Goal: Information Seeking & Learning: Learn about a topic

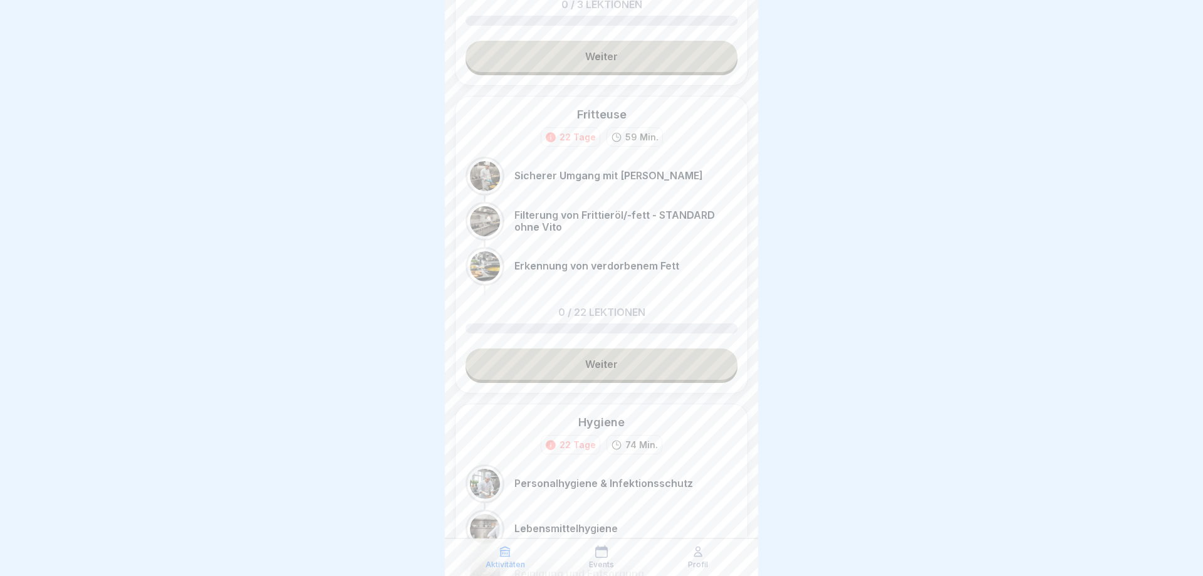
scroll to position [889, 0]
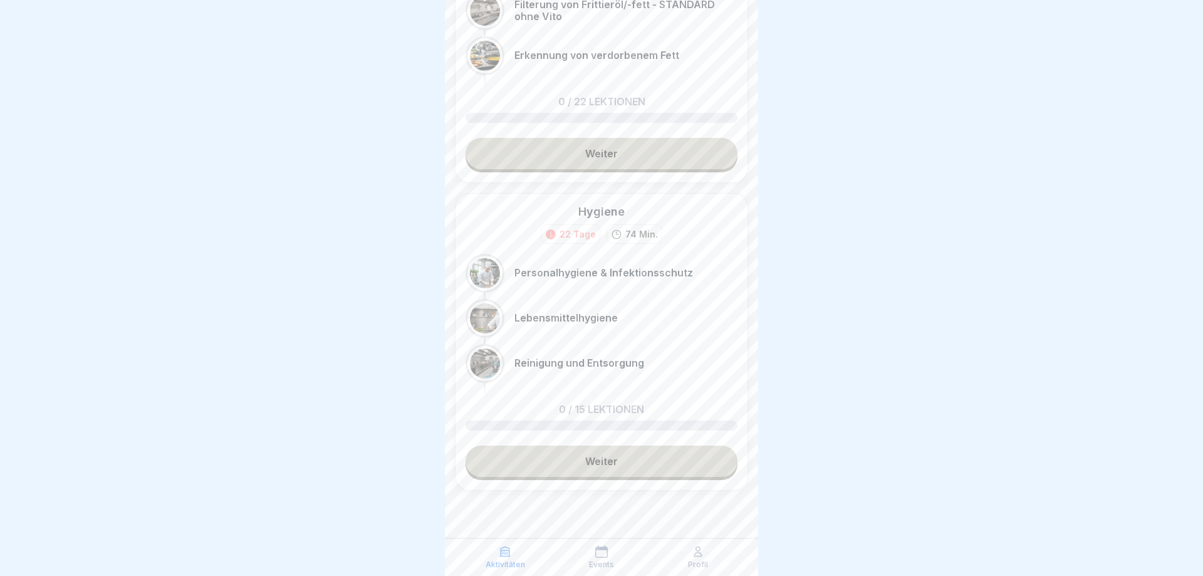
click at [578, 463] on link "Weiter" at bounding box center [601, 460] width 272 height 31
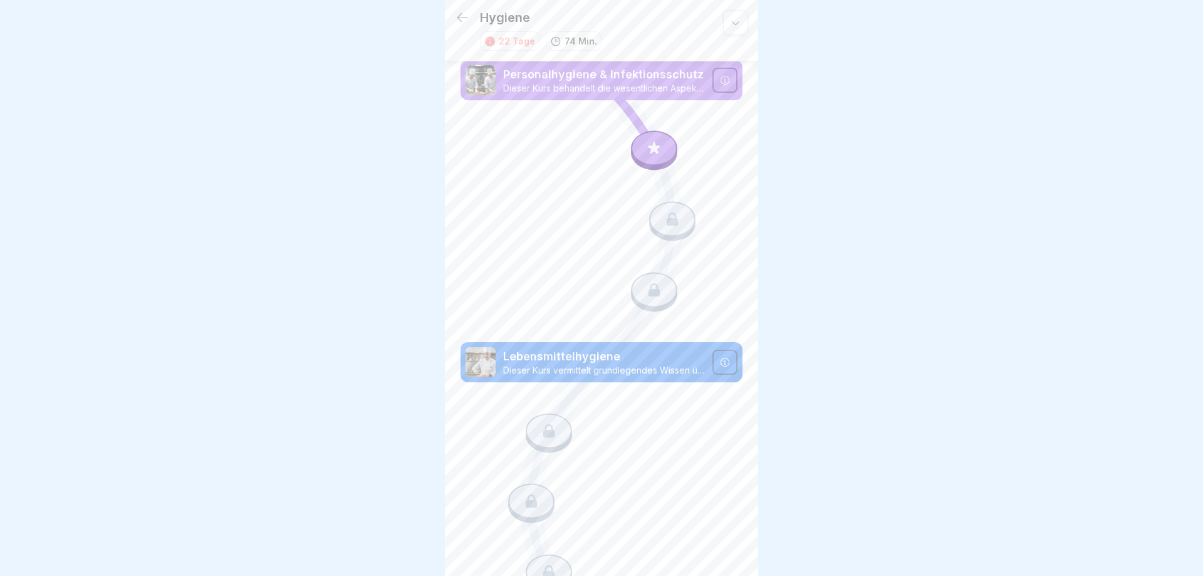
click at [650, 150] on icon at bounding box center [654, 148] width 16 height 16
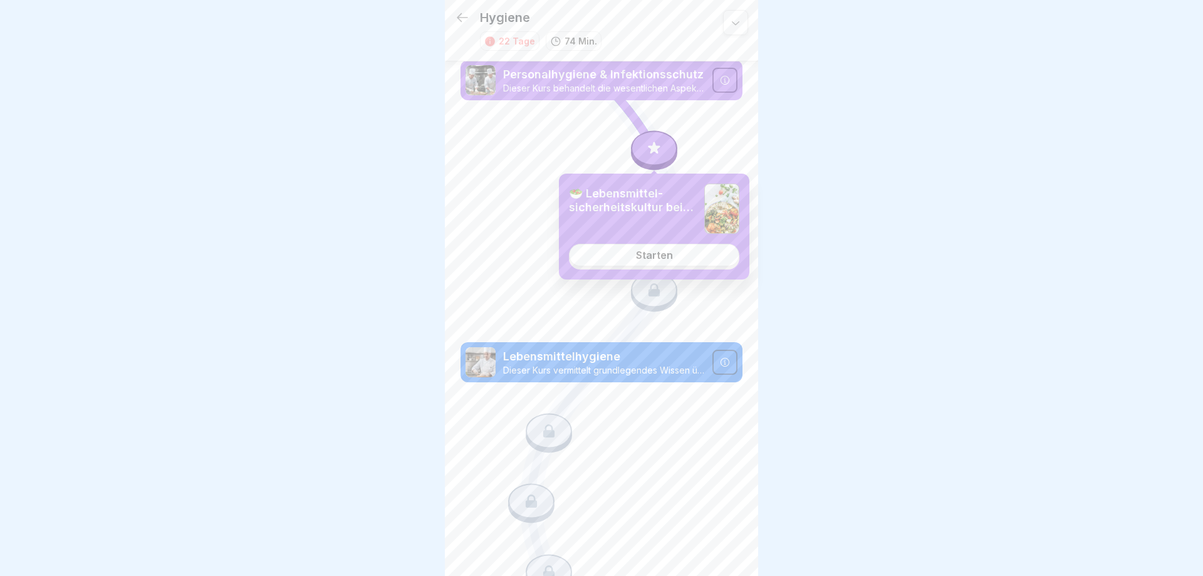
click at [643, 259] on div "Starten" at bounding box center [654, 254] width 37 height 11
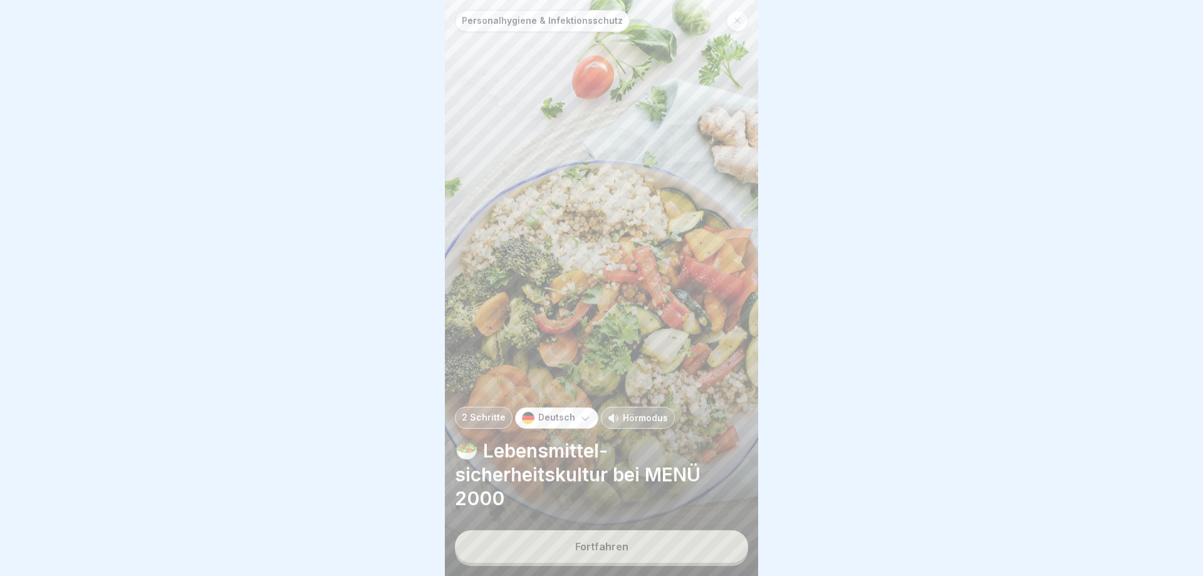
click at [631, 419] on p "Hörmodus" at bounding box center [645, 417] width 45 height 13
click at [590, 541] on div "Fortfahren" at bounding box center [601, 546] width 53 height 11
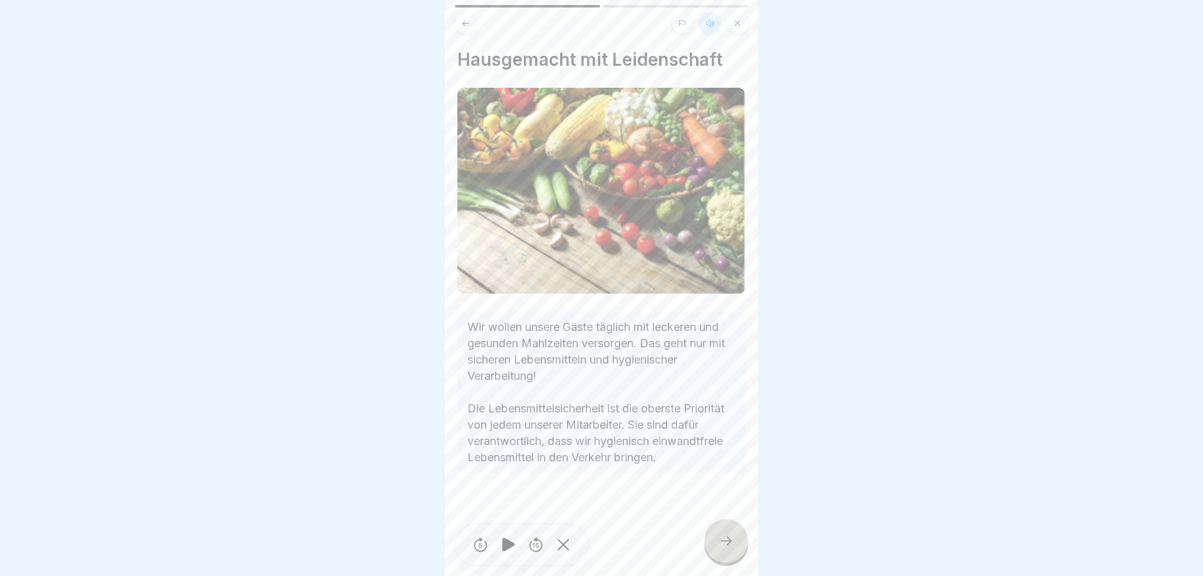
click at [727, 551] on div at bounding box center [726, 541] width 44 height 44
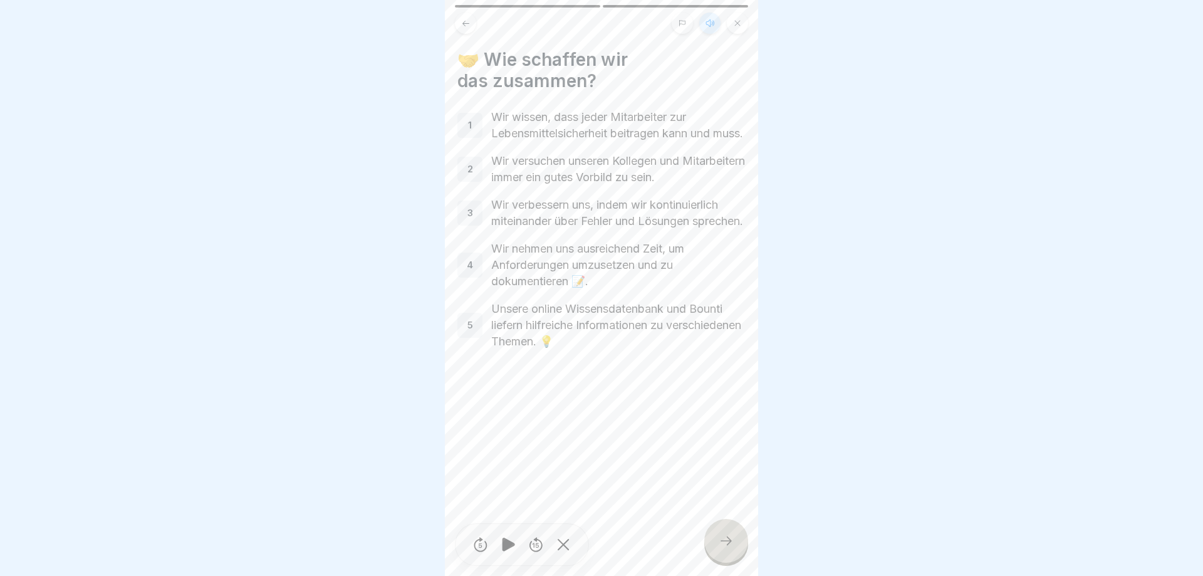
click at [732, 541] on icon at bounding box center [726, 540] width 15 height 15
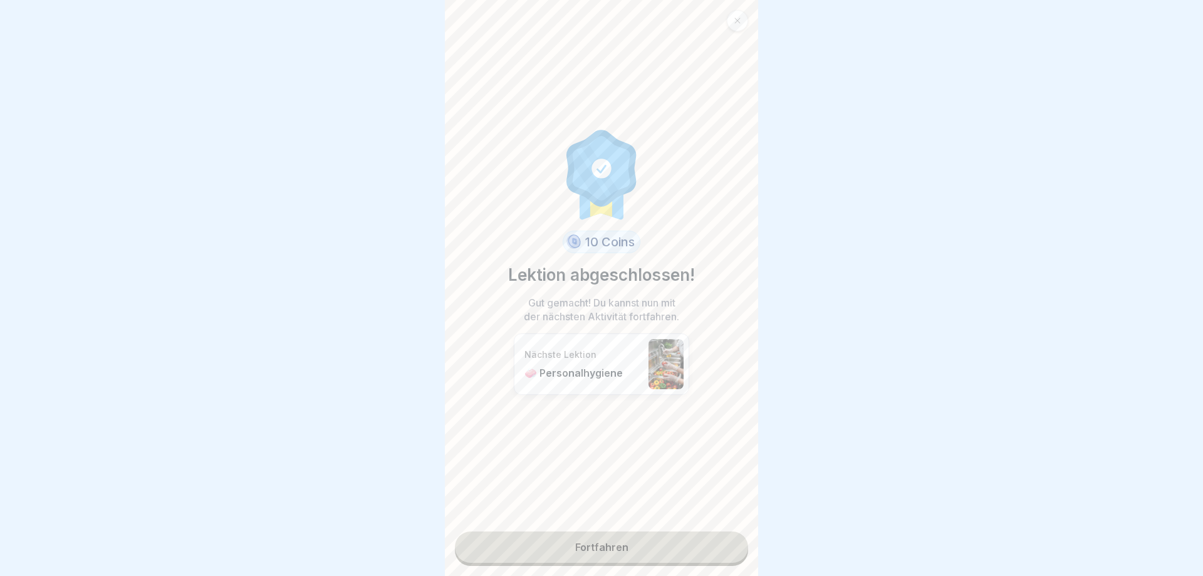
click at [632, 549] on link "Fortfahren" at bounding box center [601, 546] width 293 height 31
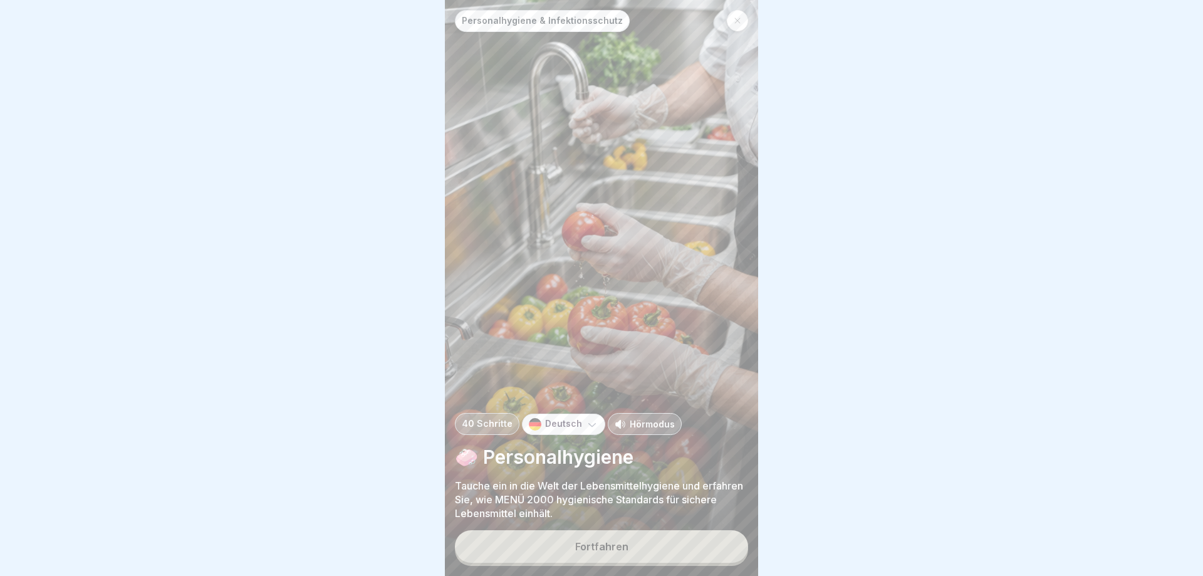
click at [633, 548] on button "Fortfahren" at bounding box center [601, 546] width 293 height 33
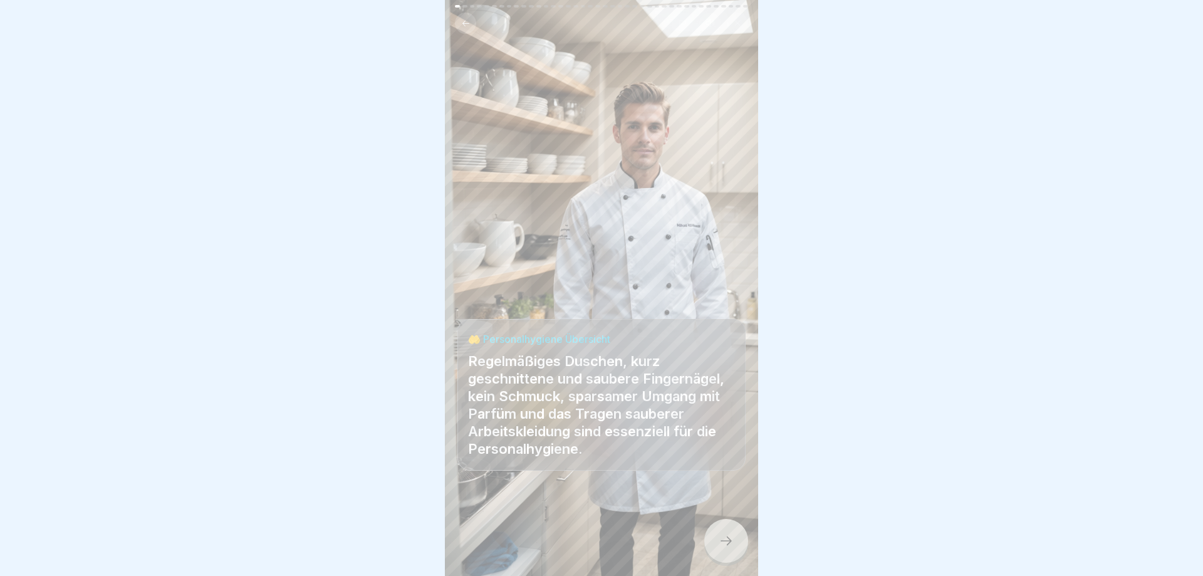
click at [717, 551] on div at bounding box center [726, 541] width 44 height 44
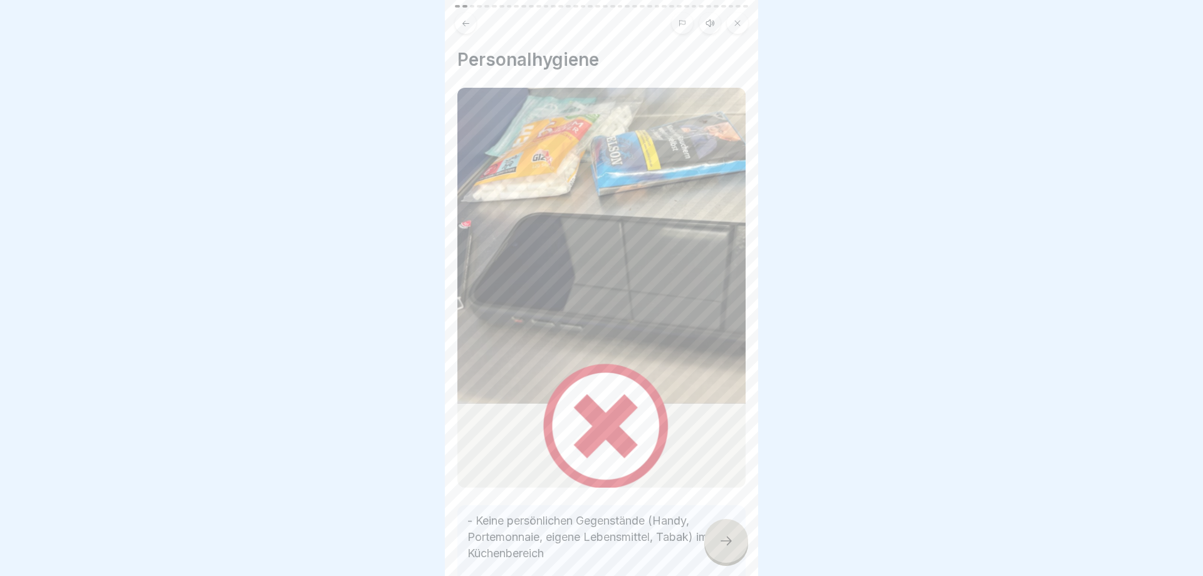
click at [717, 551] on div at bounding box center [726, 541] width 44 height 44
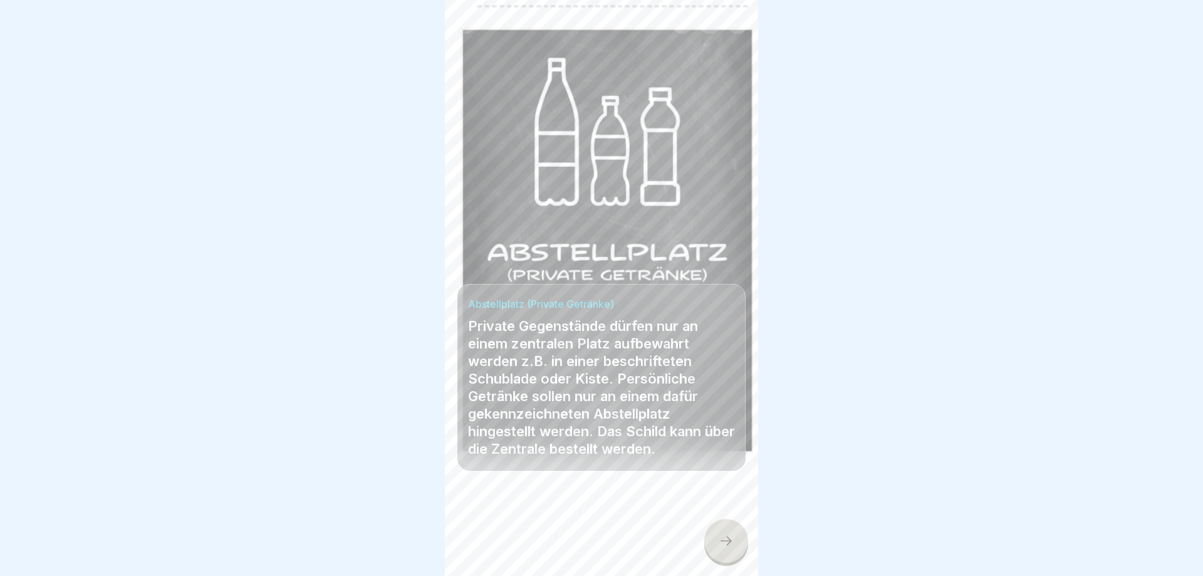
click at [717, 551] on div at bounding box center [726, 541] width 44 height 44
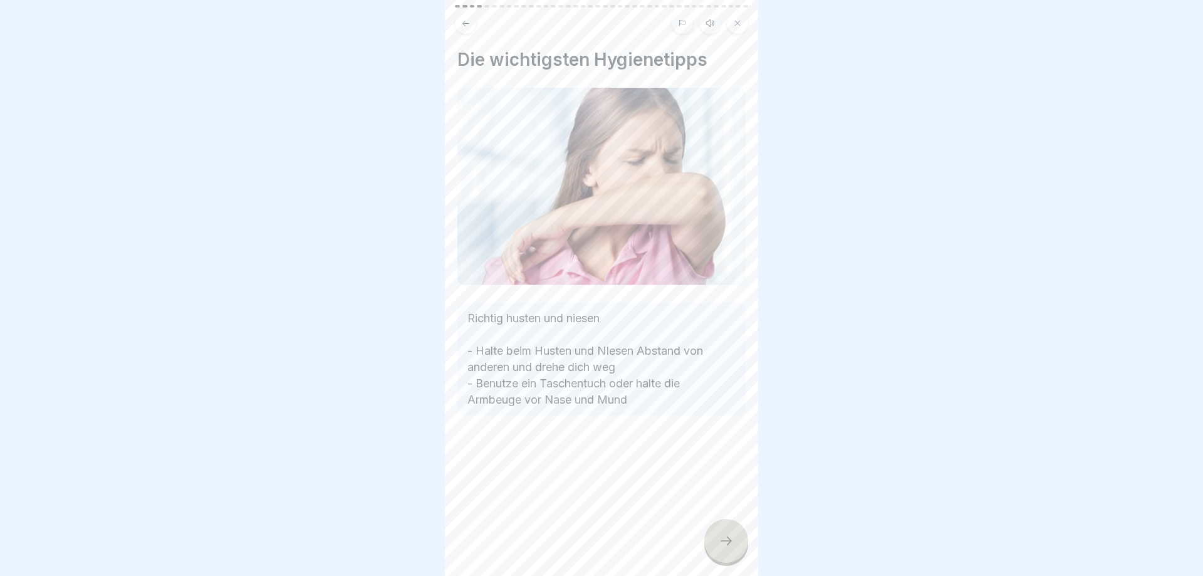
click at [717, 551] on div at bounding box center [726, 541] width 44 height 44
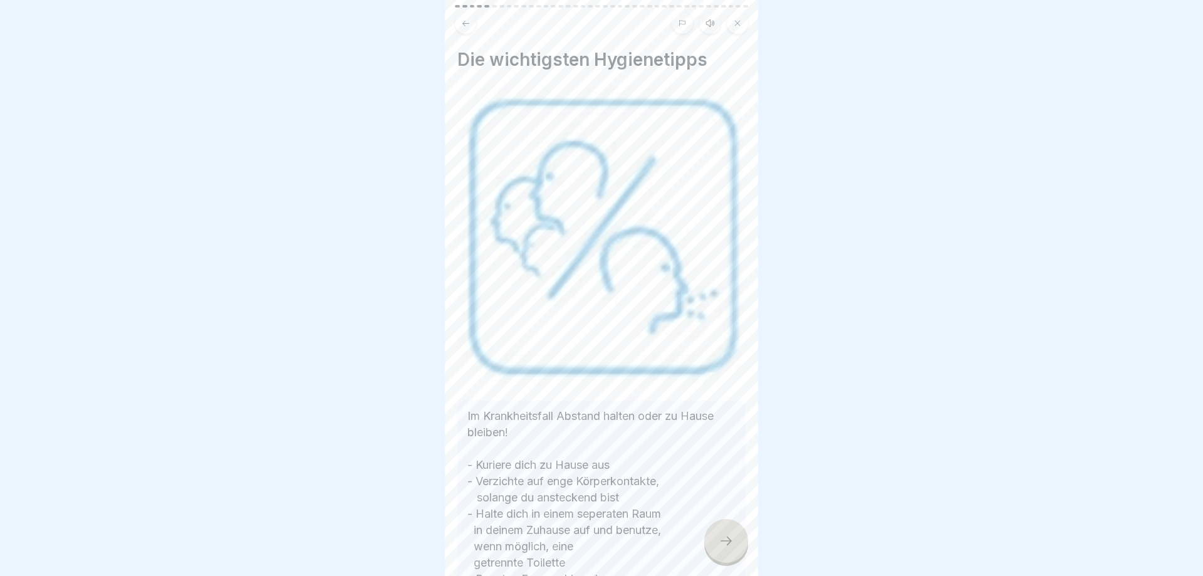
scroll to position [75, 0]
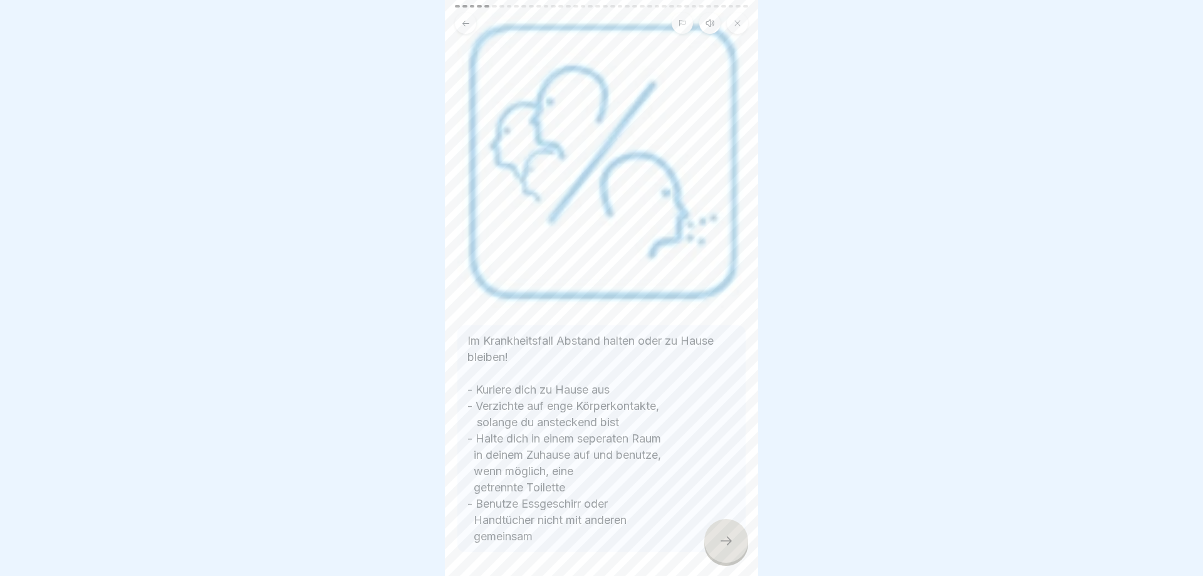
click at [725, 546] on icon at bounding box center [726, 540] width 15 height 15
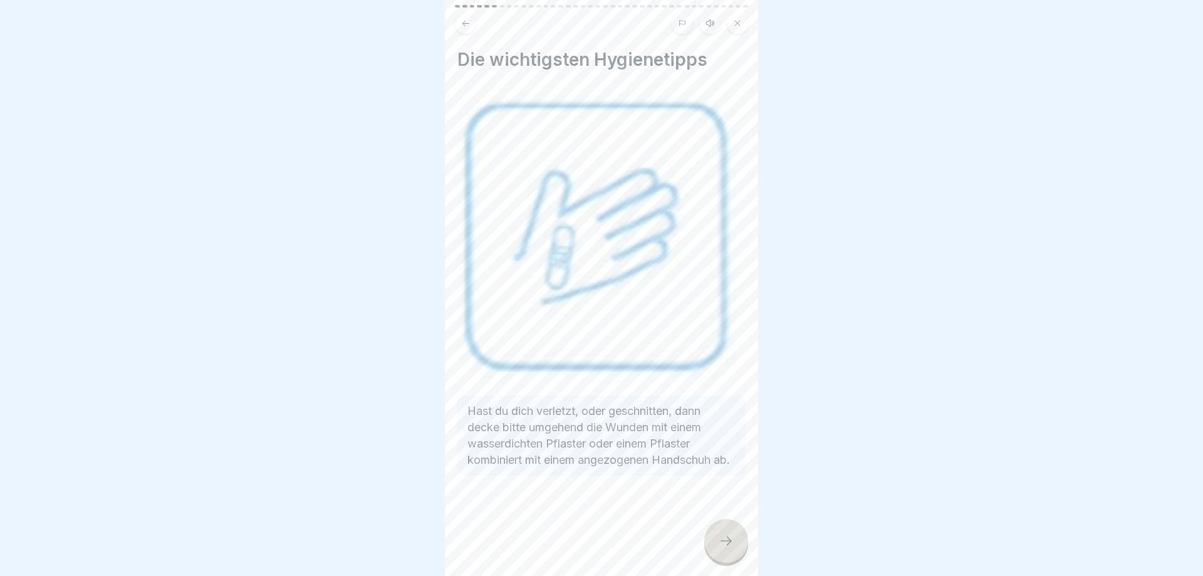
click at [725, 546] on icon at bounding box center [726, 540] width 15 height 15
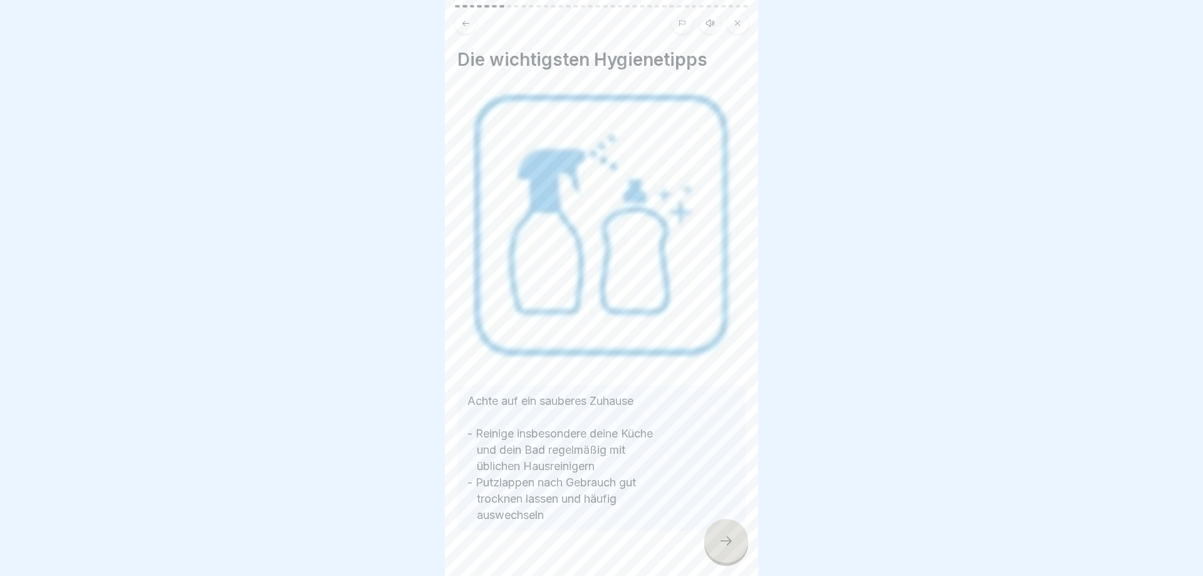
click at [725, 546] on icon at bounding box center [726, 540] width 15 height 15
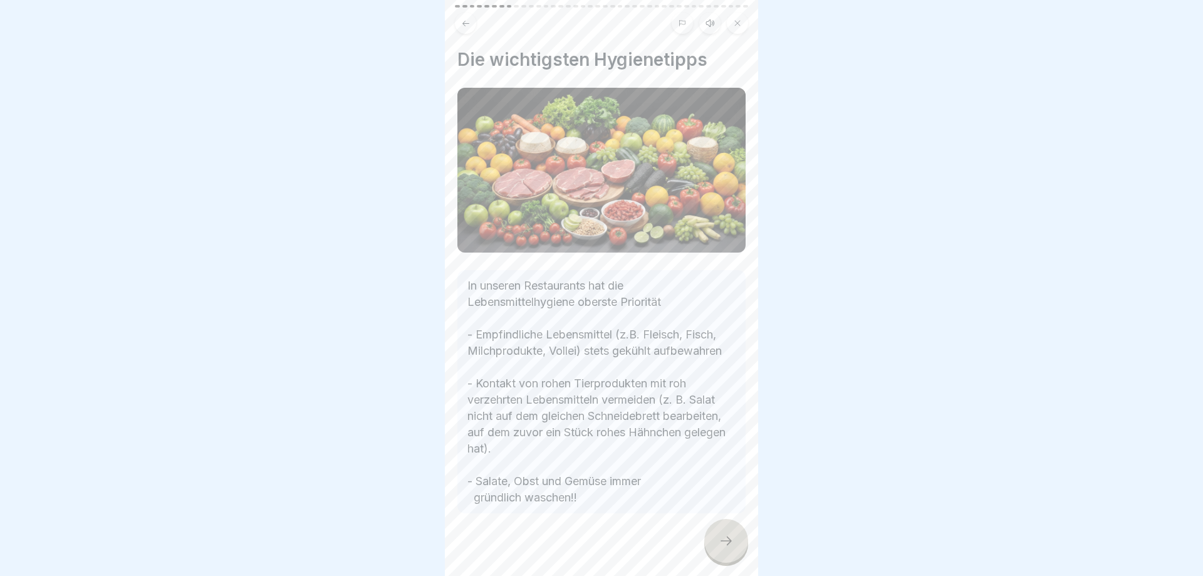
click at [725, 546] on icon at bounding box center [726, 540] width 15 height 15
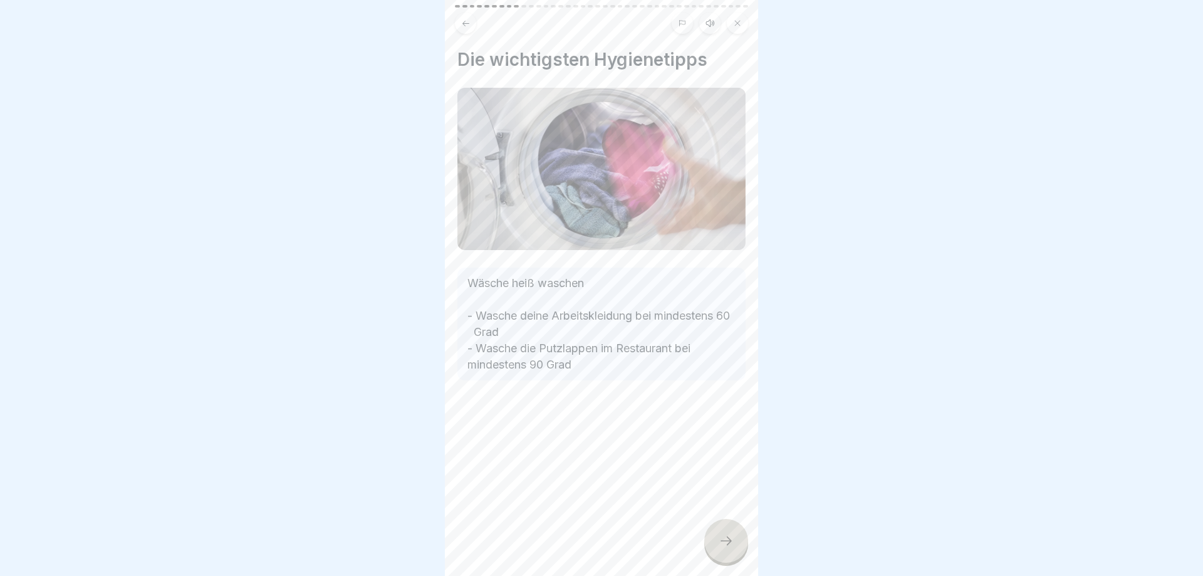
click at [725, 546] on icon at bounding box center [726, 540] width 15 height 15
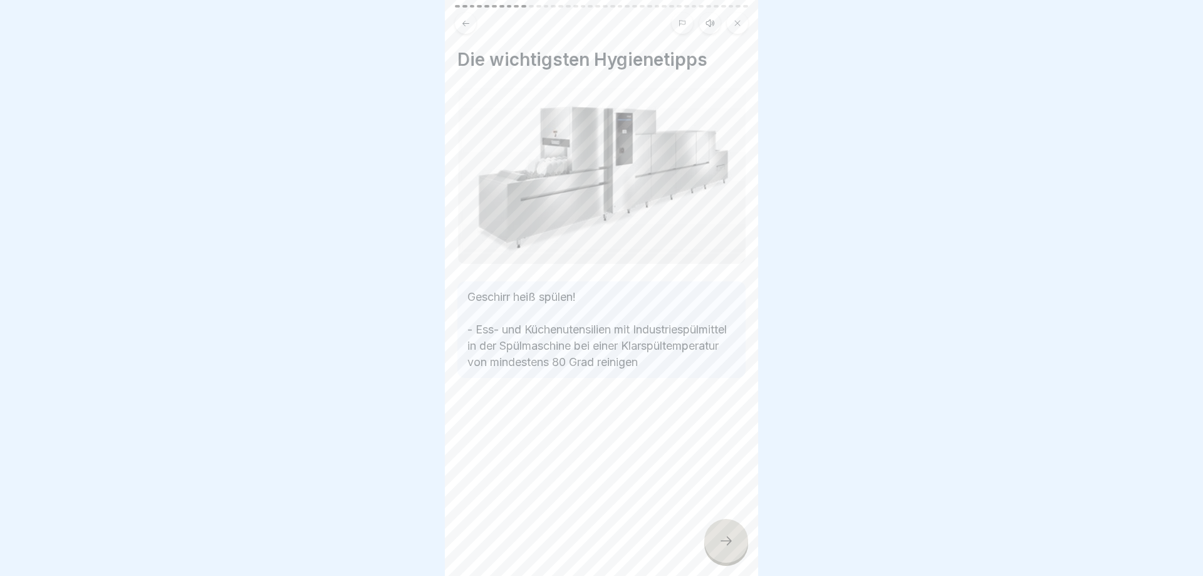
click at [725, 546] on icon at bounding box center [726, 540] width 15 height 15
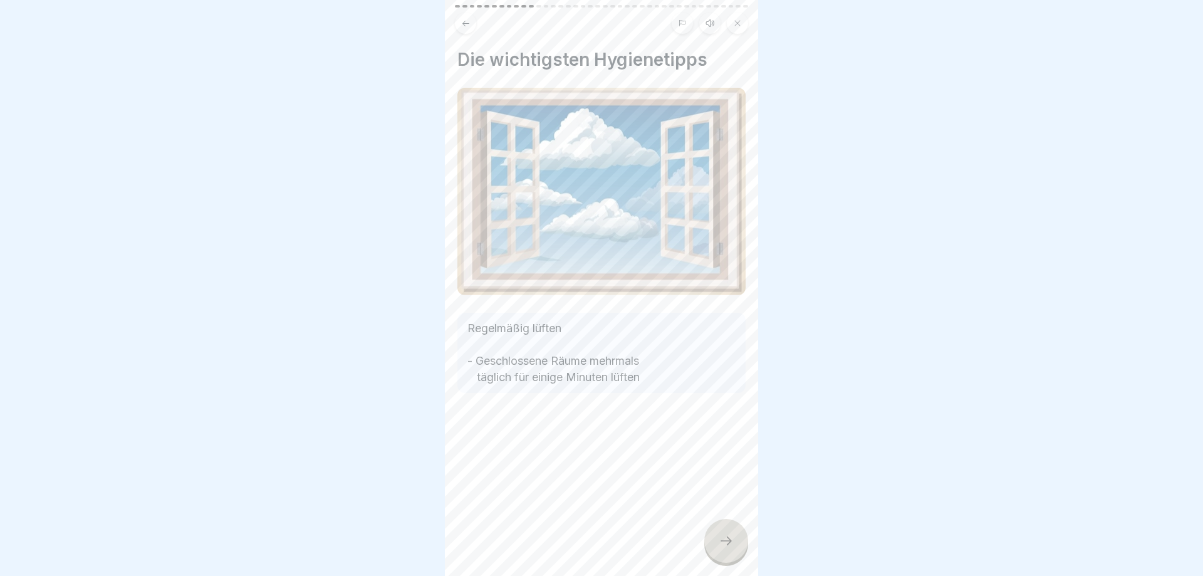
click at [725, 546] on icon at bounding box center [726, 540] width 15 height 15
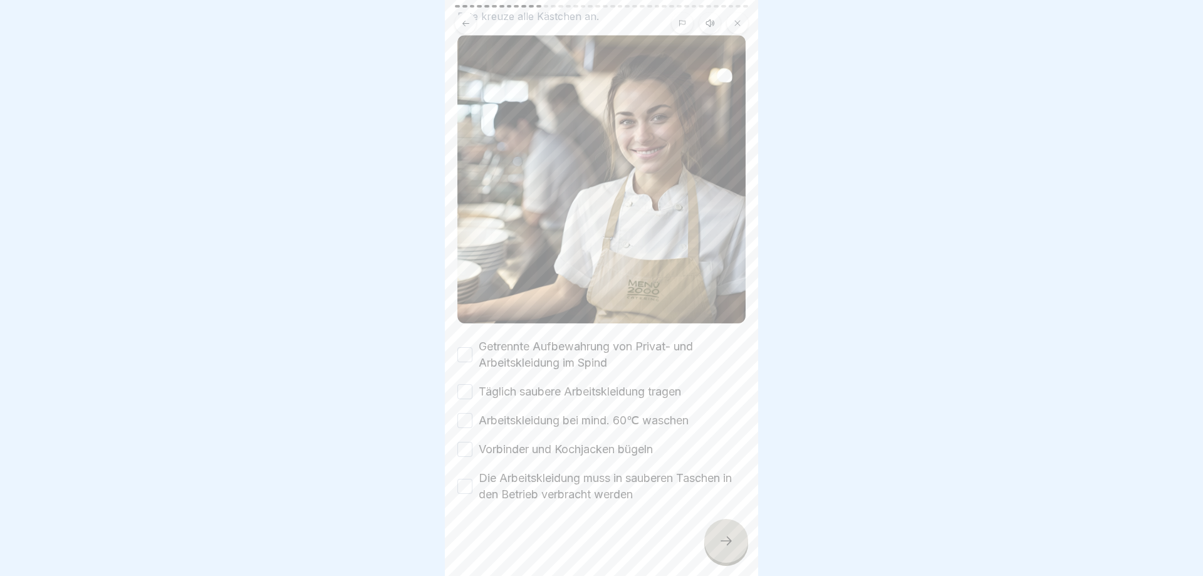
scroll to position [76, 0]
click at [466, 355] on button "Getrennte Aufbewahrung von Privat- und Arbeitskleidung im Spind" at bounding box center [464, 352] width 15 height 15
click at [466, 392] on button "Täglich saubere Arbeitskleidung tragen" at bounding box center [464, 389] width 15 height 15
click at [462, 422] on button "Arbeitskleidung bei mind. 60℃ waschen" at bounding box center [464, 418] width 15 height 15
click at [464, 450] on button "Vorbinder und Kochjacken bügeln" at bounding box center [464, 447] width 15 height 15
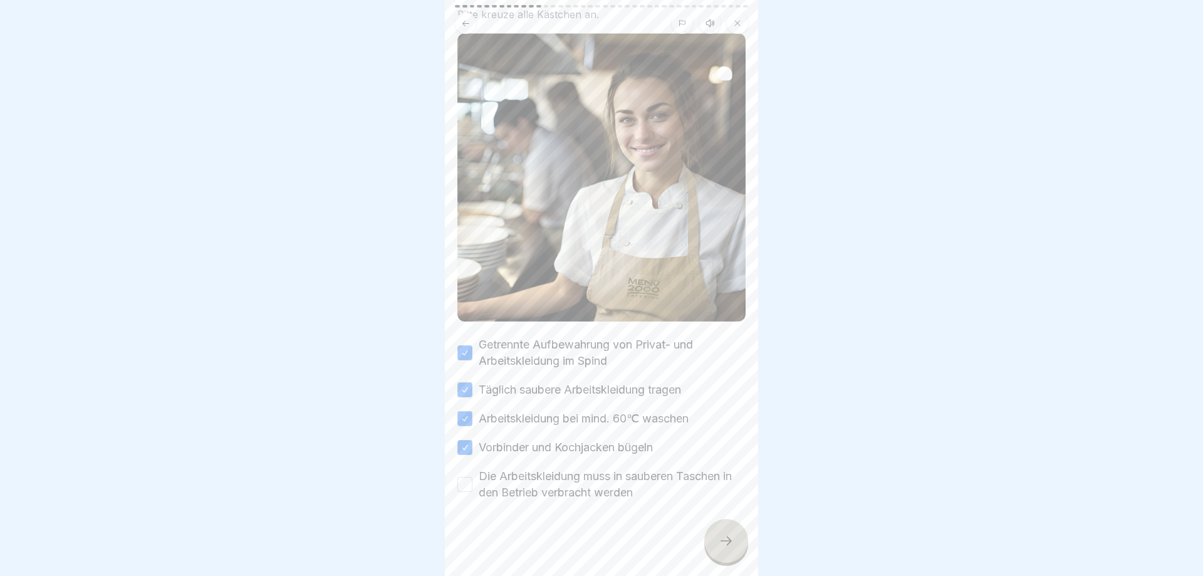
click at [462, 488] on button "Die Arbeitskleidung muss in sauberen Taschen in den Betrieb verbracht werden" at bounding box center [464, 484] width 15 height 15
click at [729, 549] on div at bounding box center [726, 541] width 44 height 44
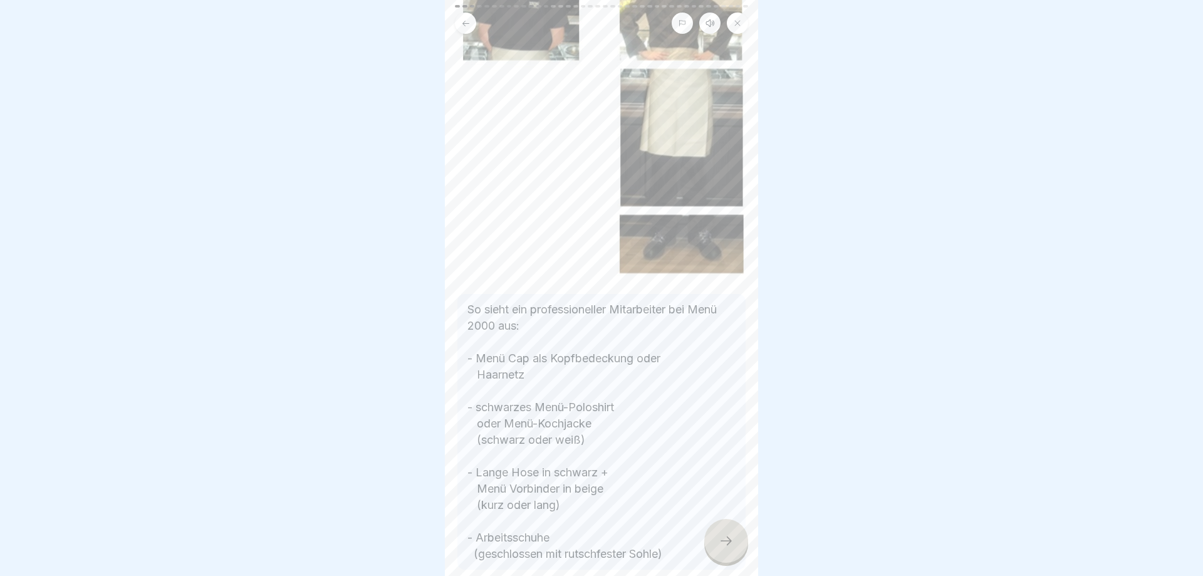
scroll to position [226, 0]
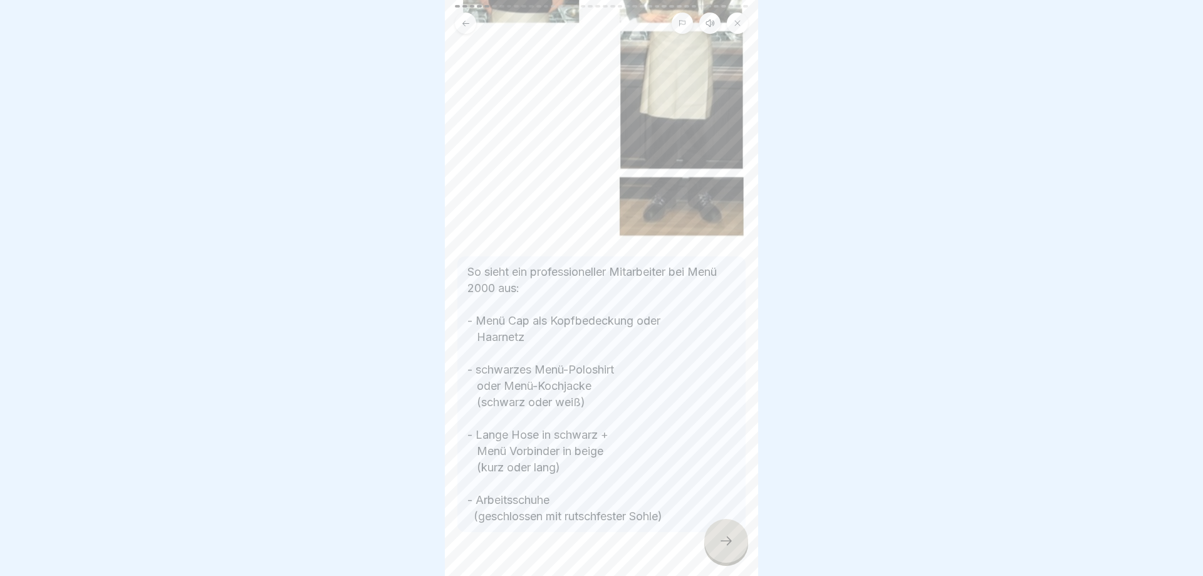
click at [718, 544] on div at bounding box center [726, 541] width 44 height 44
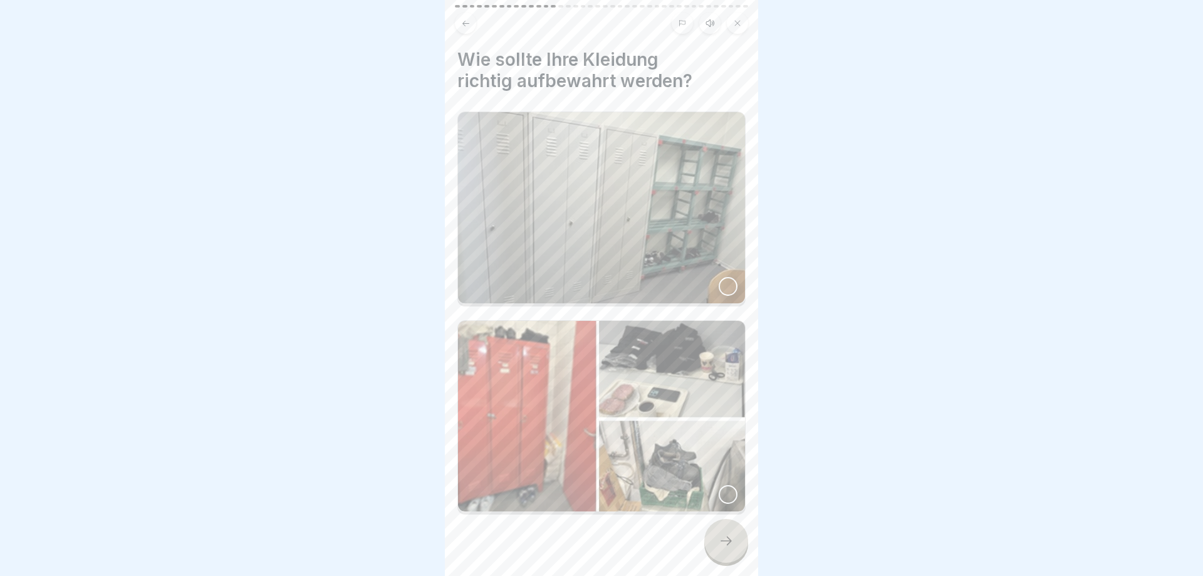
click at [724, 286] on div at bounding box center [728, 286] width 19 height 19
click at [724, 545] on icon at bounding box center [726, 540] width 15 height 15
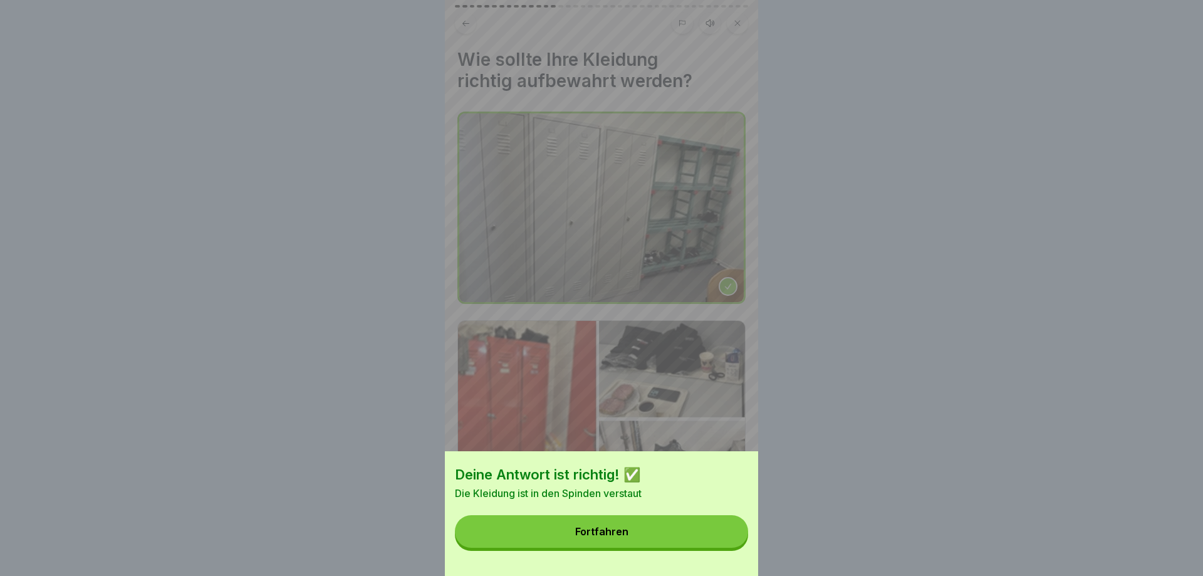
click at [719, 535] on button "Fortfahren" at bounding box center [601, 531] width 293 height 33
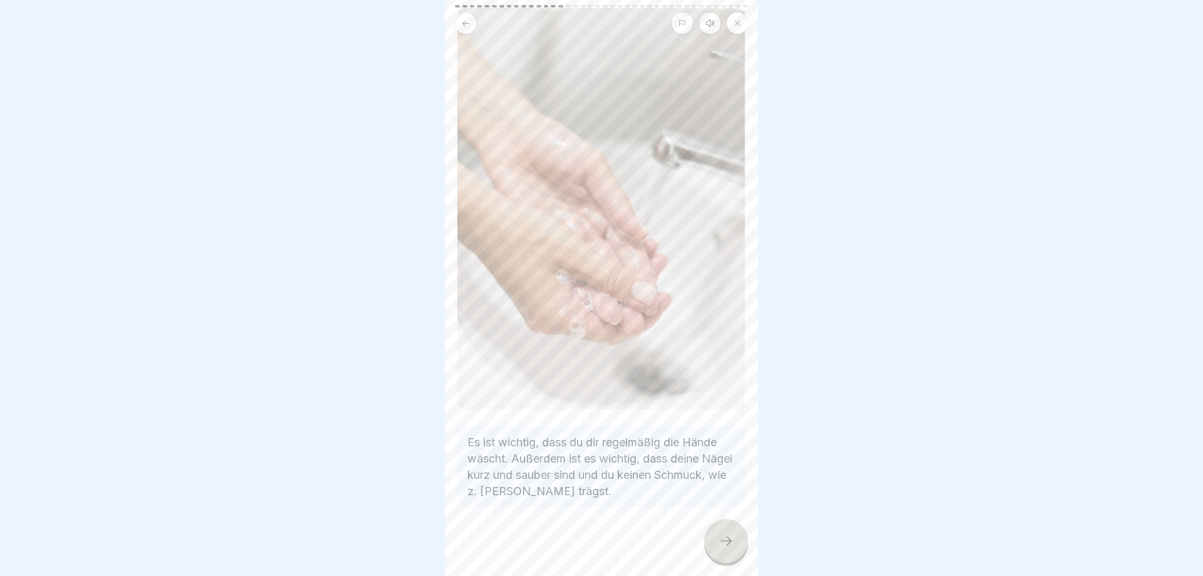
scroll to position [86, 0]
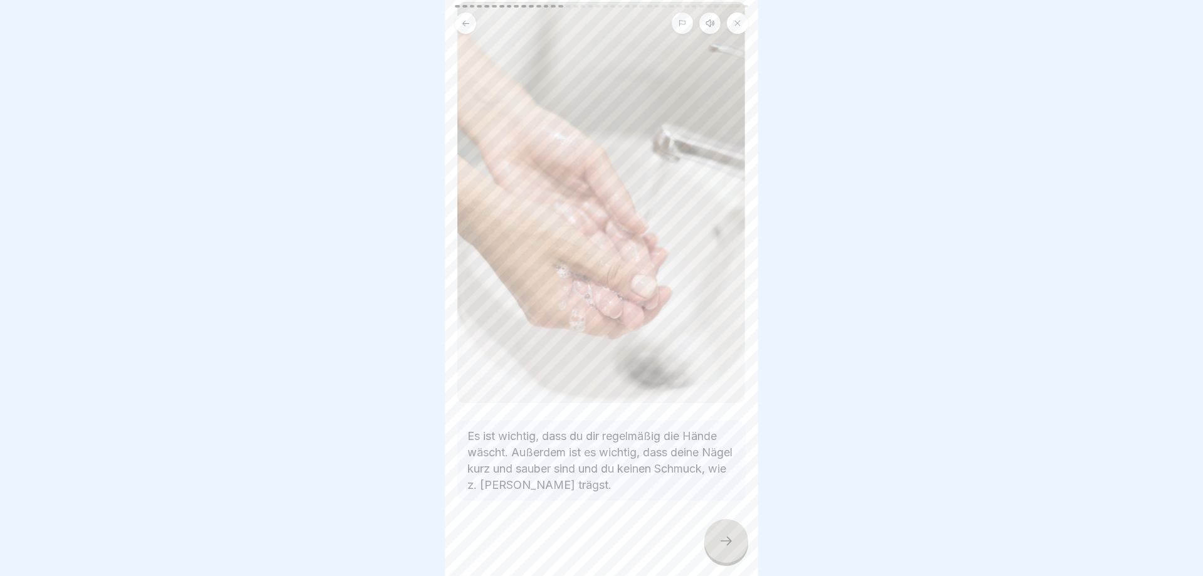
click at [723, 538] on icon at bounding box center [726, 540] width 15 height 15
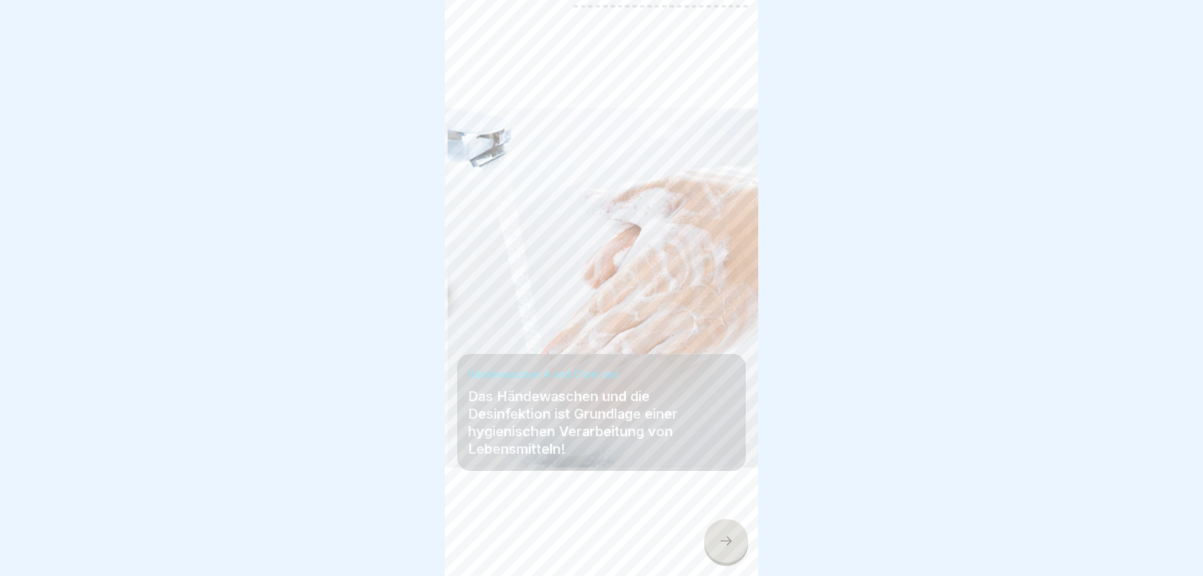
click at [723, 538] on icon at bounding box center [726, 540] width 15 height 15
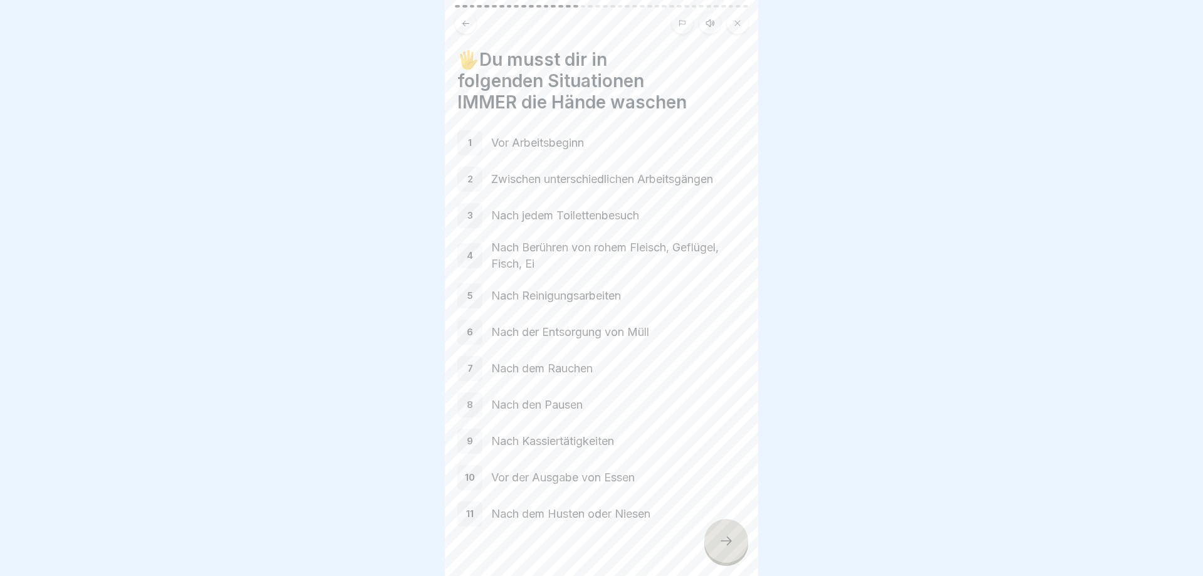
click at [714, 530] on div at bounding box center [726, 541] width 44 height 44
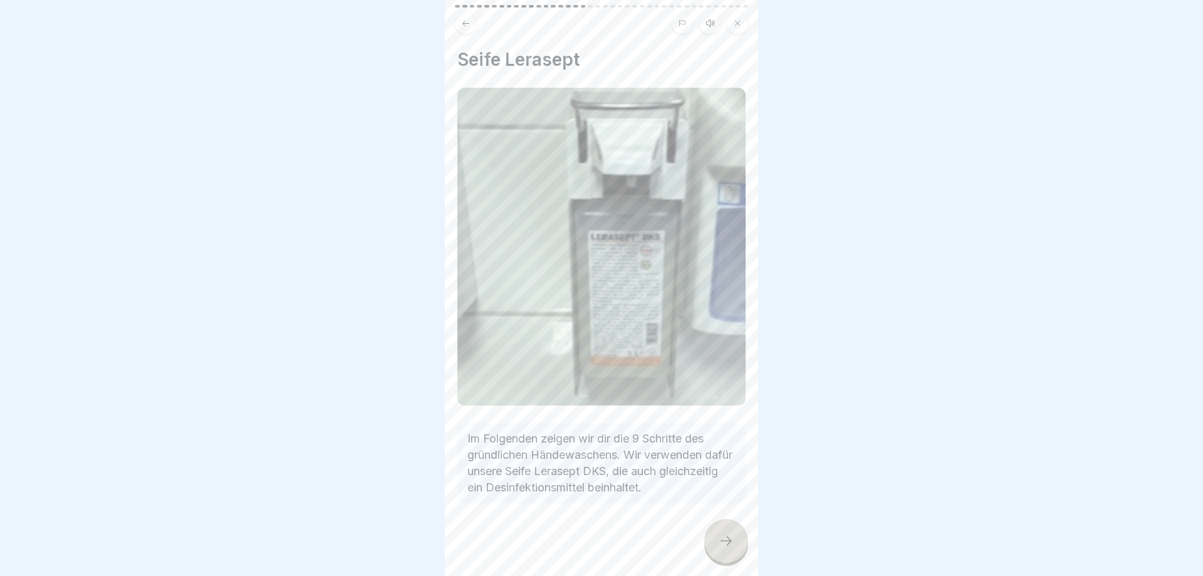
click at [722, 543] on icon at bounding box center [726, 540] width 15 height 15
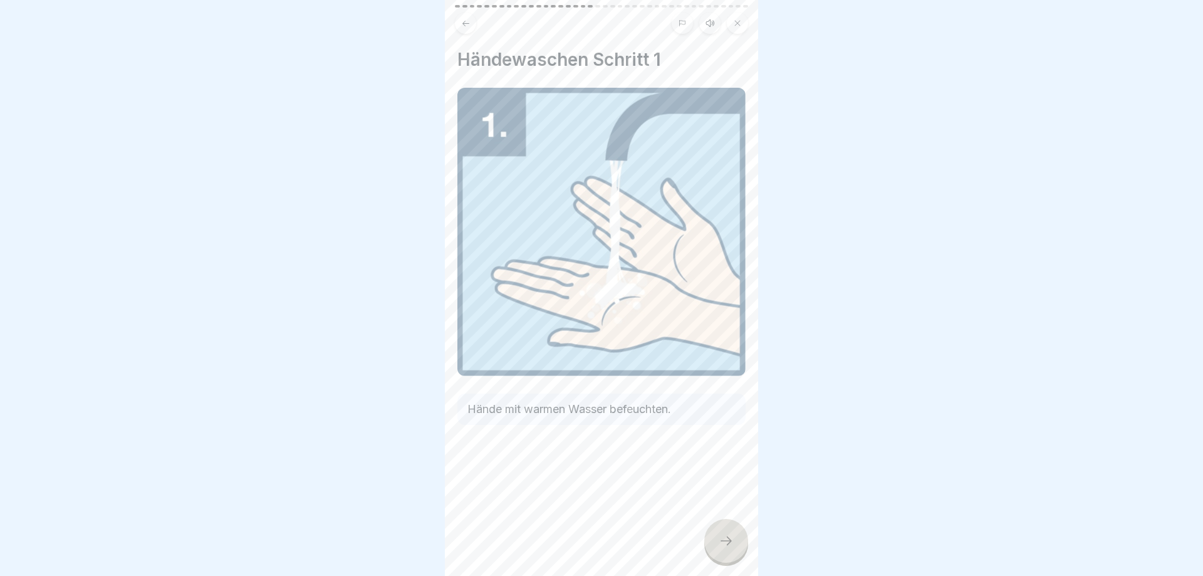
click at [722, 543] on icon at bounding box center [726, 540] width 15 height 15
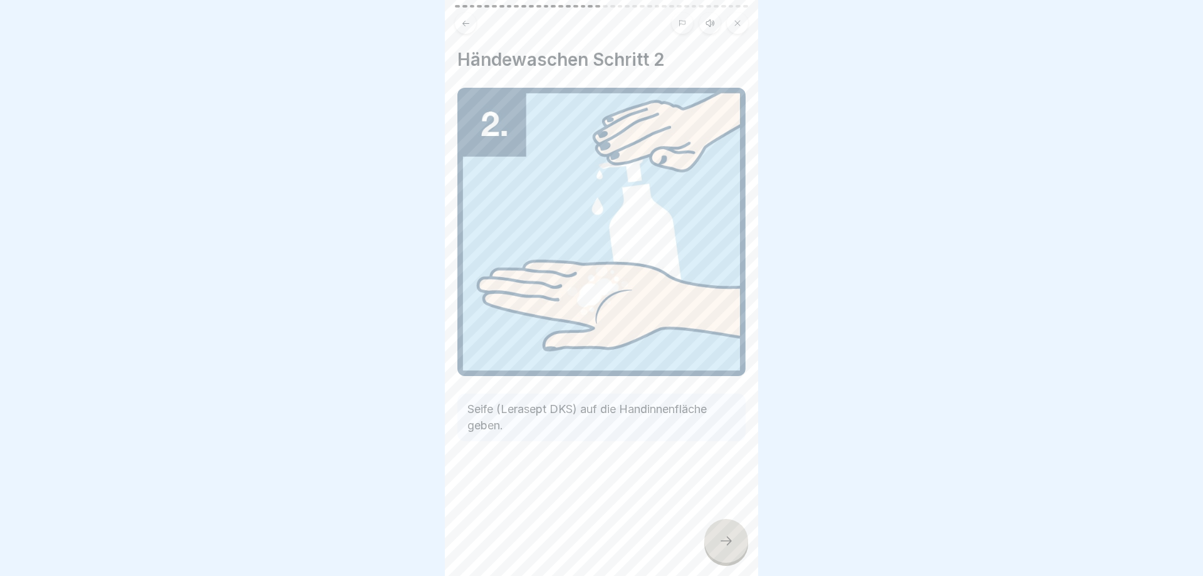
click at [722, 543] on icon at bounding box center [726, 540] width 15 height 15
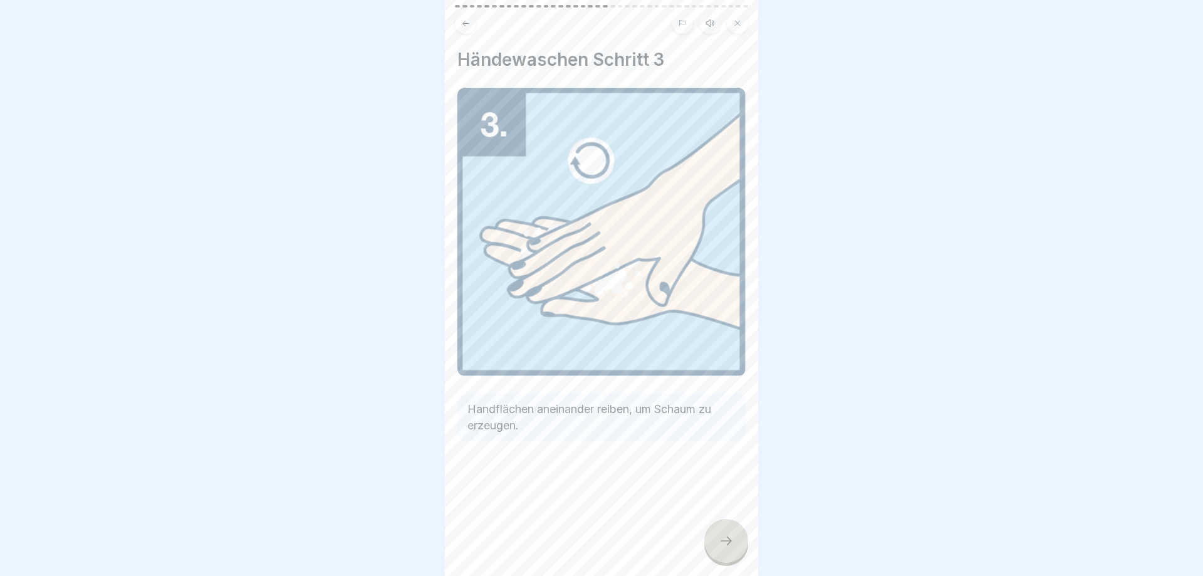
click at [722, 542] on icon at bounding box center [726, 540] width 15 height 15
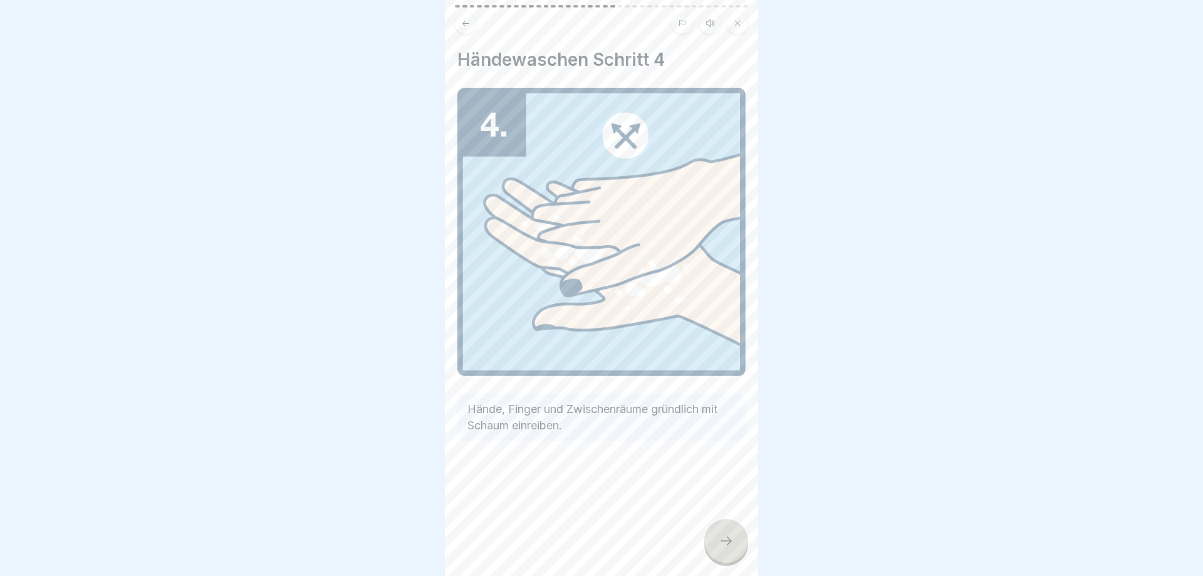
click at [722, 542] on icon at bounding box center [726, 540] width 15 height 15
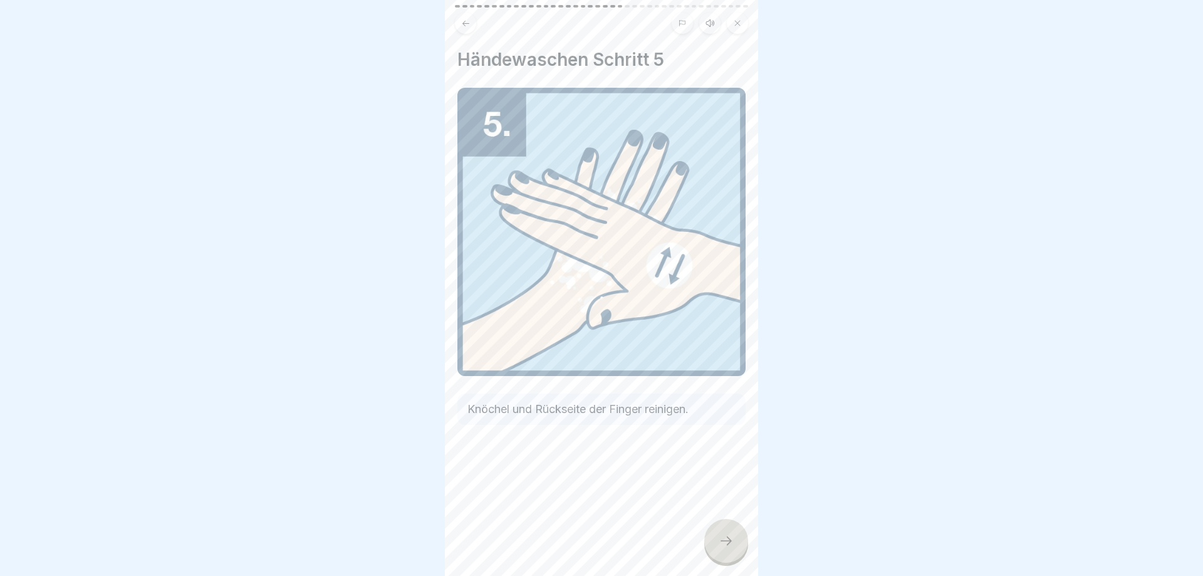
click at [722, 542] on icon at bounding box center [726, 540] width 15 height 15
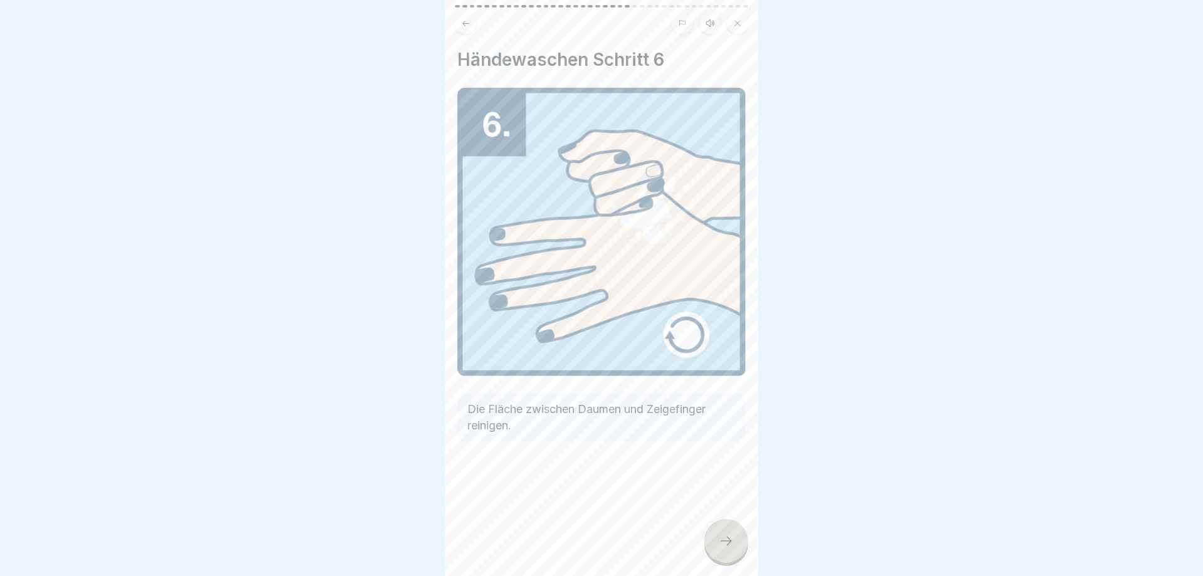
click at [722, 542] on icon at bounding box center [726, 540] width 15 height 15
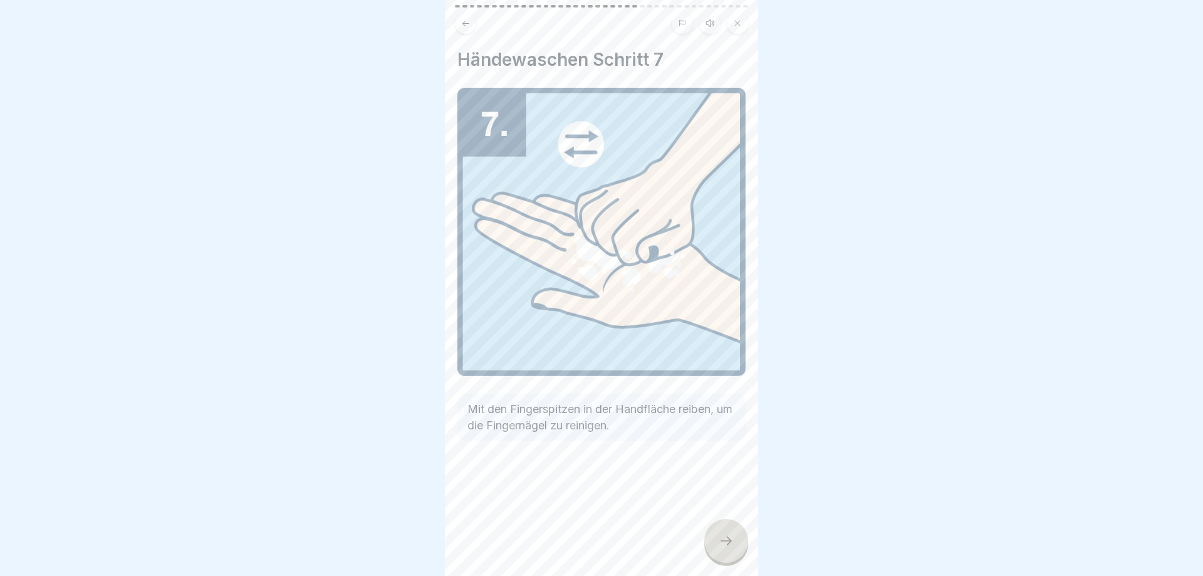
click at [722, 538] on icon at bounding box center [726, 540] width 15 height 15
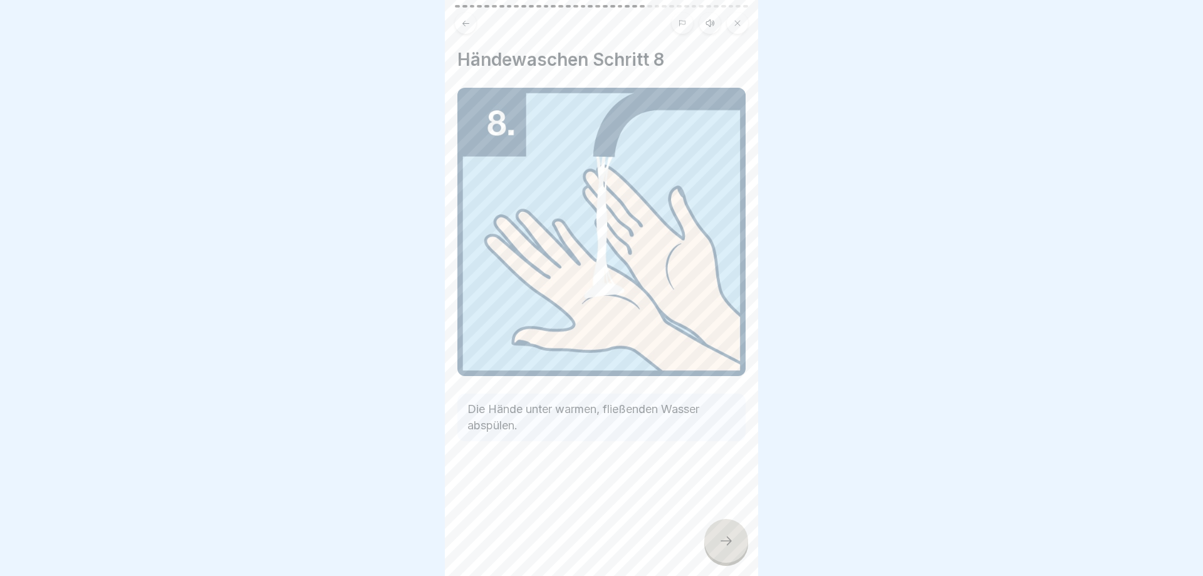
click at [722, 538] on icon at bounding box center [726, 540] width 15 height 15
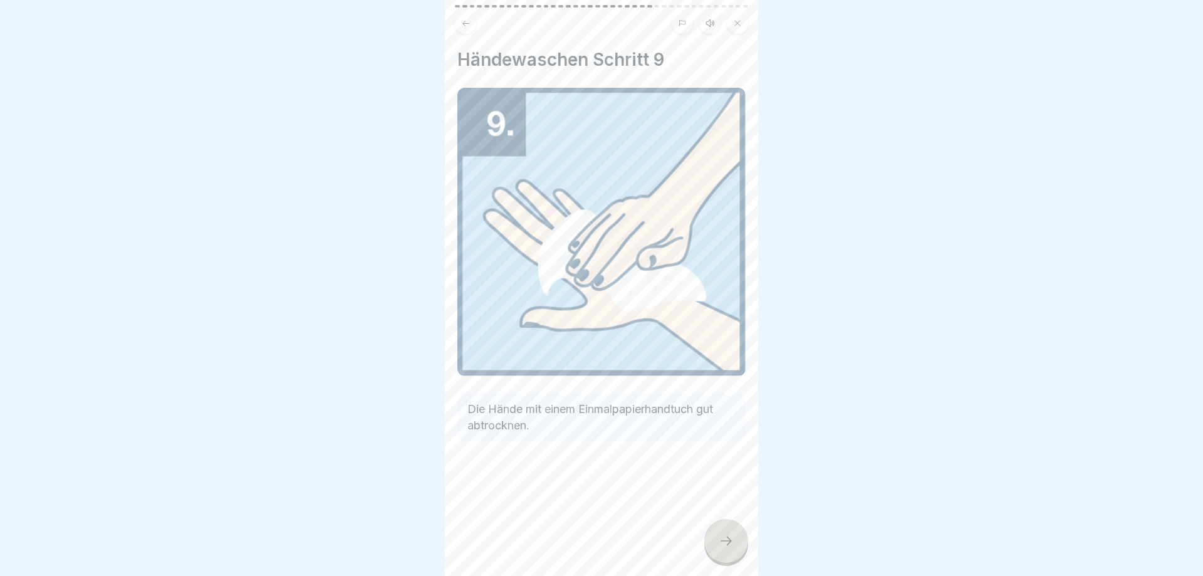
click at [722, 538] on icon at bounding box center [726, 540] width 15 height 15
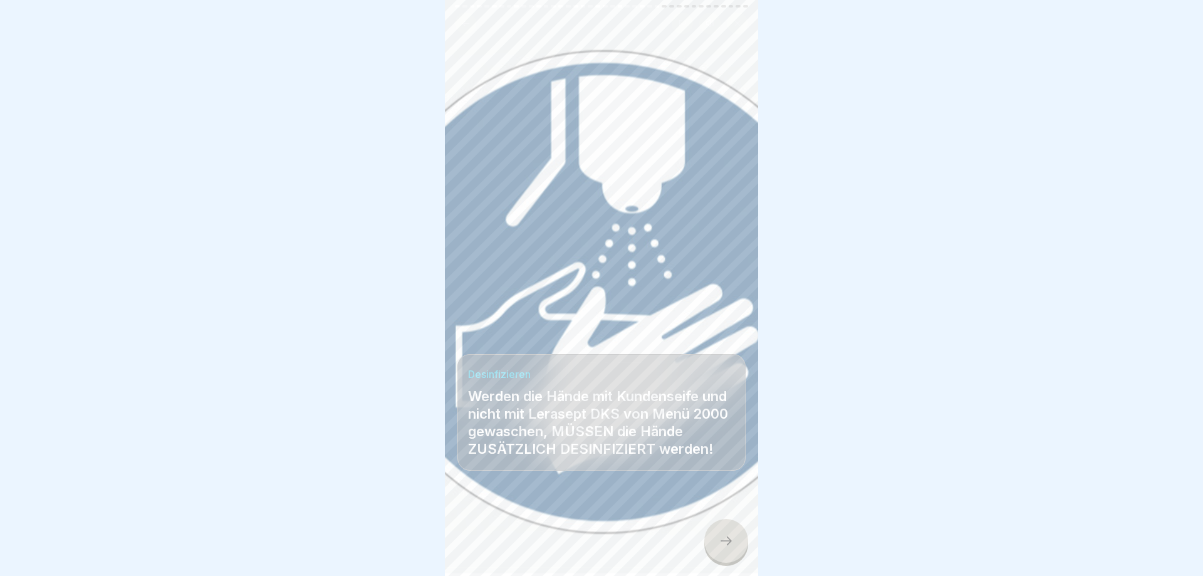
click at [722, 538] on icon at bounding box center [726, 540] width 15 height 15
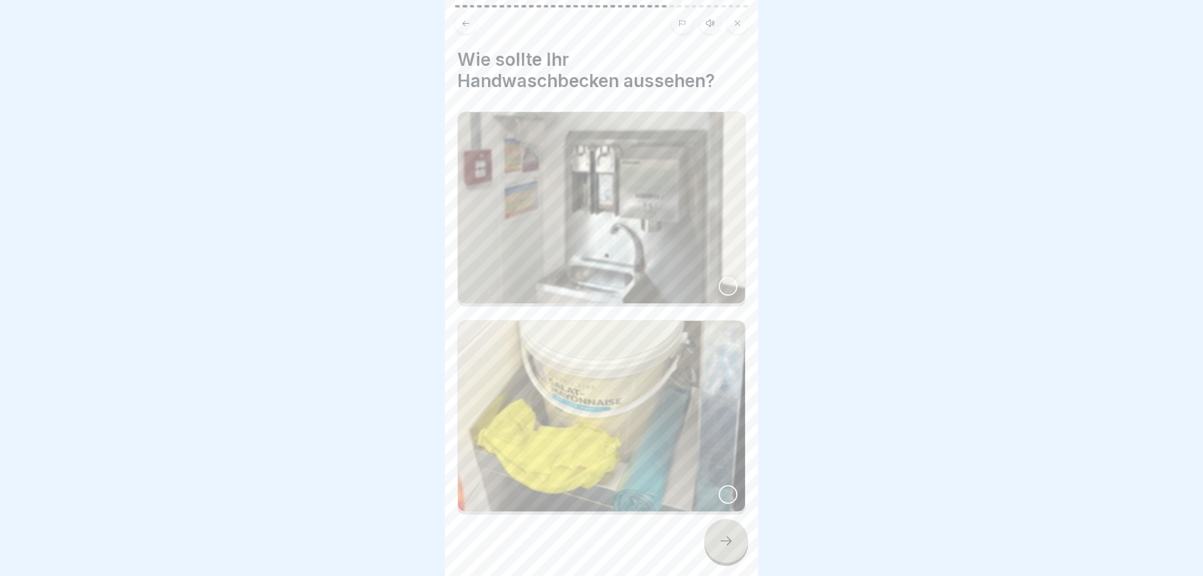
click at [721, 261] on img at bounding box center [601, 207] width 287 height 191
click at [726, 550] on div at bounding box center [726, 541] width 44 height 44
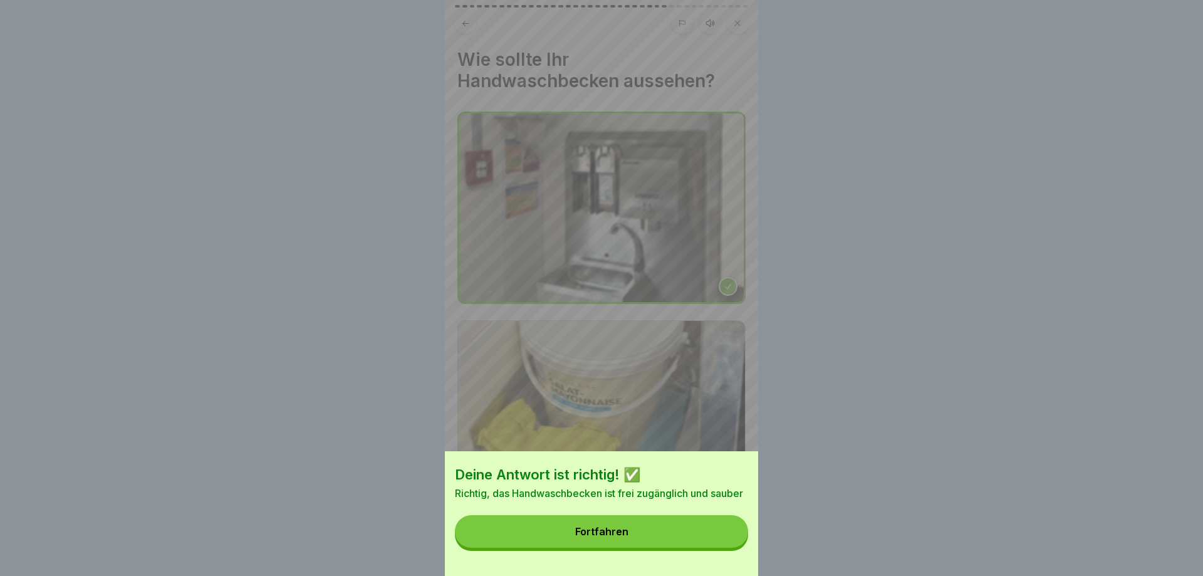
click at [692, 543] on button "Fortfahren" at bounding box center [601, 531] width 293 height 33
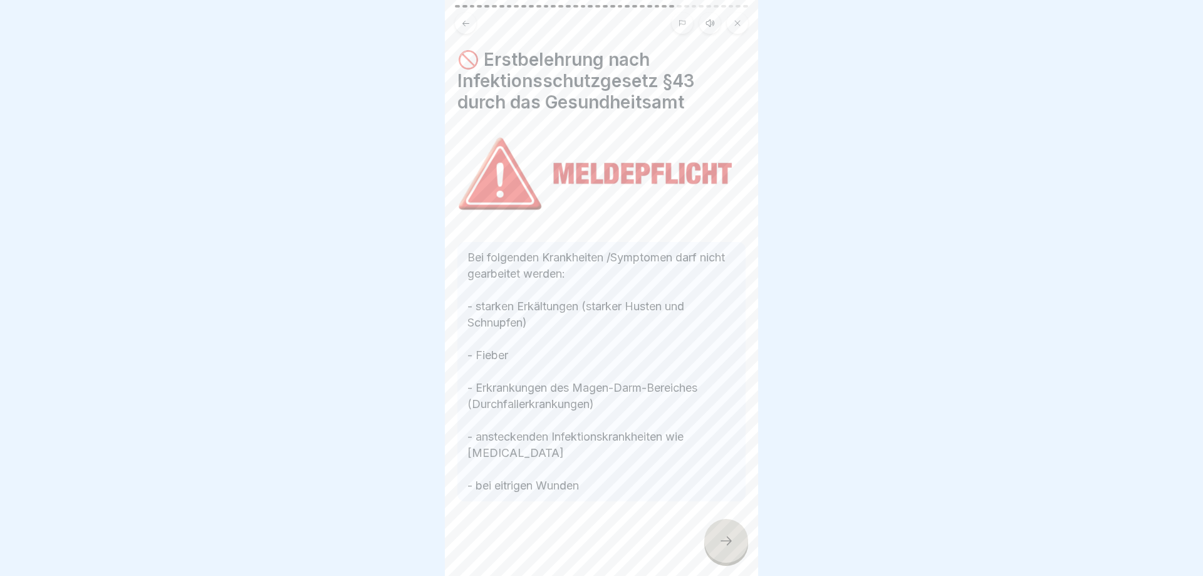
click at [732, 549] on div at bounding box center [726, 541] width 44 height 44
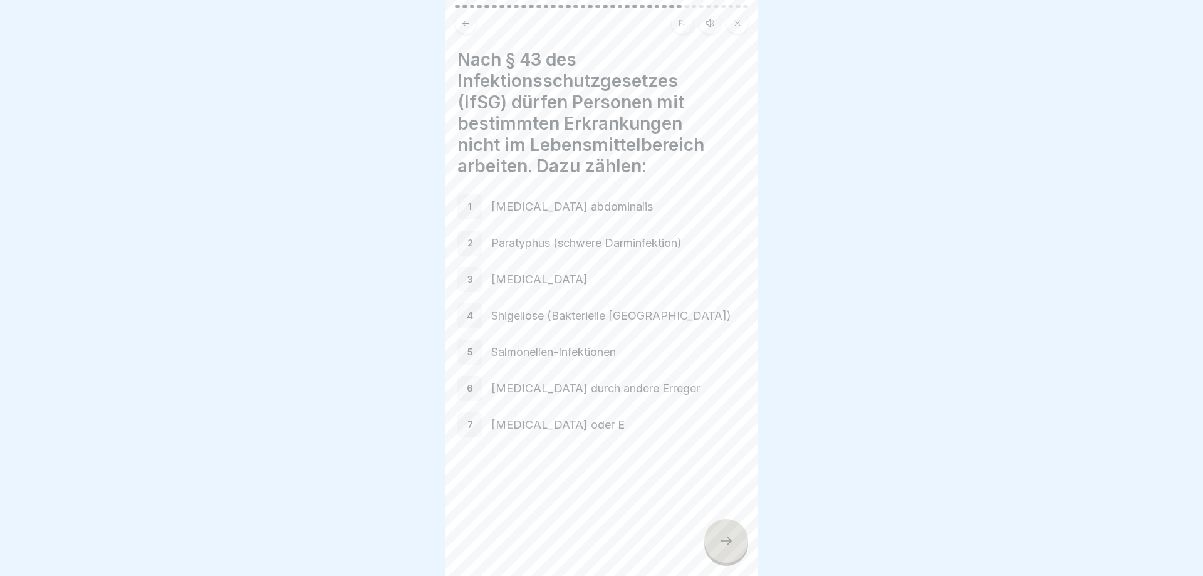
click at [729, 549] on div at bounding box center [726, 541] width 44 height 44
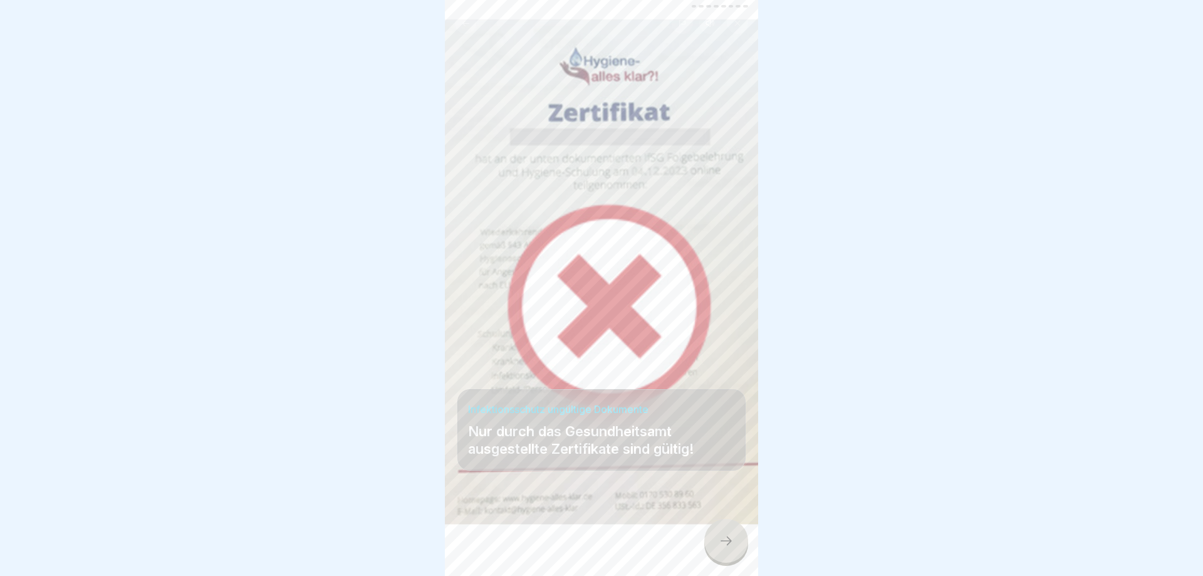
click at [729, 549] on div at bounding box center [726, 541] width 44 height 44
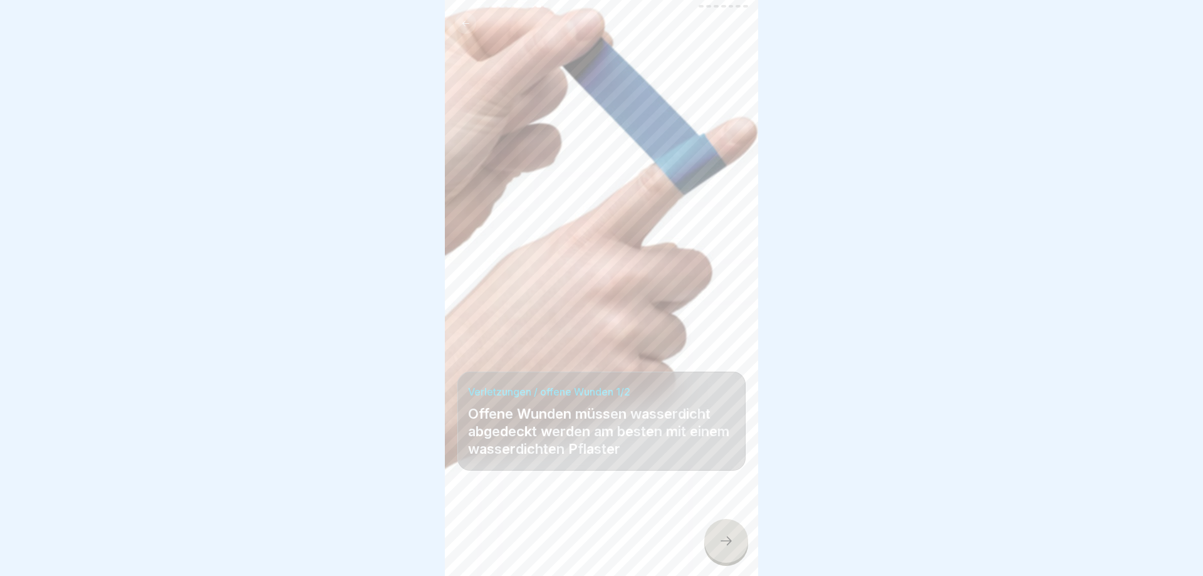
click at [729, 549] on div at bounding box center [726, 541] width 44 height 44
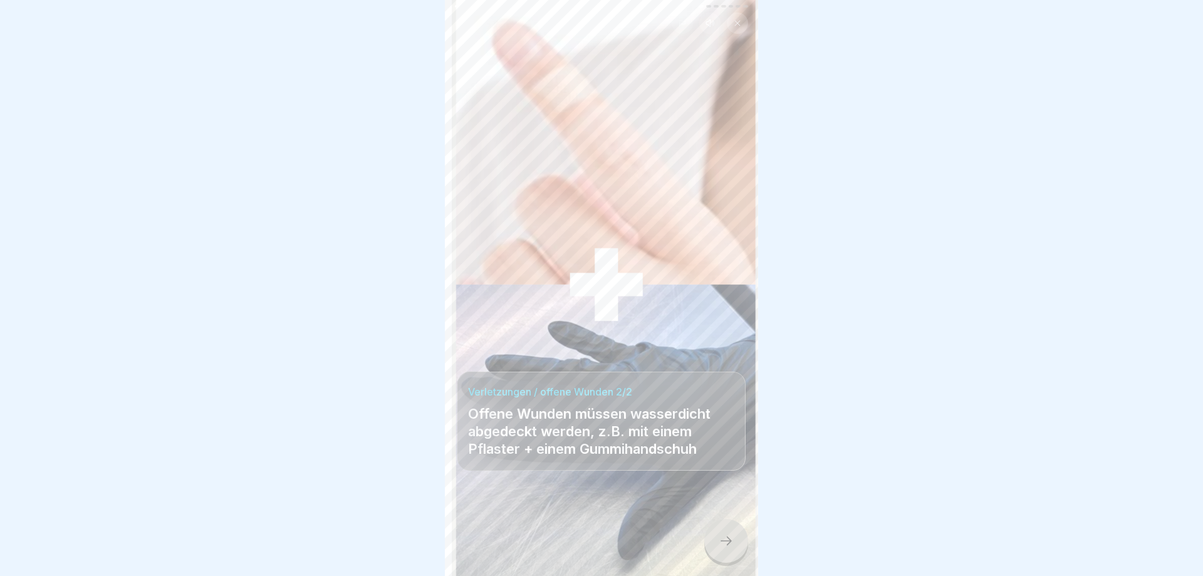
click at [729, 549] on div at bounding box center [726, 541] width 44 height 44
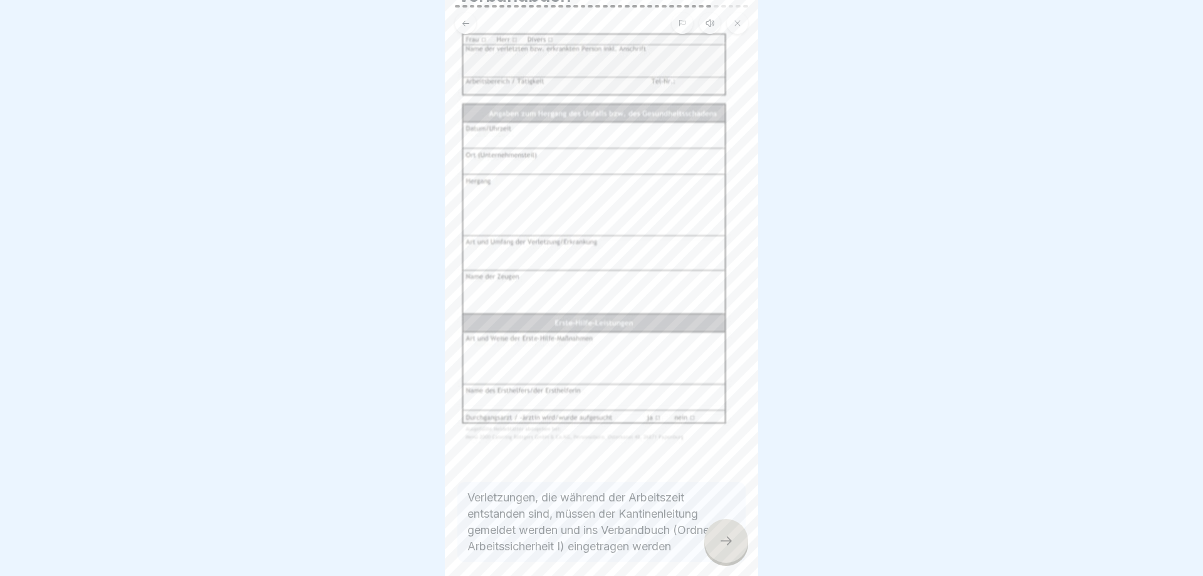
scroll to position [125, 0]
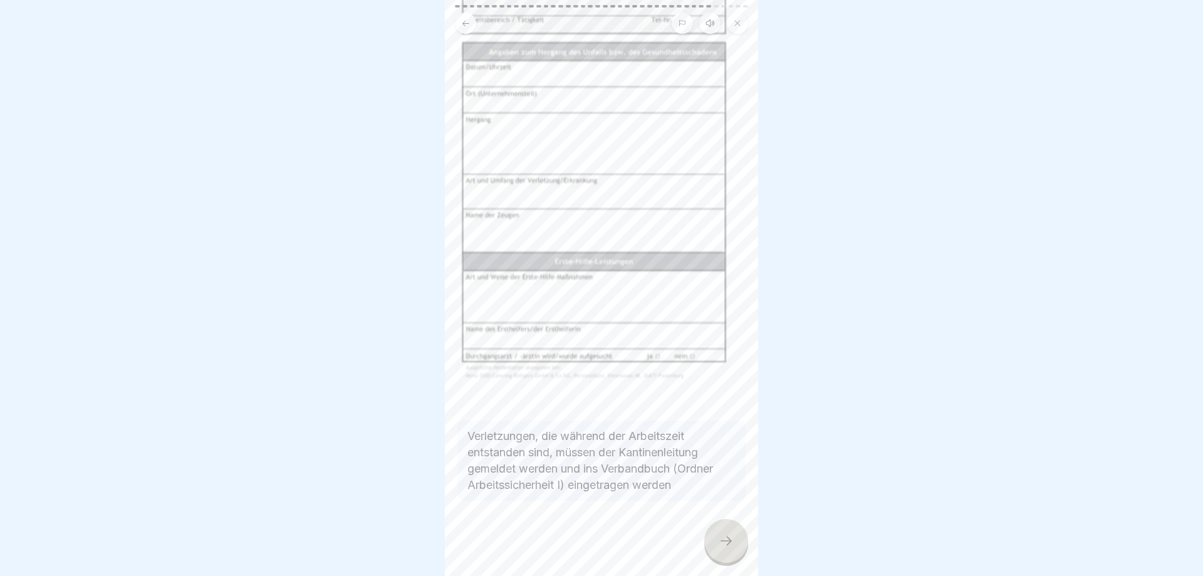
click at [720, 536] on icon at bounding box center [726, 540] width 15 height 15
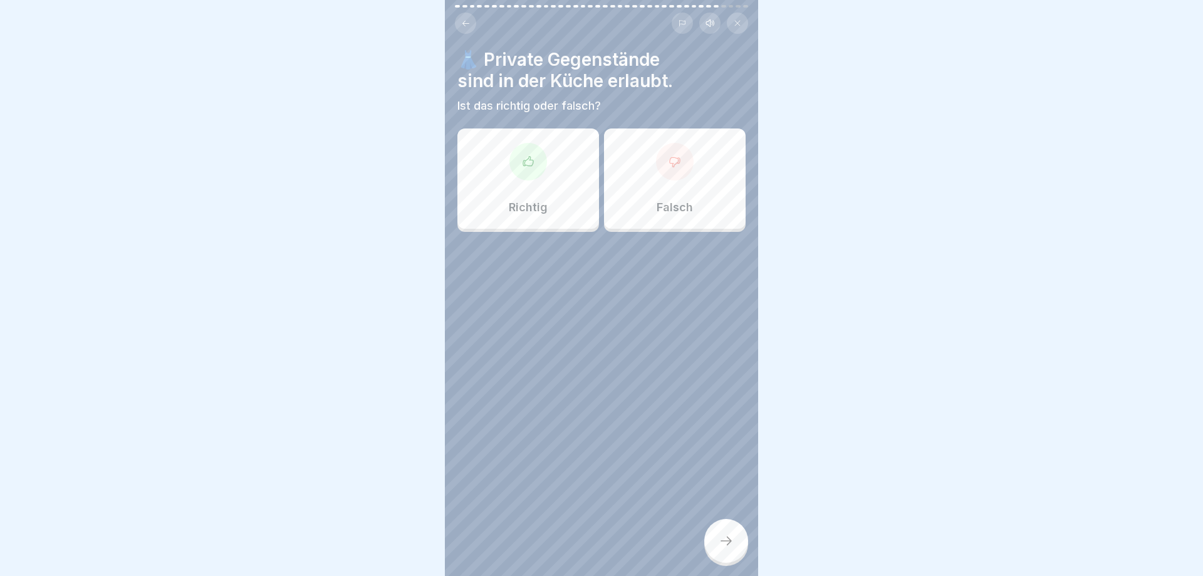
click at [698, 193] on div "Falsch" at bounding box center [675, 178] width 142 height 100
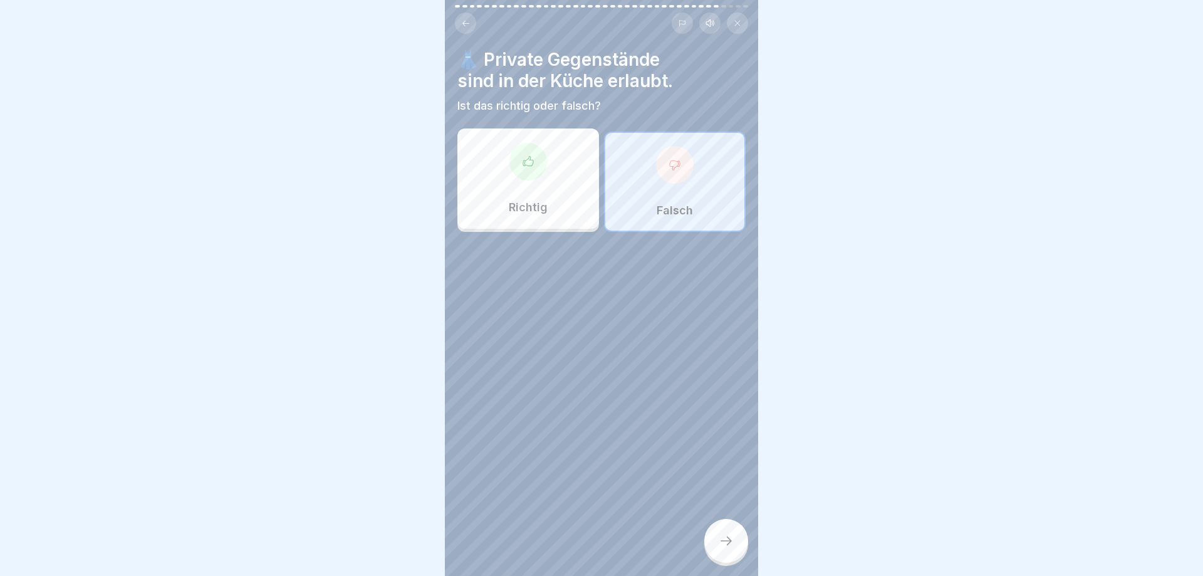
click at [734, 542] on div at bounding box center [726, 541] width 44 height 44
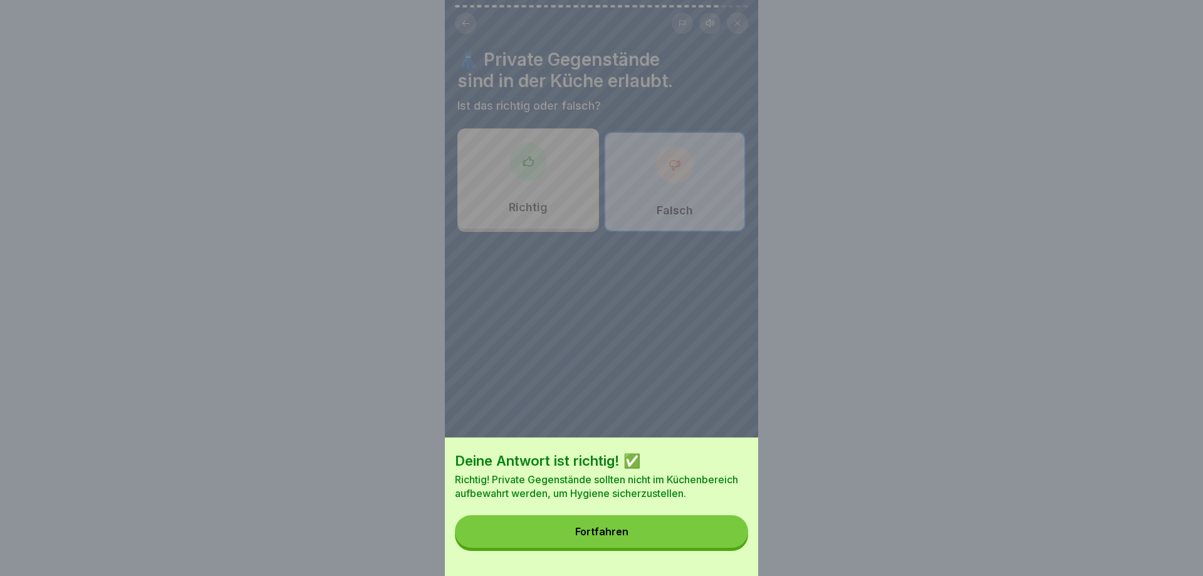
click at [728, 542] on button "Fortfahren" at bounding box center [601, 531] width 293 height 33
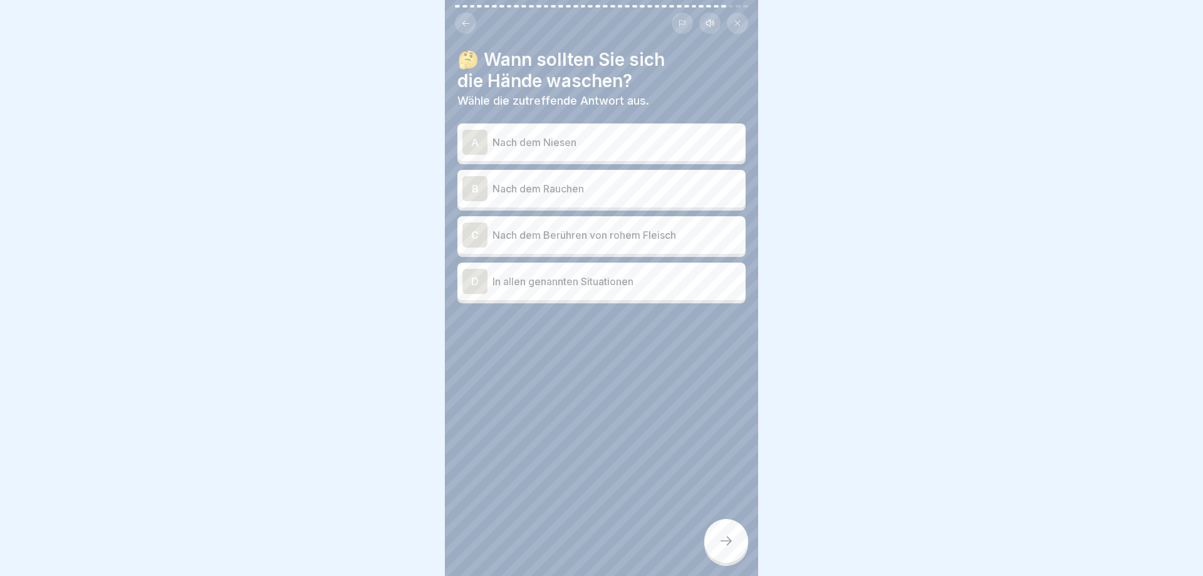
click at [569, 146] on p "Nach dem Niesen" at bounding box center [616, 142] width 248 height 15
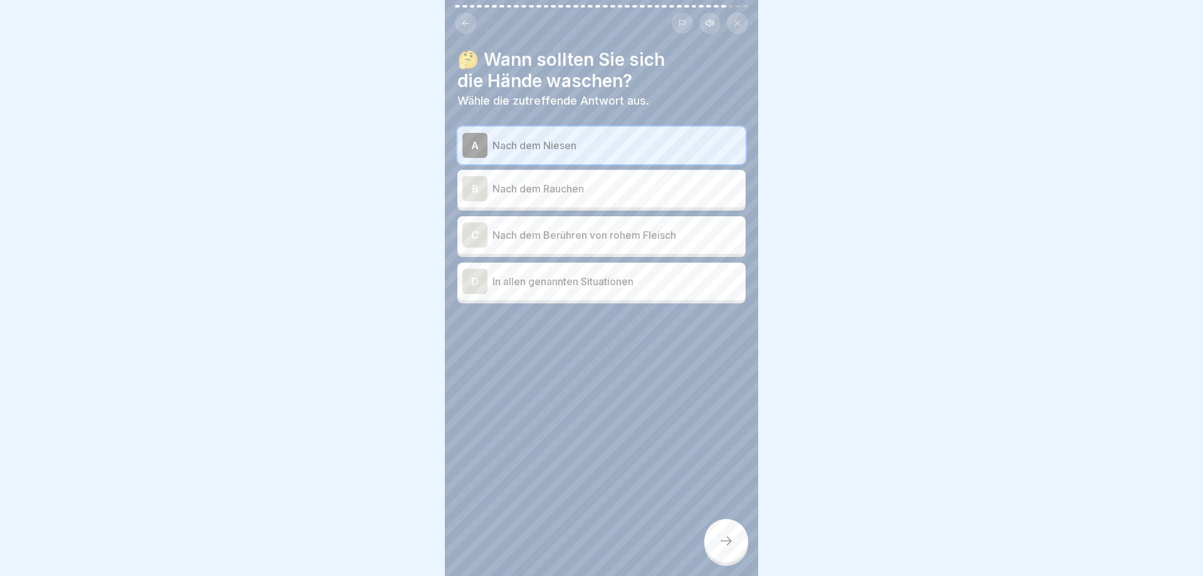
click at [581, 187] on p "Nach dem Rauchen" at bounding box center [616, 188] width 248 height 15
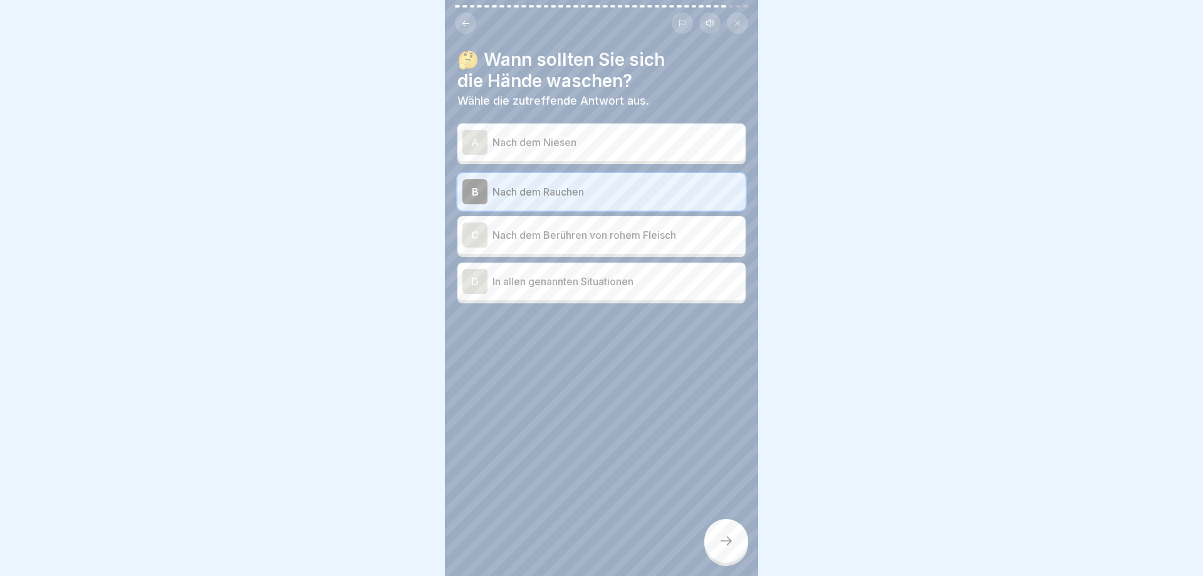
click at [589, 228] on p "Nach dem Berühren von rohem Fleisch" at bounding box center [616, 234] width 248 height 15
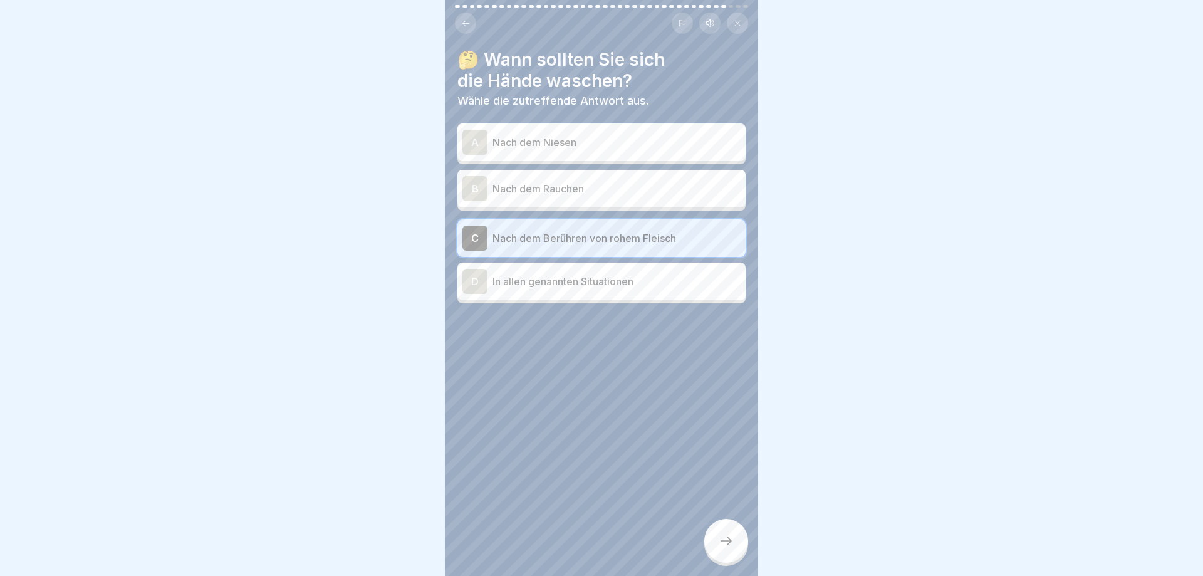
click at [577, 276] on p "In allen genannten Situationen" at bounding box center [616, 281] width 248 height 15
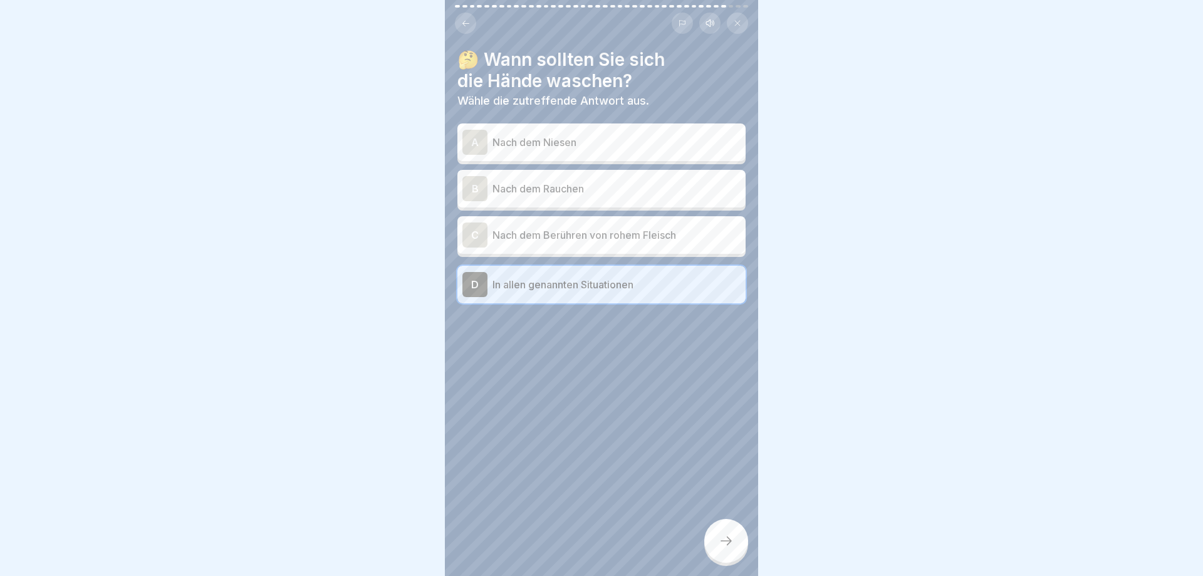
click at [729, 543] on icon at bounding box center [726, 540] width 15 height 15
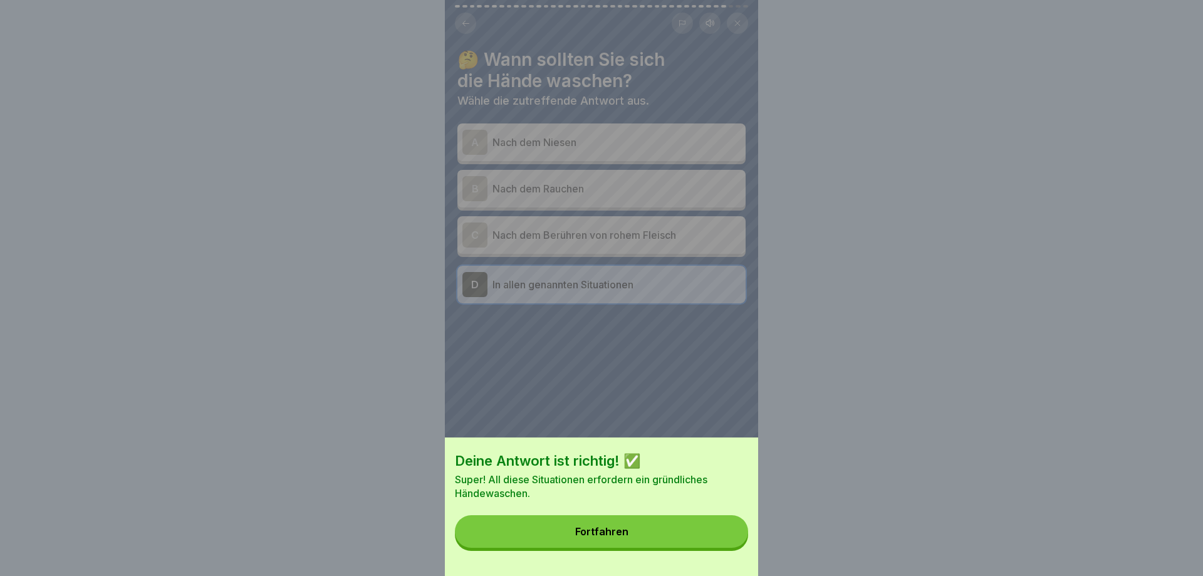
click at [729, 541] on button "Fortfahren" at bounding box center [601, 531] width 293 height 33
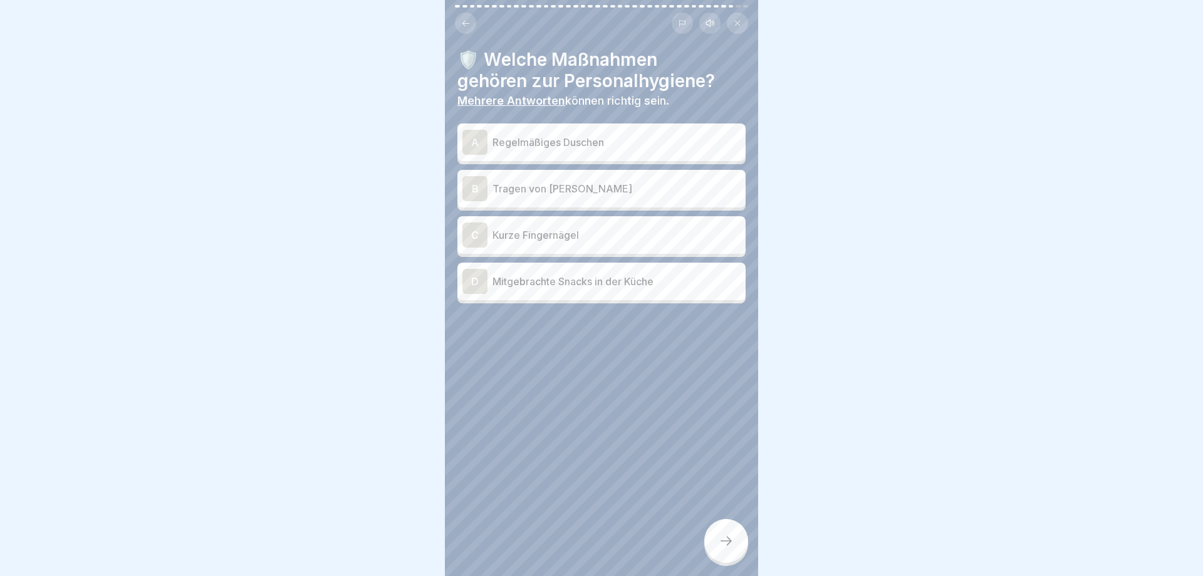
click at [569, 236] on p "Kurze Fingernägel" at bounding box center [616, 234] width 248 height 15
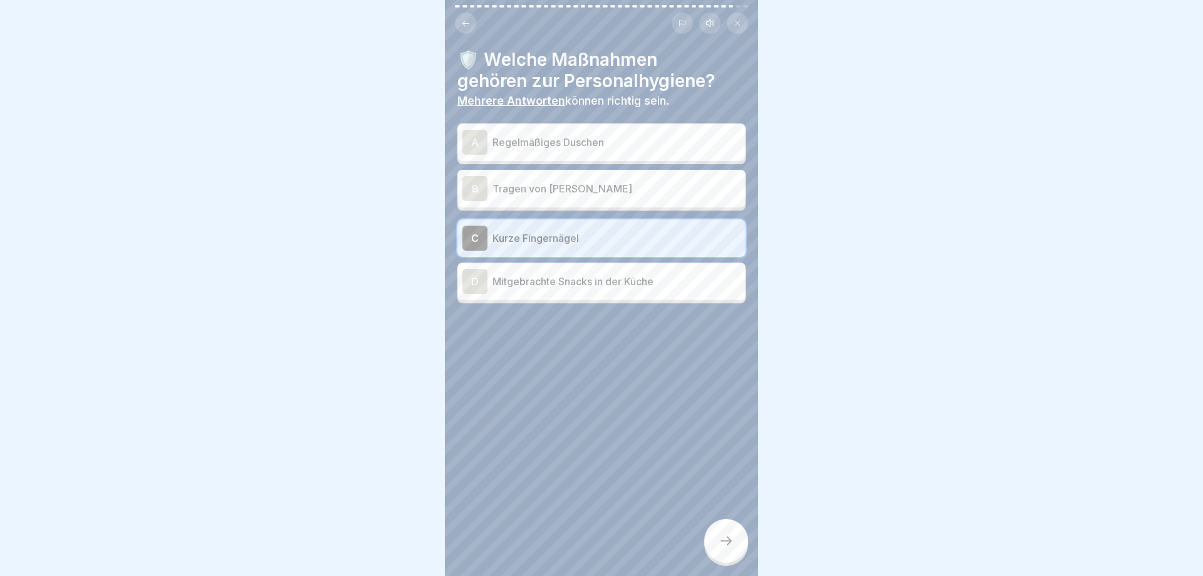
click at [593, 138] on p "Regelmäßiges Duschen" at bounding box center [616, 142] width 248 height 15
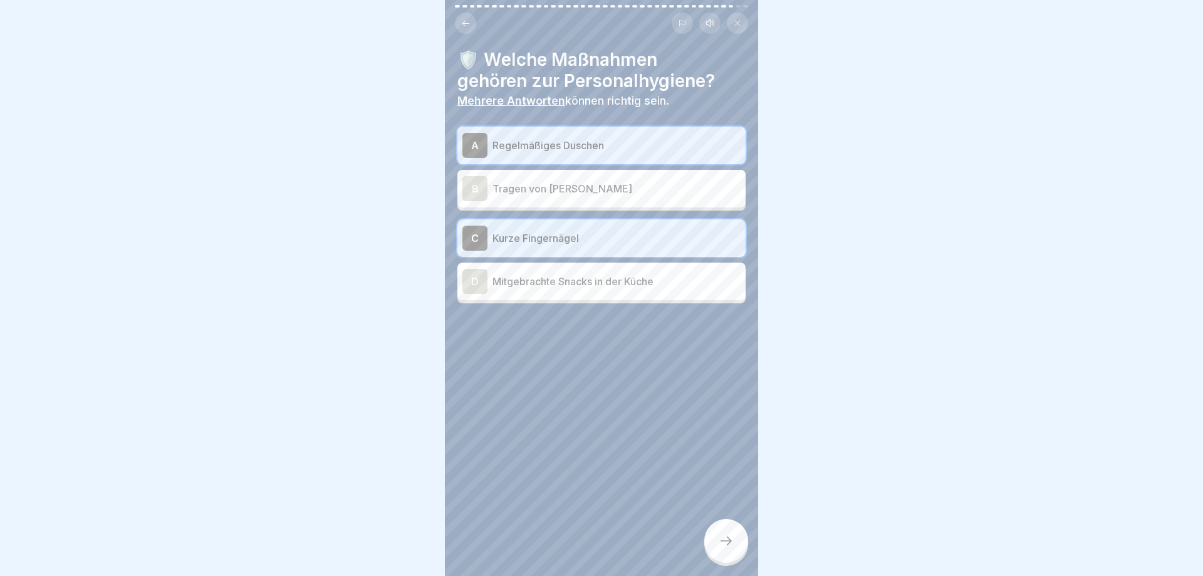
click at [724, 539] on icon at bounding box center [726, 540] width 15 height 15
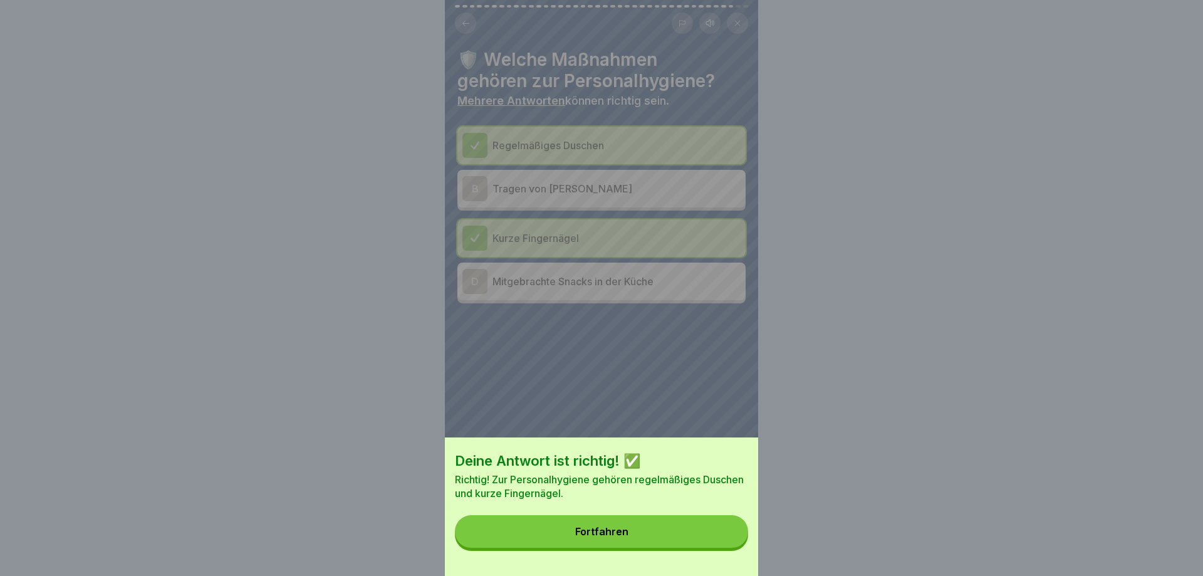
click at [724, 539] on button "Fortfahren" at bounding box center [601, 531] width 293 height 33
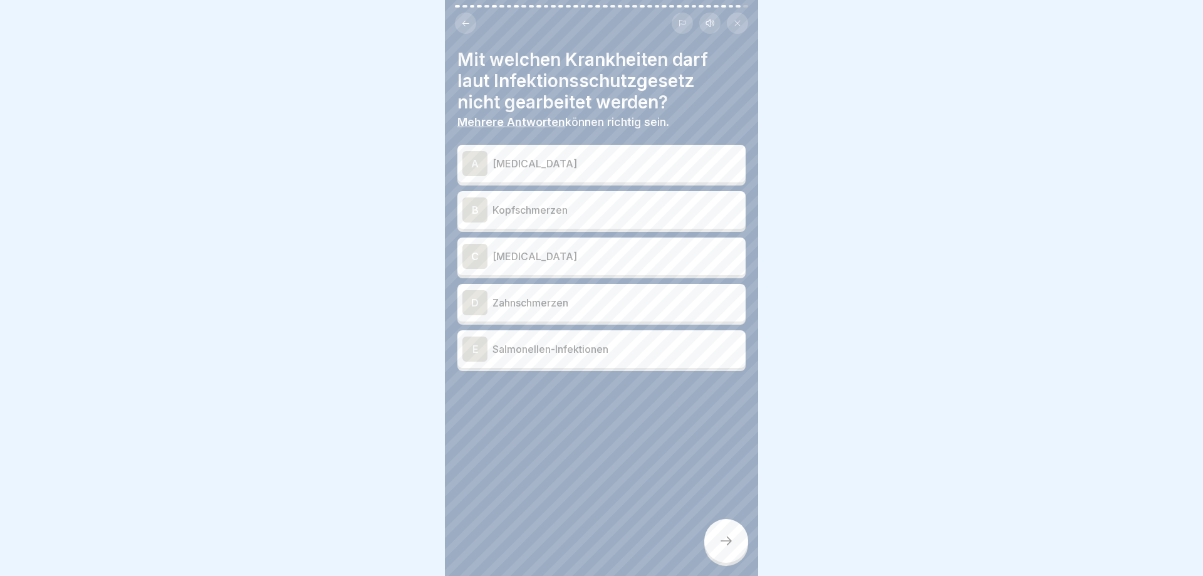
click at [569, 162] on p "[MEDICAL_DATA]" at bounding box center [616, 163] width 248 height 15
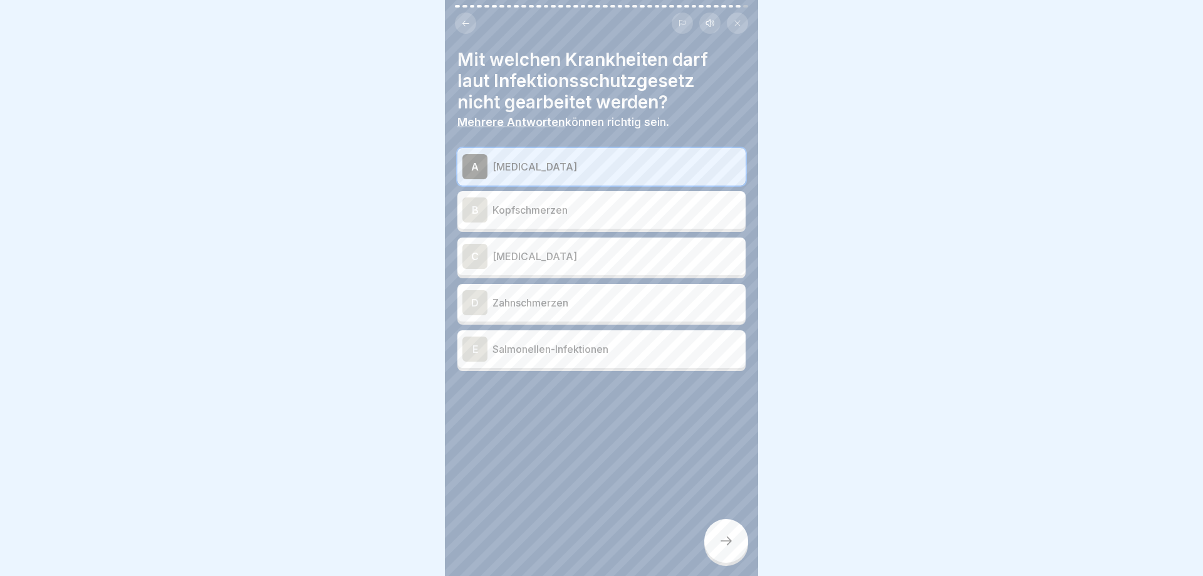
click at [561, 258] on p "[MEDICAL_DATA]" at bounding box center [616, 256] width 248 height 15
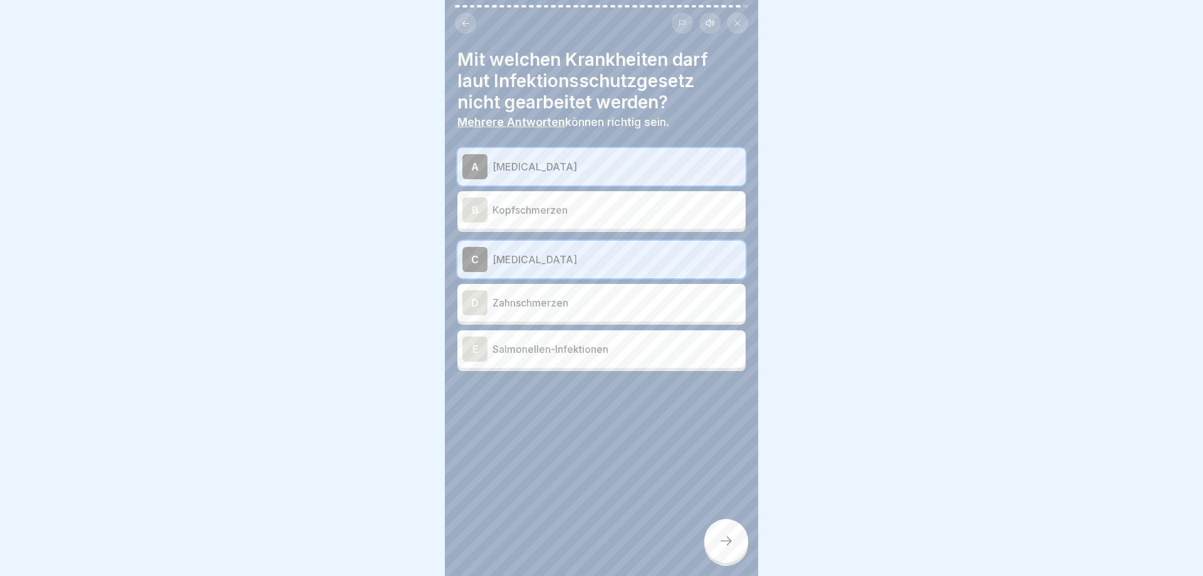
click at [544, 349] on p "Salmonellen-Infektionen" at bounding box center [616, 348] width 248 height 15
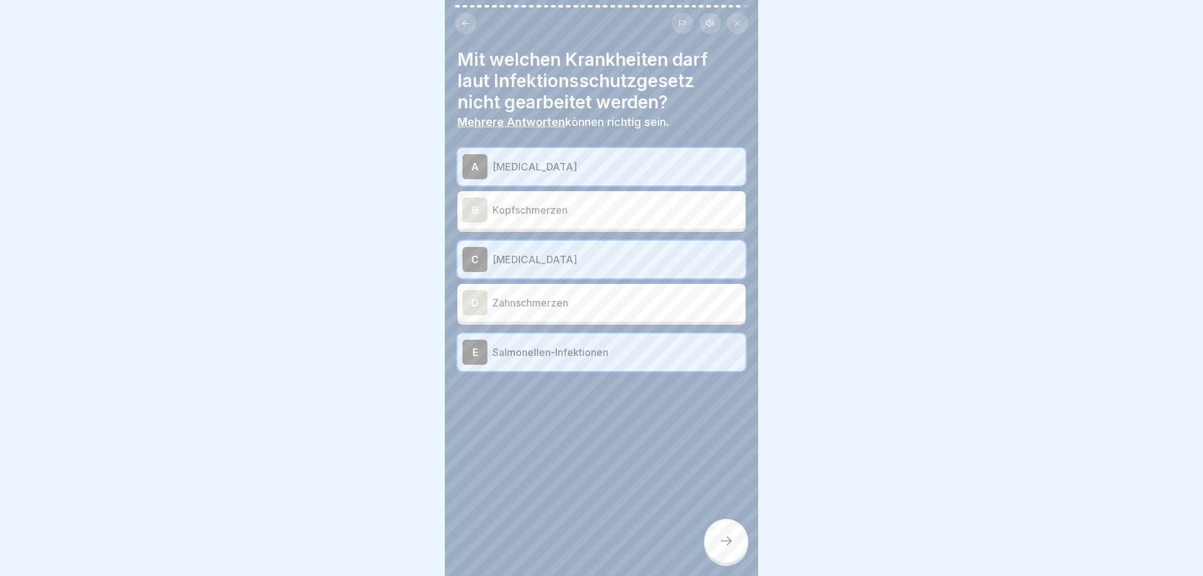
click at [731, 547] on icon at bounding box center [726, 540] width 15 height 15
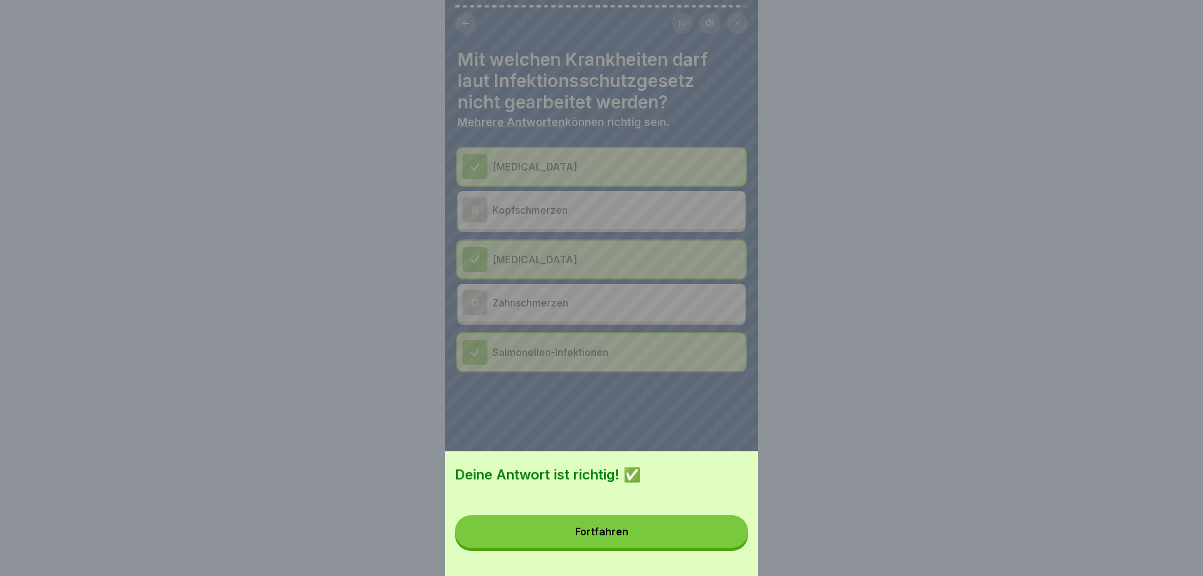
click at [731, 547] on button "Fortfahren" at bounding box center [601, 531] width 293 height 33
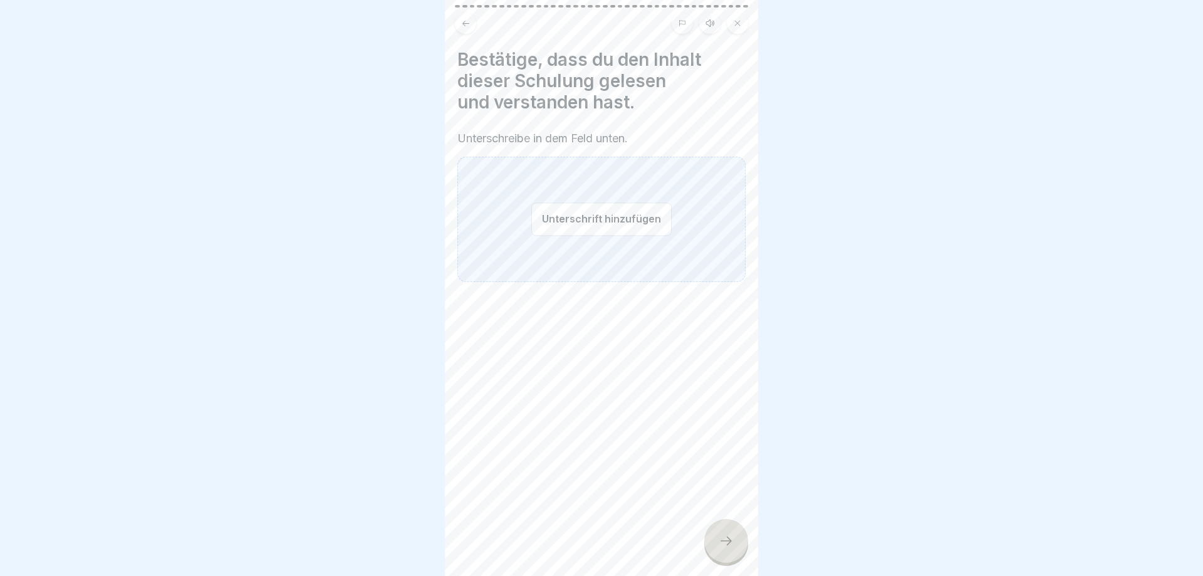
click at [602, 219] on button "Unterschrift hinzufügen" at bounding box center [601, 218] width 140 height 33
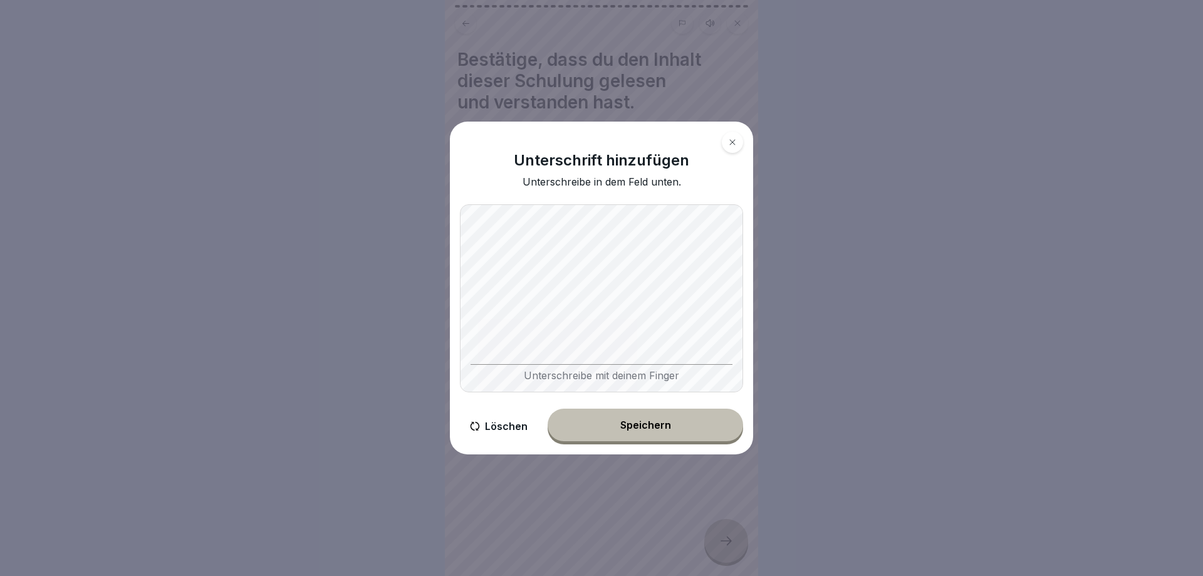
click at [645, 431] on button "Speichern" at bounding box center [645, 424] width 195 height 33
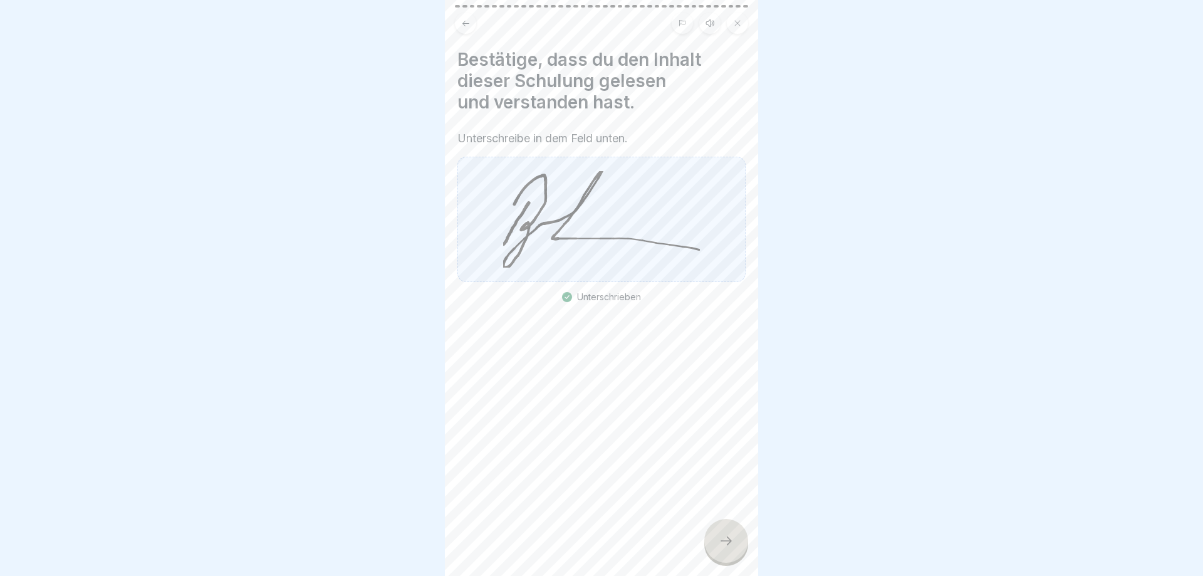
click at [731, 544] on icon at bounding box center [726, 540] width 15 height 15
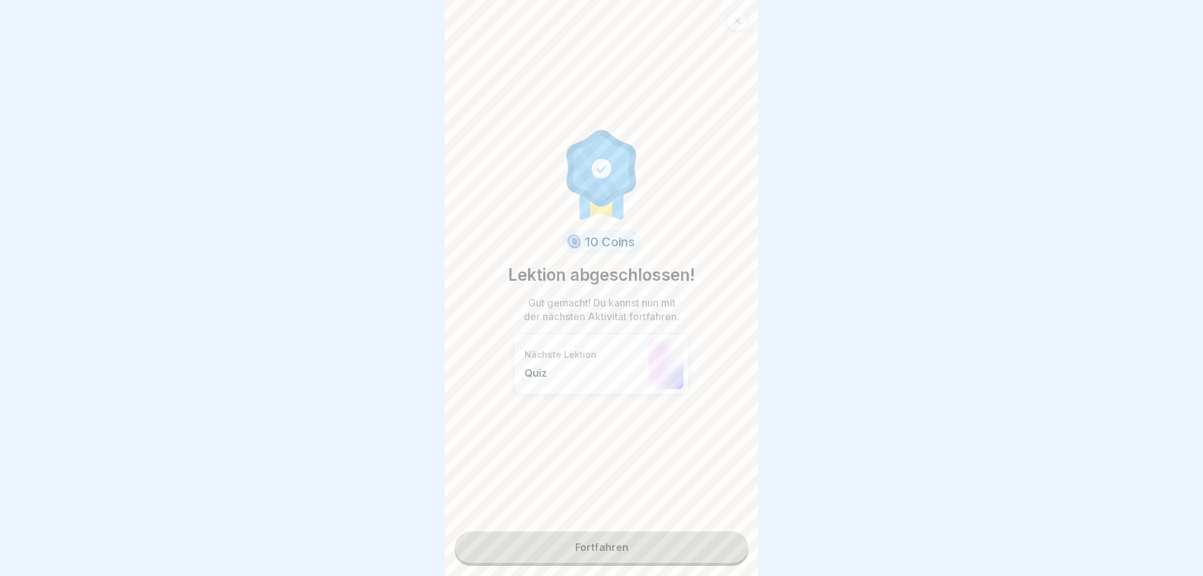
click at [616, 539] on link "Fortfahren" at bounding box center [601, 546] width 293 height 31
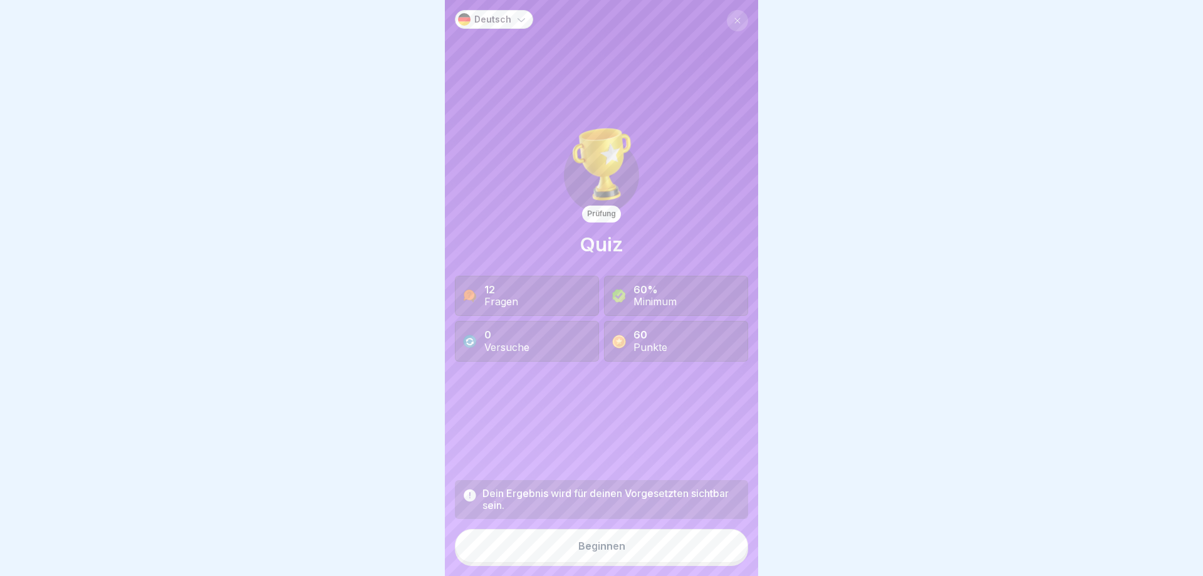
click at [610, 549] on div "Beginnen" at bounding box center [601, 545] width 47 height 11
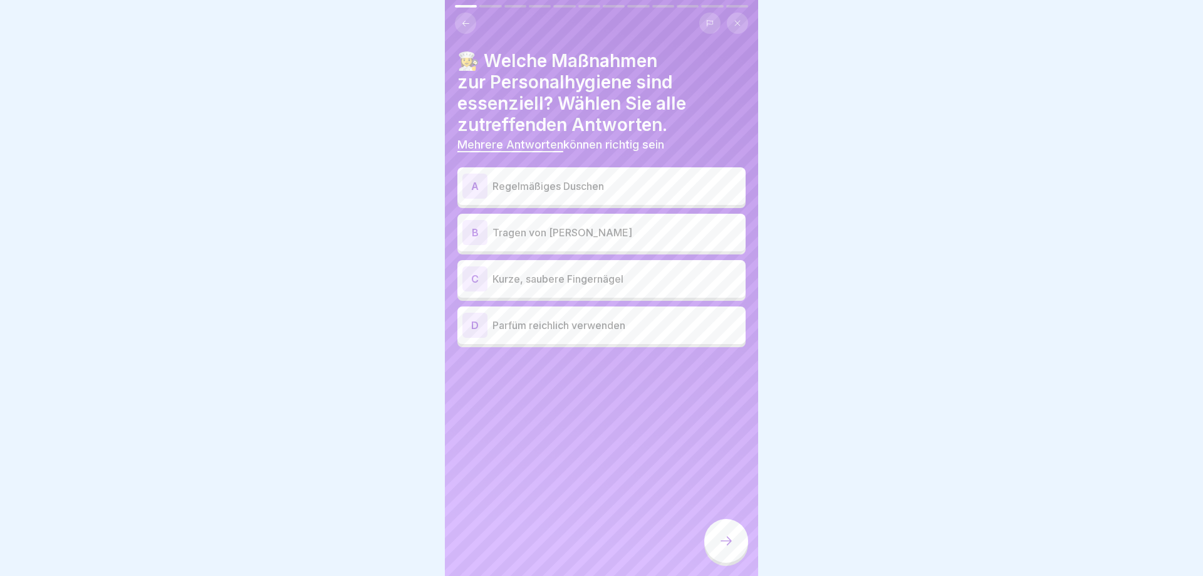
click at [583, 182] on p "Regelmäßiges Duschen" at bounding box center [616, 186] width 248 height 15
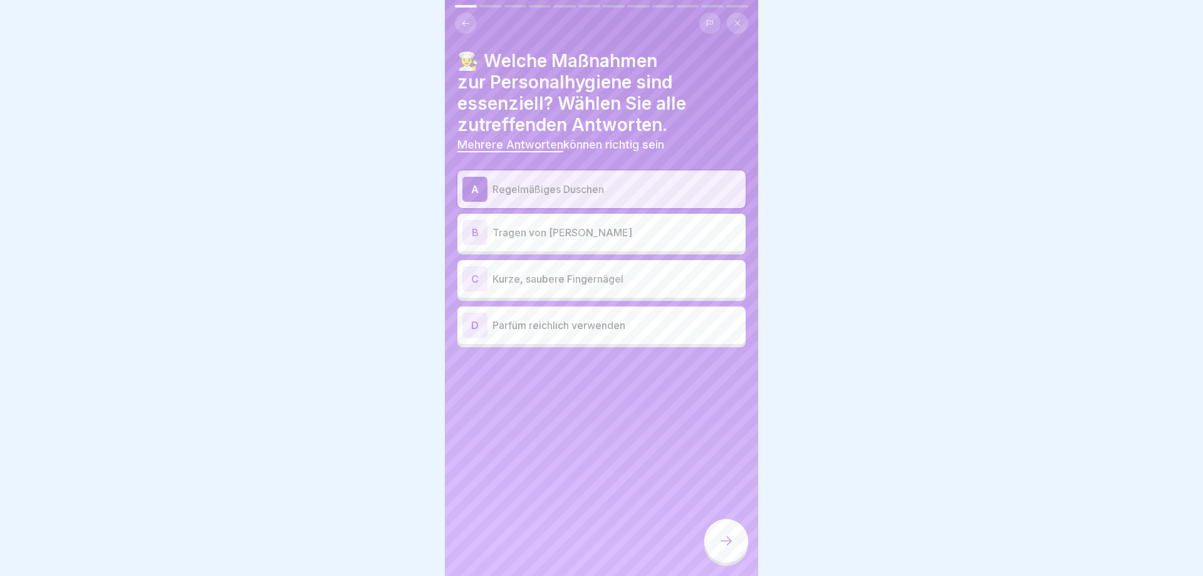
click at [575, 274] on p "Kurze, saubere Fingernägel" at bounding box center [616, 278] width 248 height 15
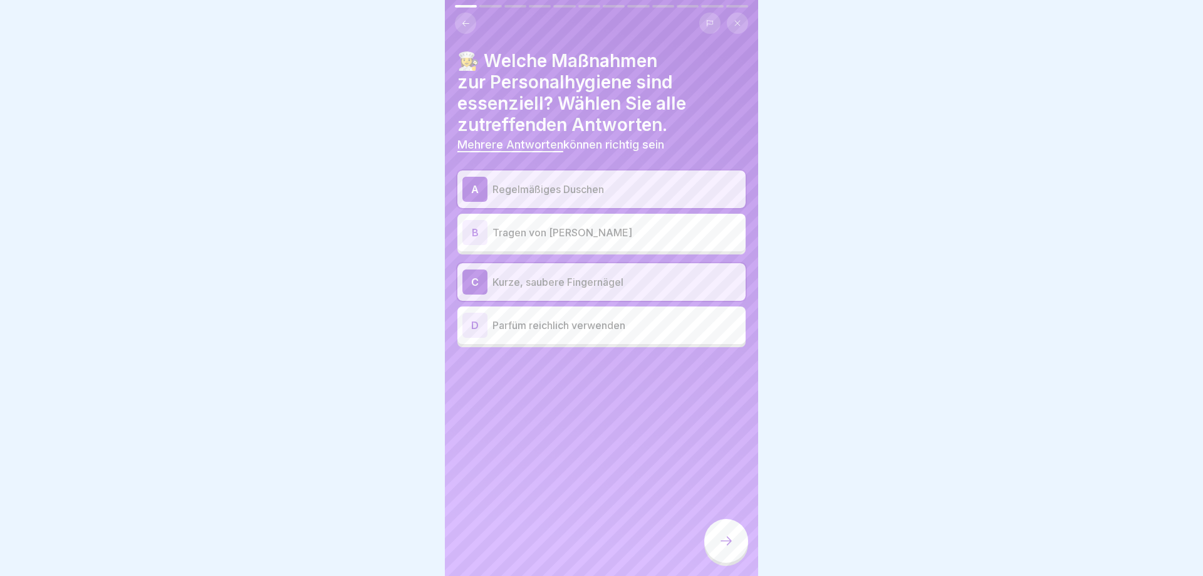
click at [727, 543] on icon at bounding box center [726, 540] width 15 height 15
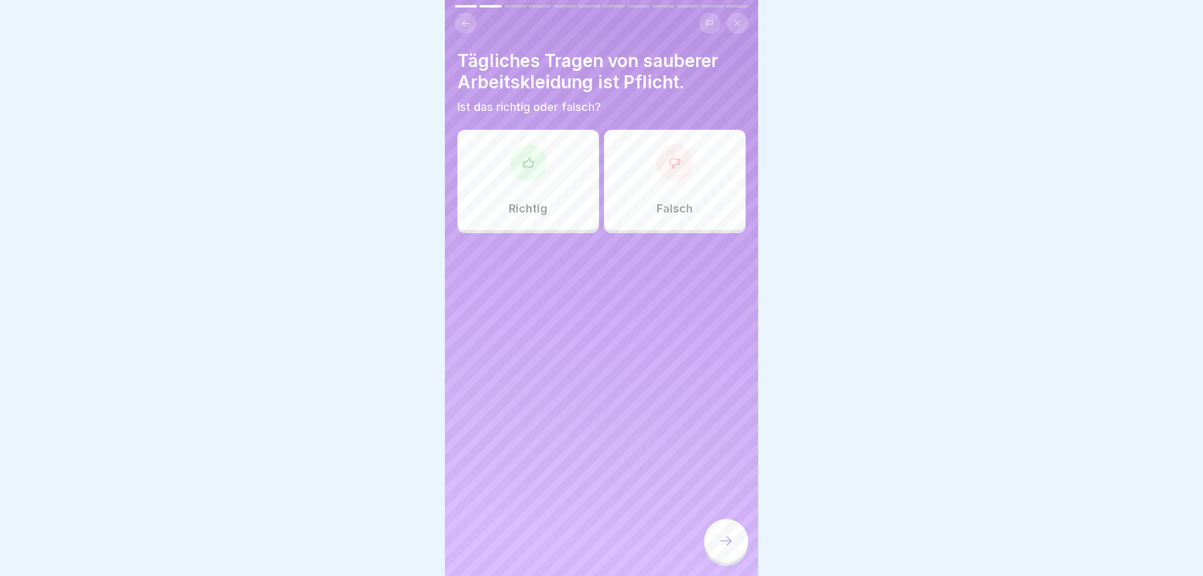
click at [499, 205] on div "Richtig" at bounding box center [528, 180] width 142 height 100
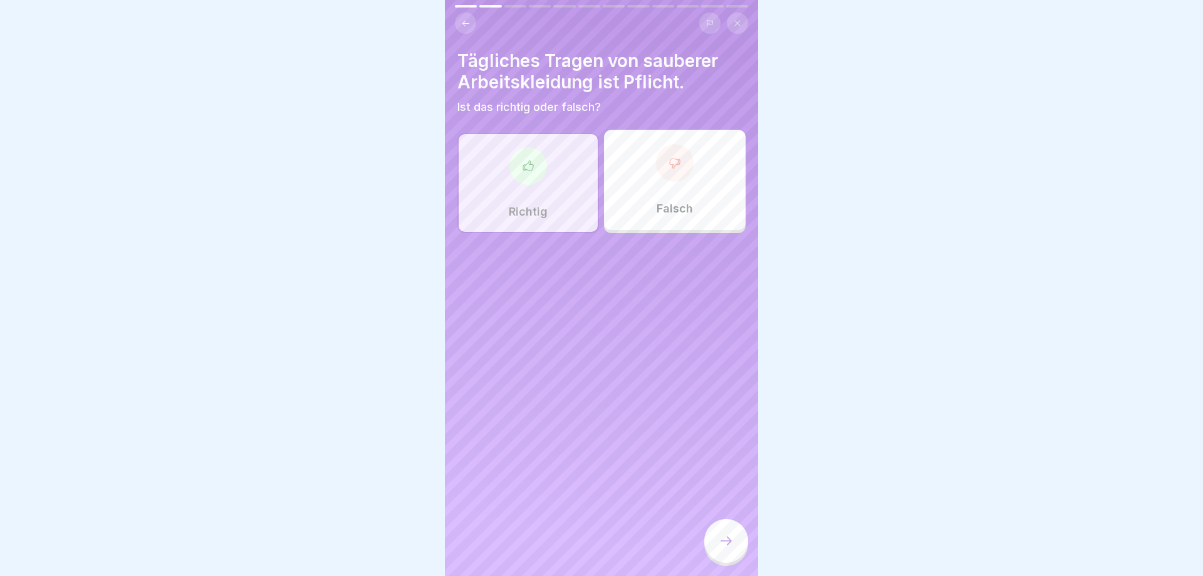
click at [719, 536] on icon at bounding box center [726, 540] width 15 height 15
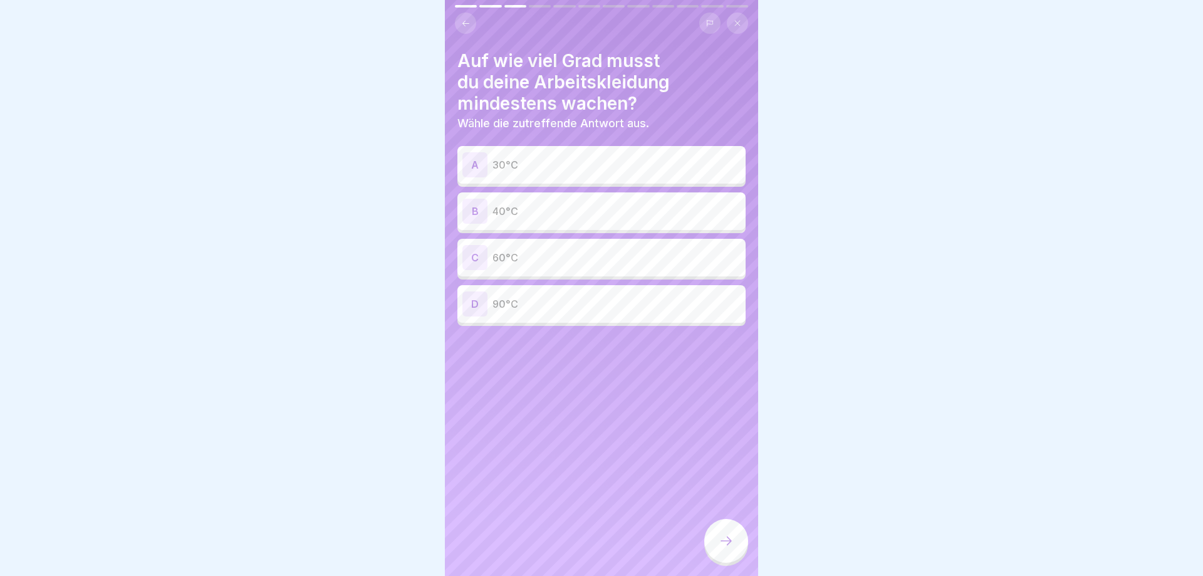
click at [561, 257] on p "60°C" at bounding box center [616, 257] width 248 height 15
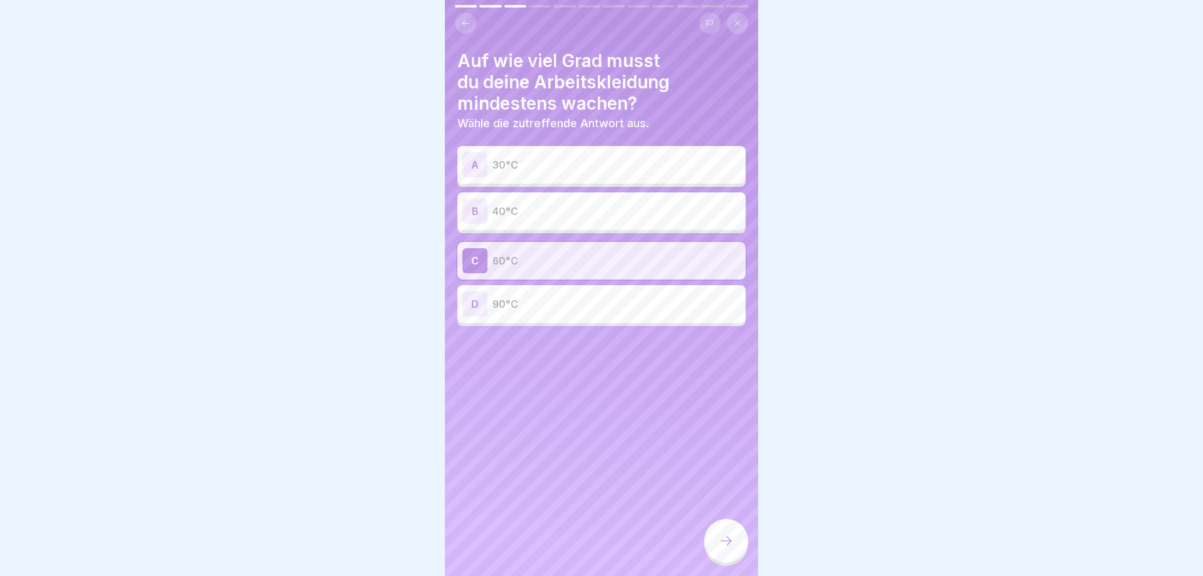
click at [724, 541] on icon at bounding box center [726, 540] width 15 height 15
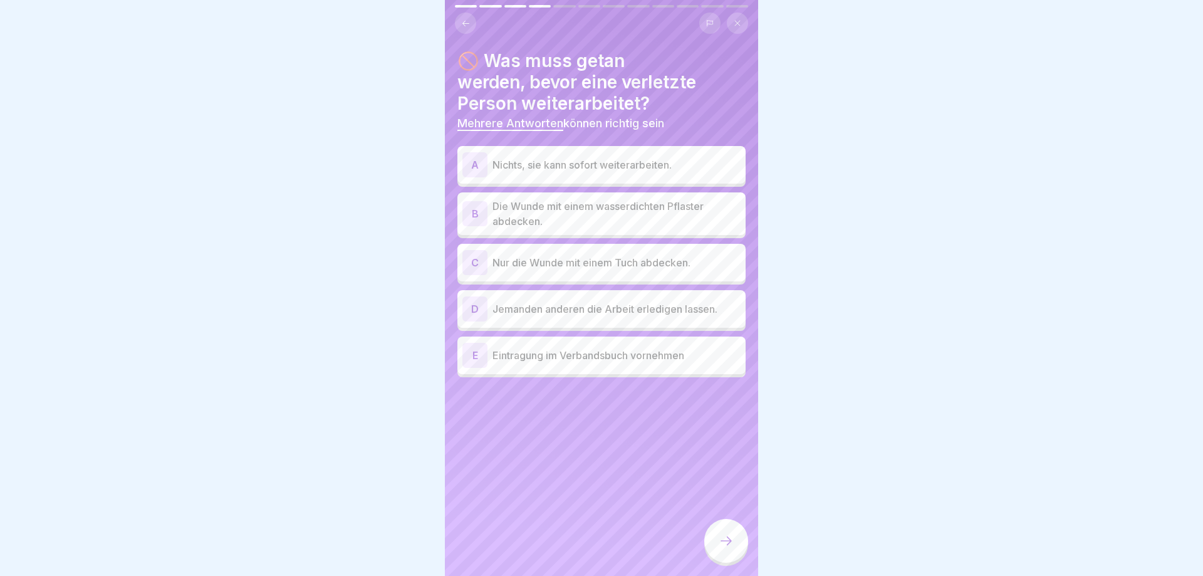
click at [546, 214] on p "Die Wunde mit einem wasserdichten Pflaster abdecken." at bounding box center [616, 214] width 248 height 30
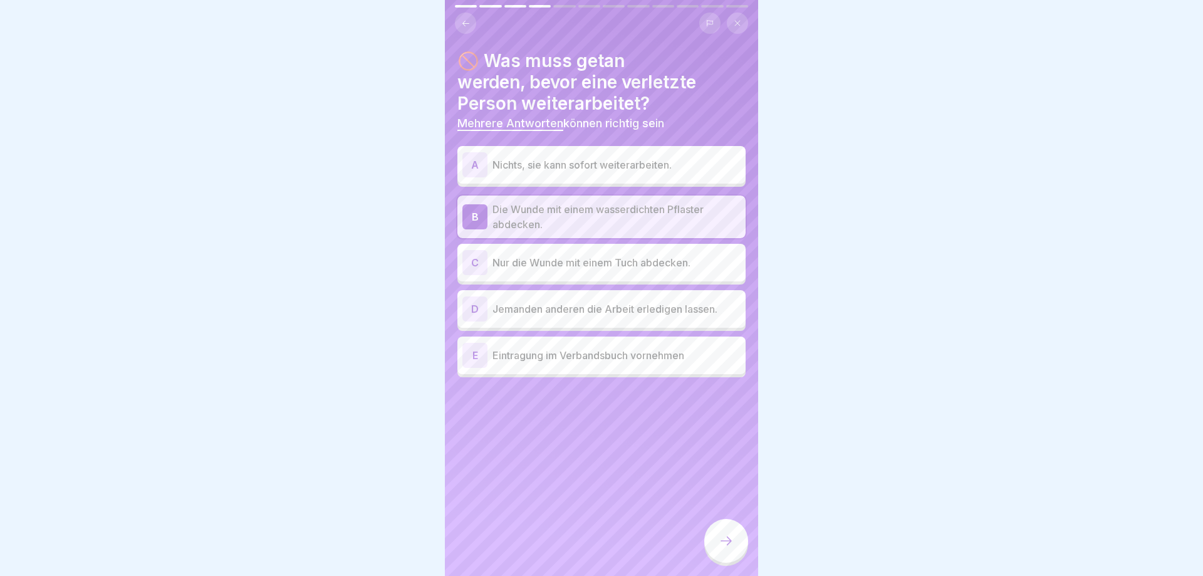
click at [541, 358] on p "Eintragung im Verbandsbuch vornehmen" at bounding box center [616, 355] width 248 height 15
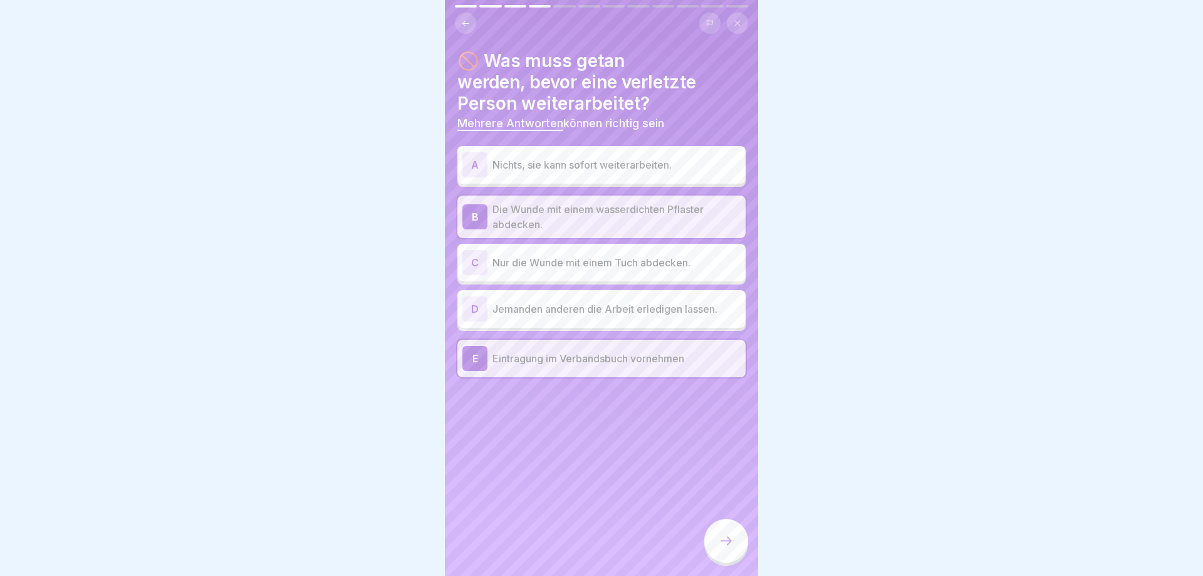
click at [723, 534] on icon at bounding box center [726, 540] width 15 height 15
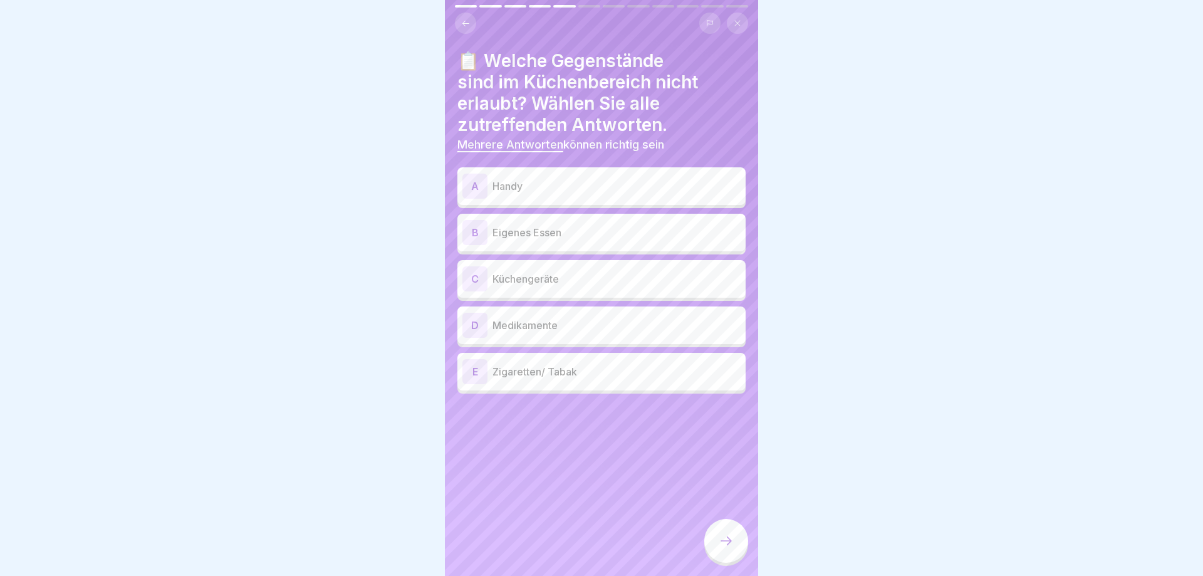
click at [578, 189] on p "Handy" at bounding box center [616, 186] width 248 height 15
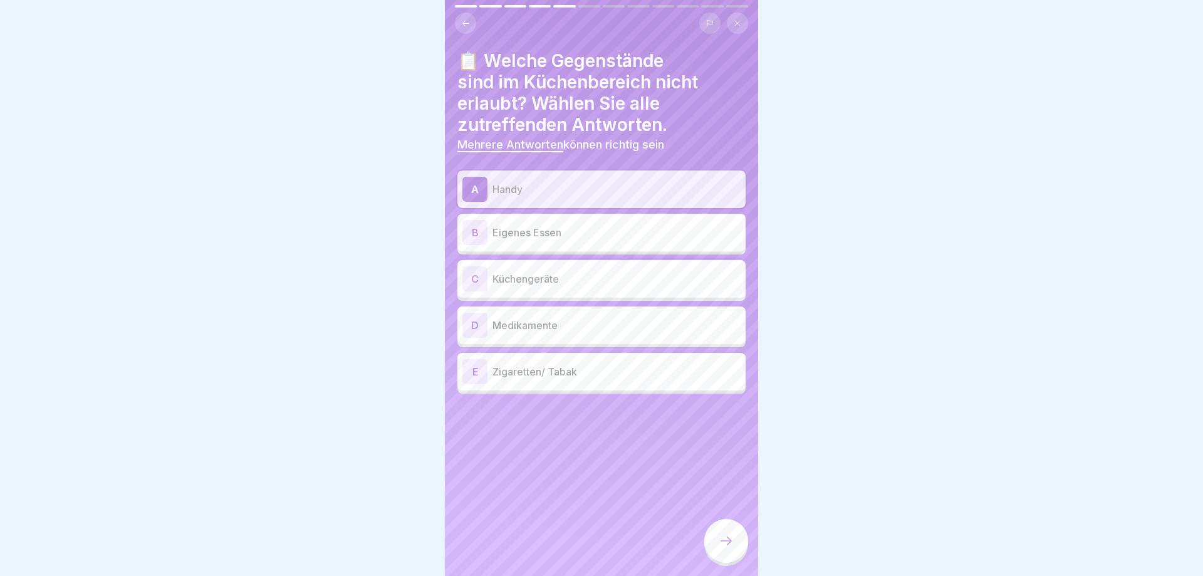
click at [584, 375] on p "Zigaretten/ Tabak" at bounding box center [616, 371] width 248 height 15
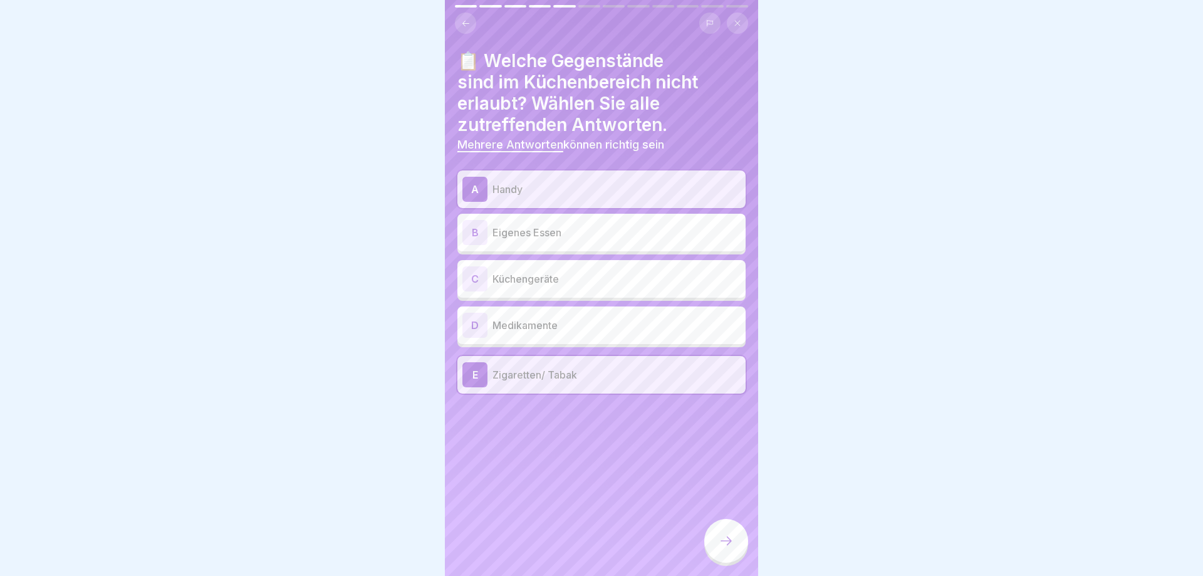
click at [587, 237] on p "Eigenes Essen" at bounding box center [616, 232] width 248 height 15
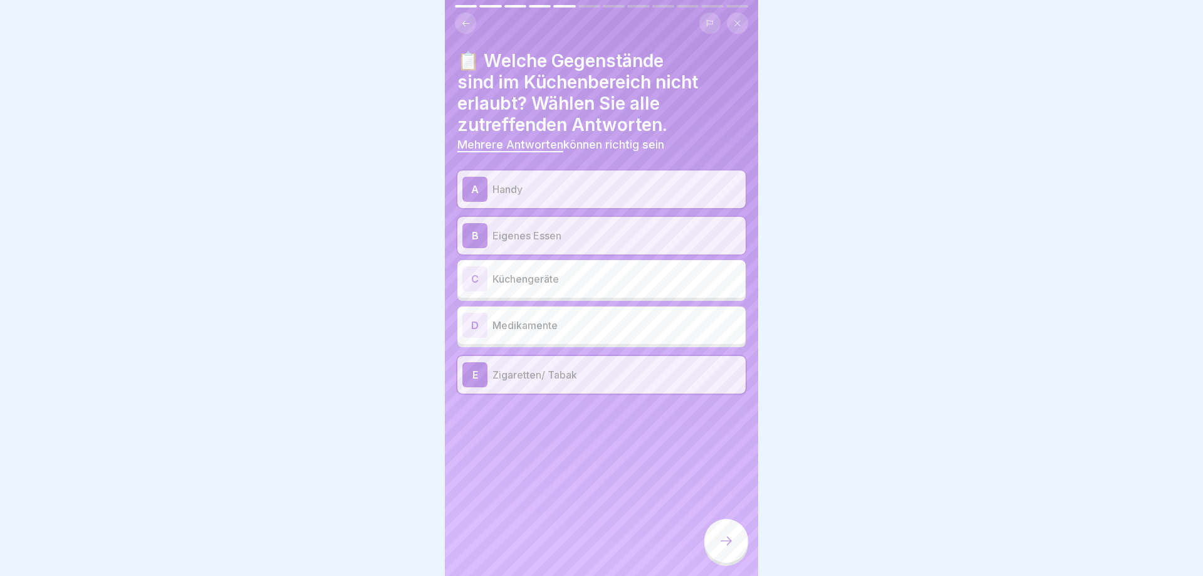
click at [587, 237] on p "Eigenes Essen" at bounding box center [616, 235] width 248 height 15
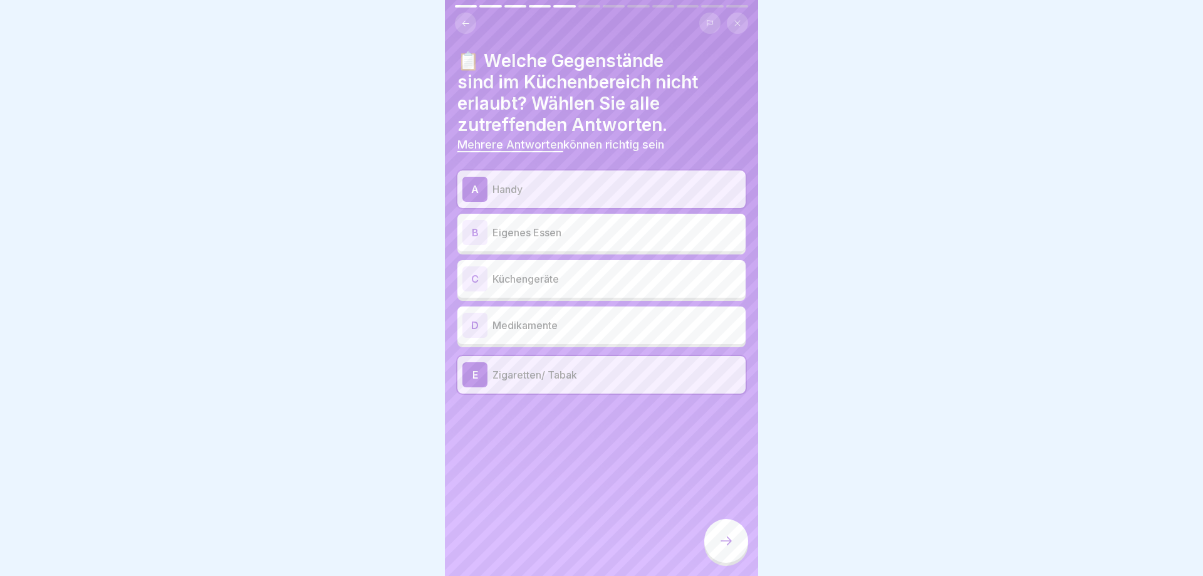
click at [582, 326] on p "Medikamente" at bounding box center [616, 325] width 248 height 15
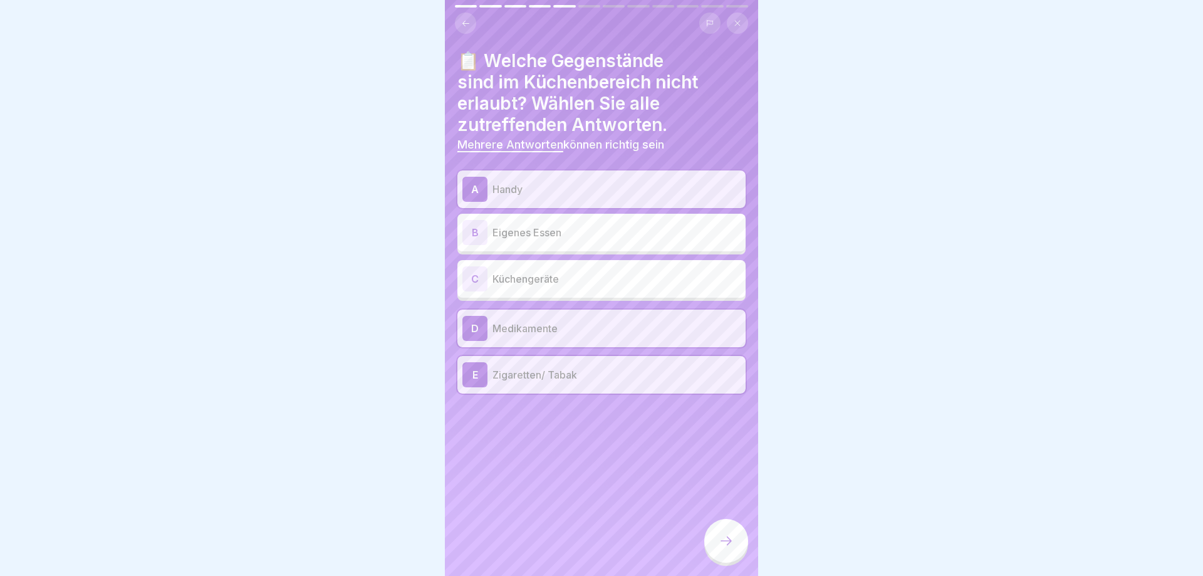
click at [600, 233] on p "Eigenes Essen" at bounding box center [616, 232] width 248 height 15
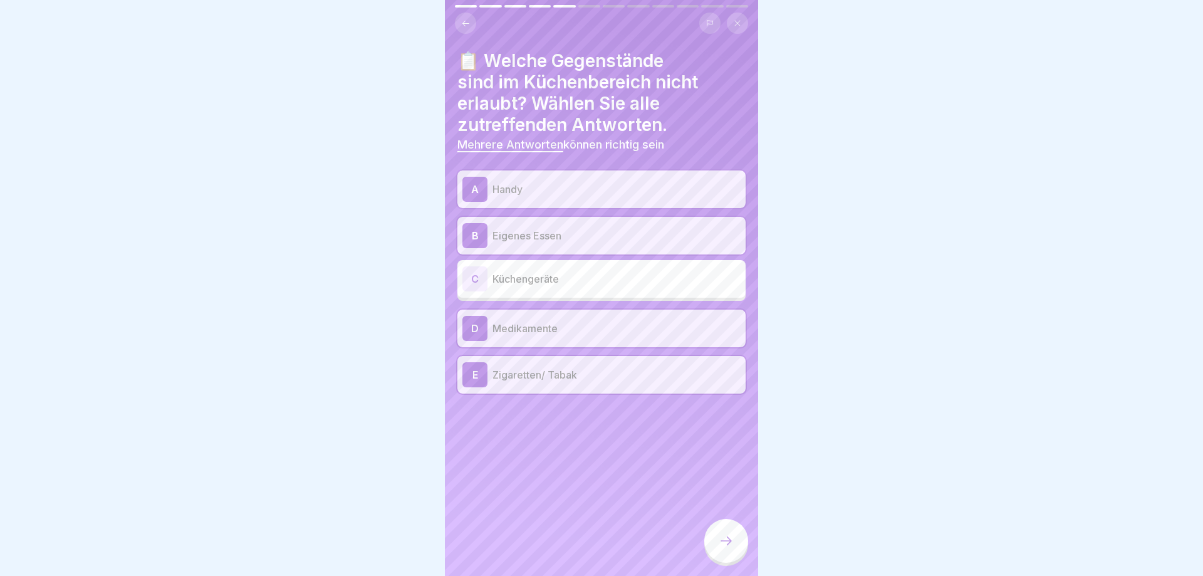
click at [727, 538] on icon at bounding box center [726, 540] width 15 height 15
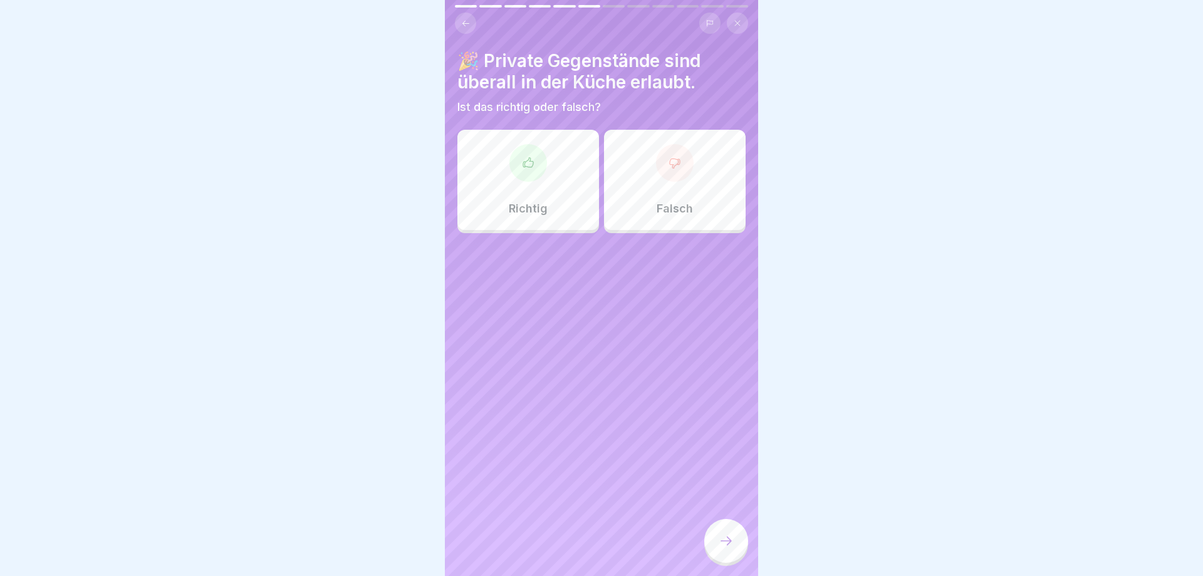
click at [667, 178] on div at bounding box center [675, 163] width 38 height 38
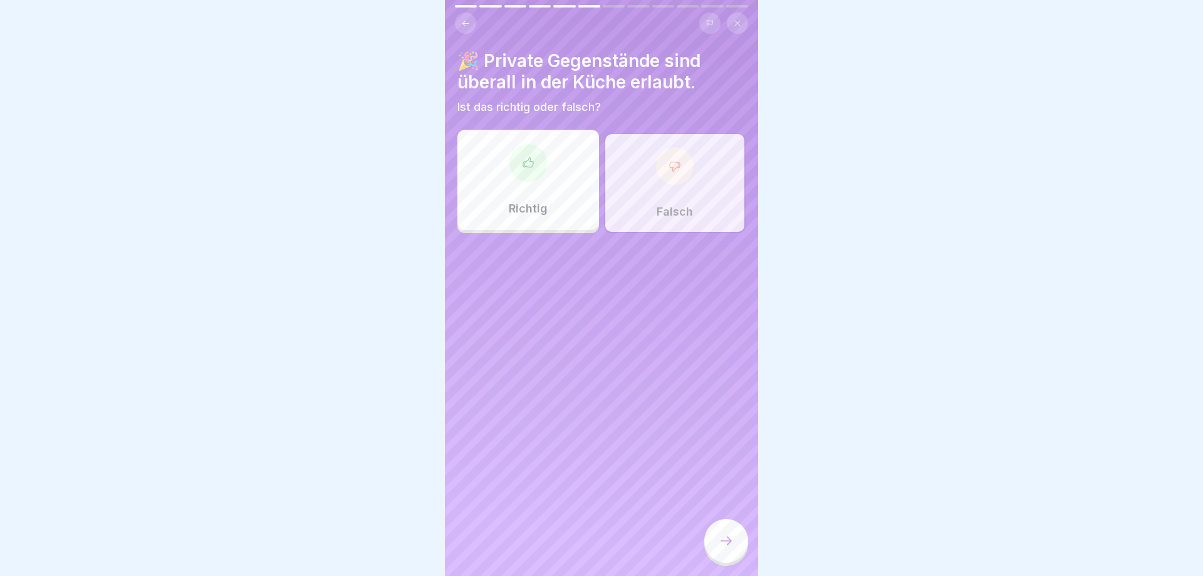
click at [729, 534] on div at bounding box center [726, 541] width 44 height 44
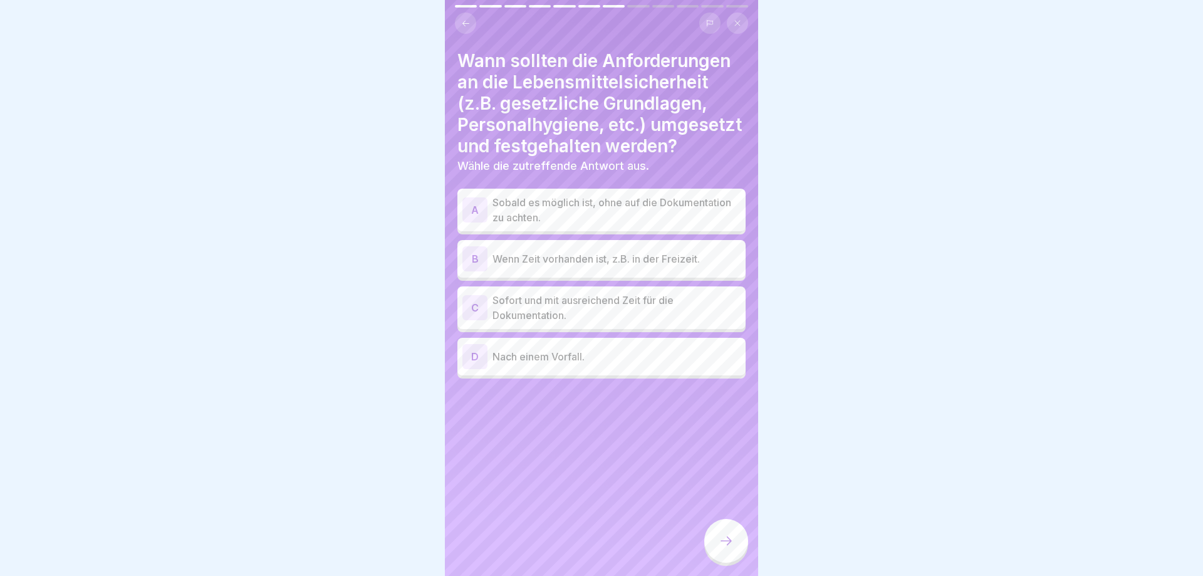
click at [588, 309] on p "Sofort und mit ausreichend Zeit für die Dokumentation." at bounding box center [616, 308] width 248 height 30
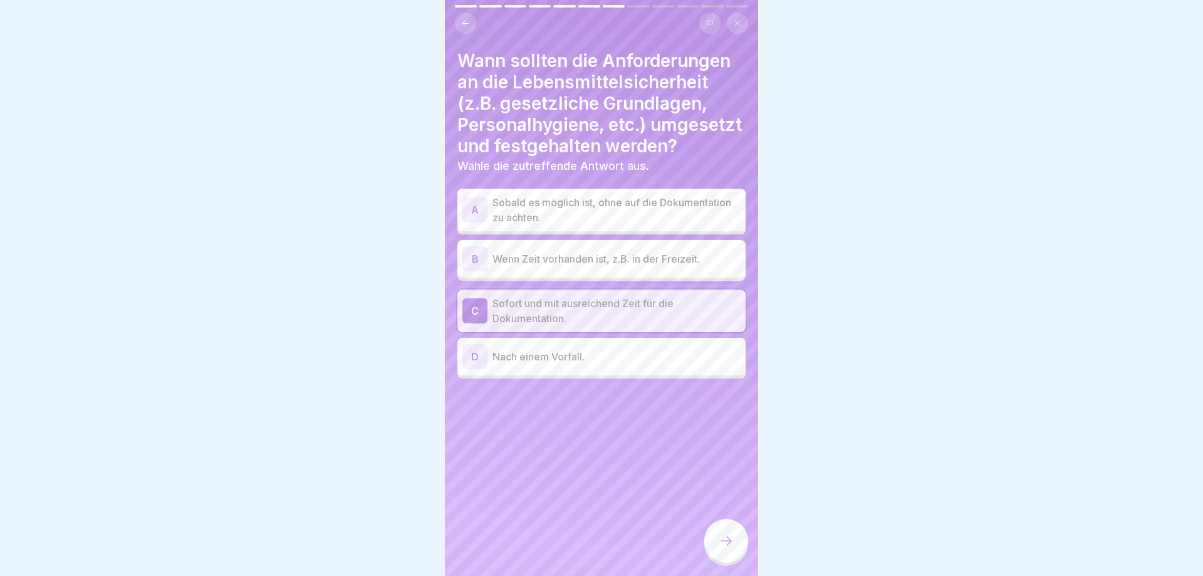
click at [727, 546] on icon at bounding box center [726, 540] width 15 height 15
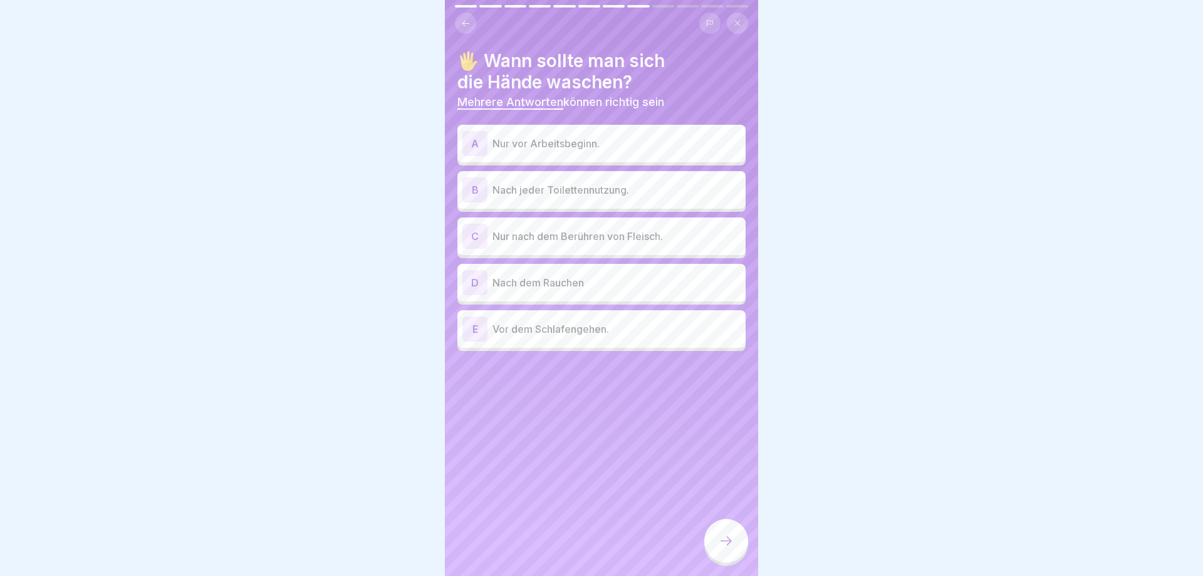
click at [559, 190] on p "Nach jeder Toilettennutzung." at bounding box center [616, 189] width 248 height 15
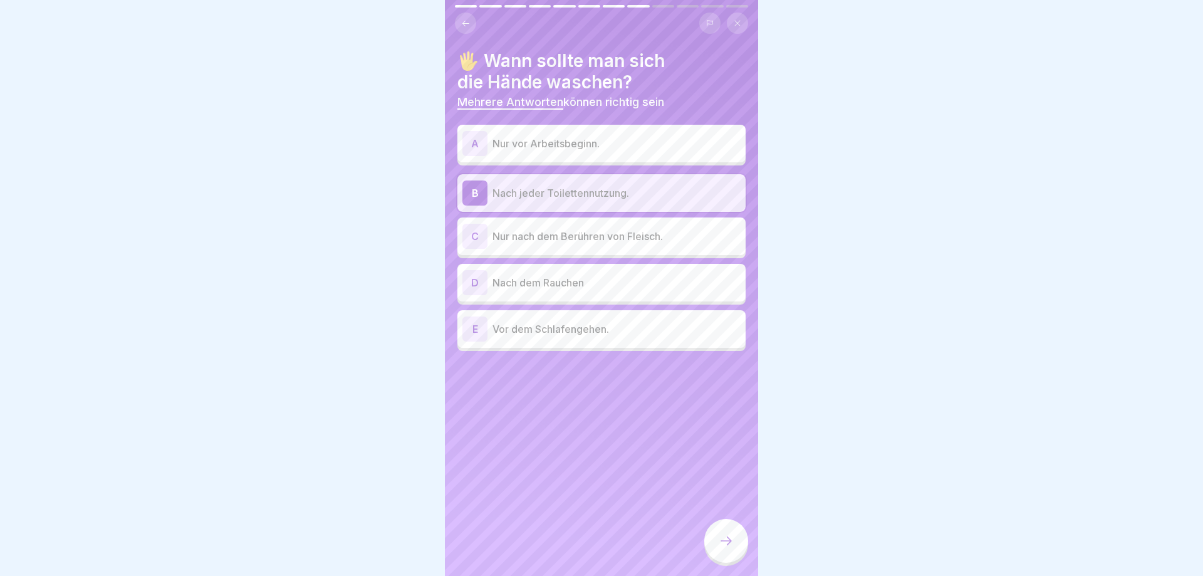
click at [549, 275] on p "Nach dem Rauchen" at bounding box center [616, 282] width 248 height 15
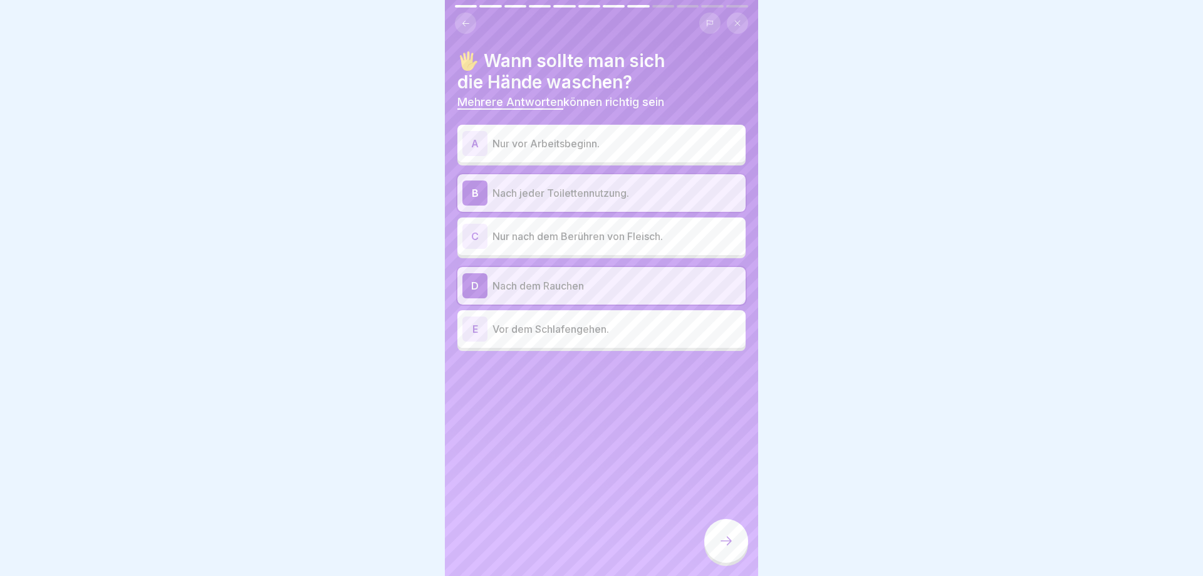
click at [724, 544] on icon at bounding box center [726, 540] width 15 height 15
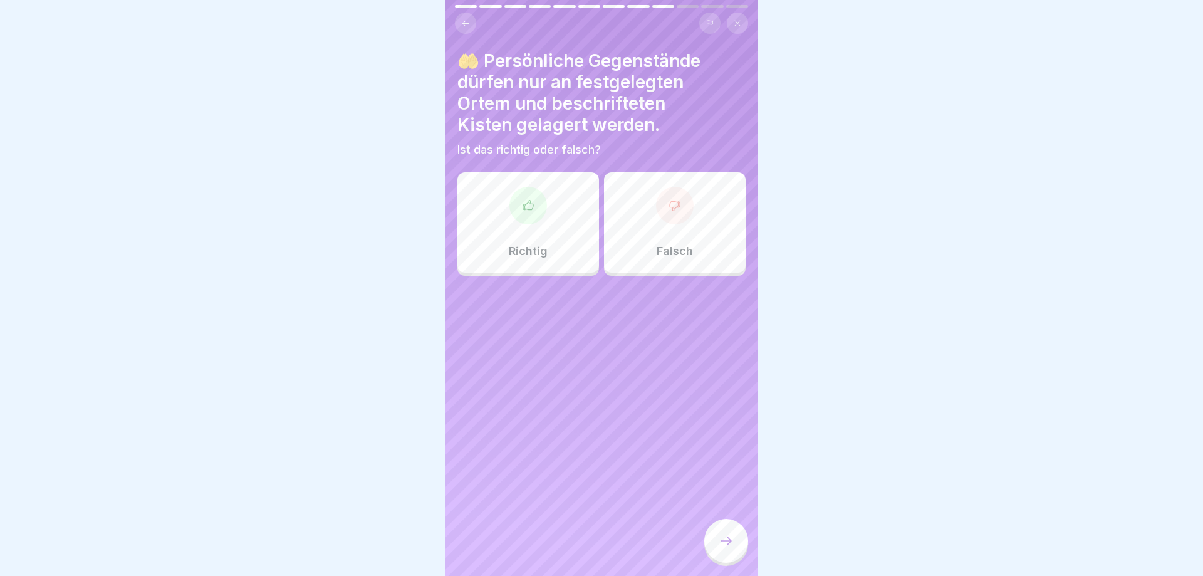
click at [484, 240] on div "Richtig" at bounding box center [528, 222] width 142 height 100
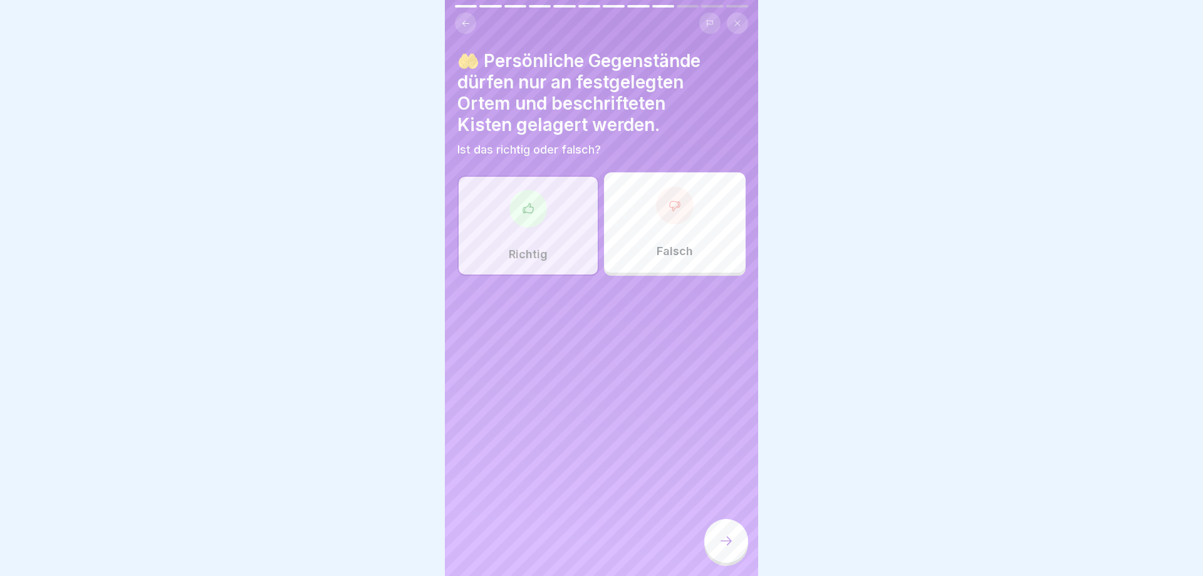
click at [734, 555] on div at bounding box center [726, 541] width 44 height 44
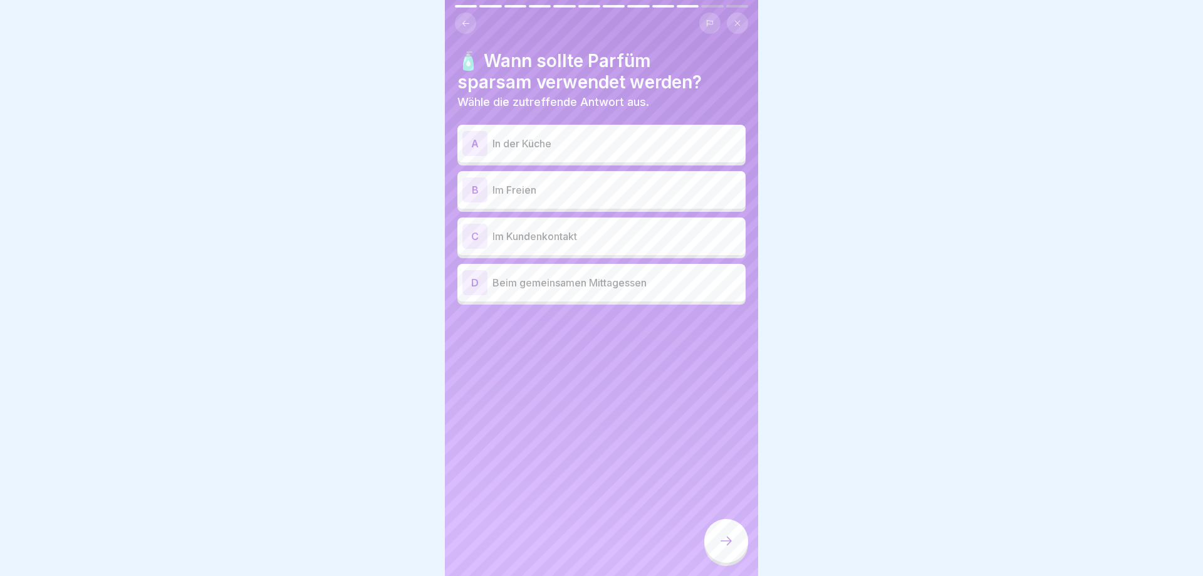
click at [553, 147] on p "In der Küche" at bounding box center [616, 143] width 248 height 15
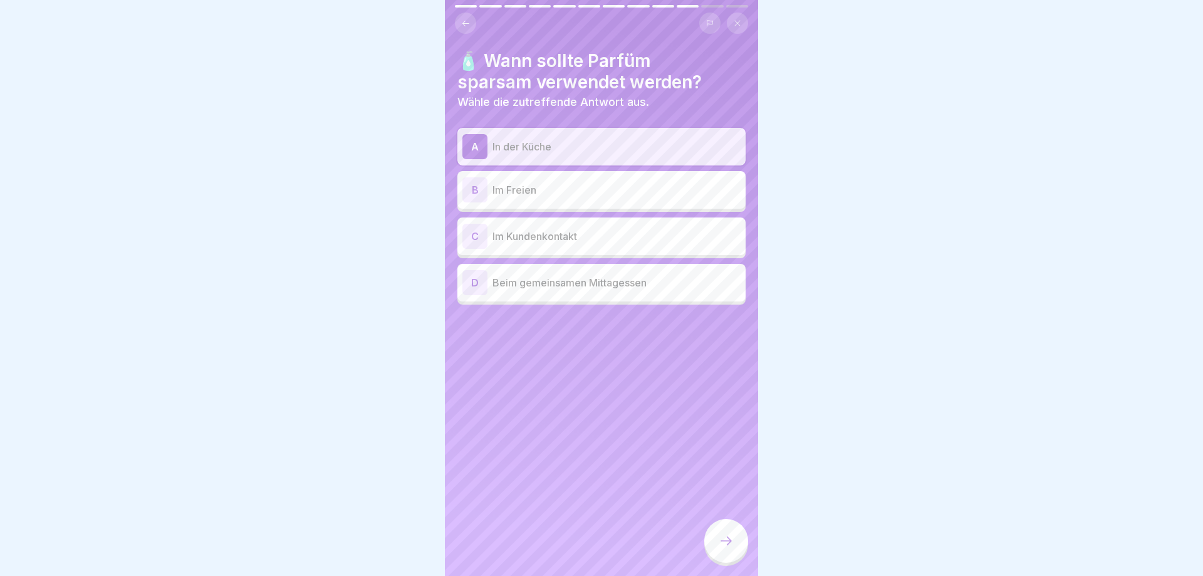
click at [564, 232] on p "Im Kundenkontakt" at bounding box center [616, 236] width 248 height 15
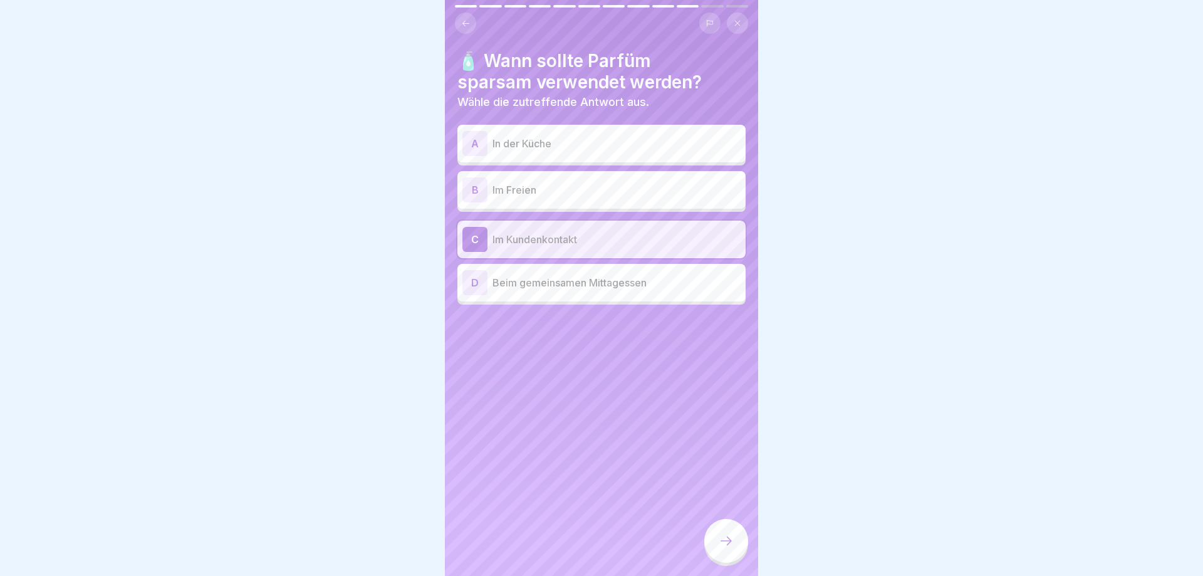
click at [589, 144] on p "In der Küche" at bounding box center [616, 143] width 248 height 15
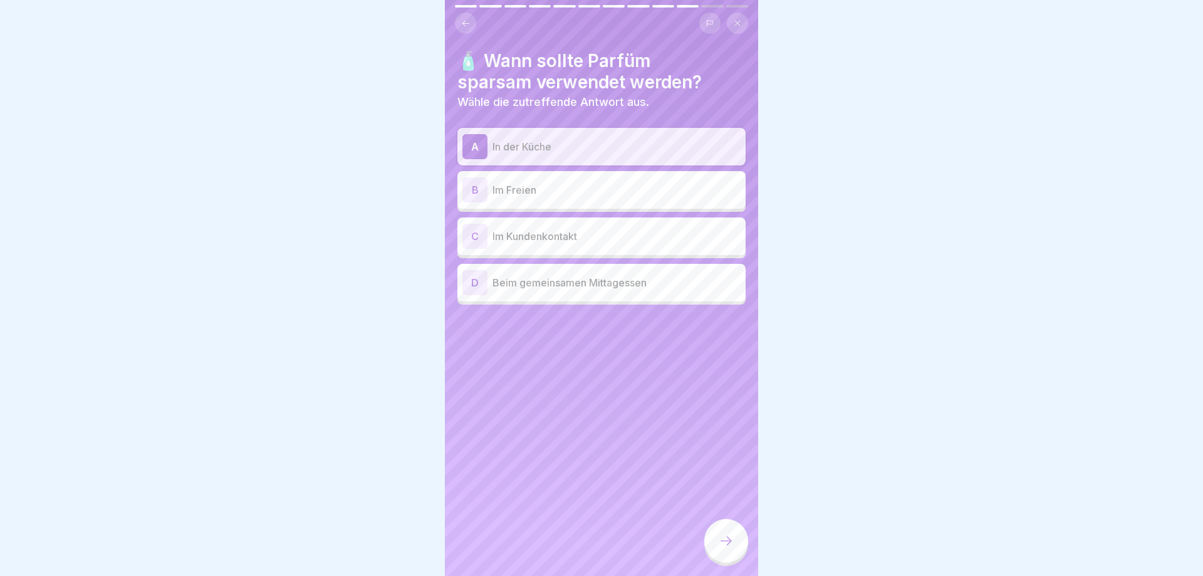
click at [721, 532] on div at bounding box center [726, 541] width 44 height 44
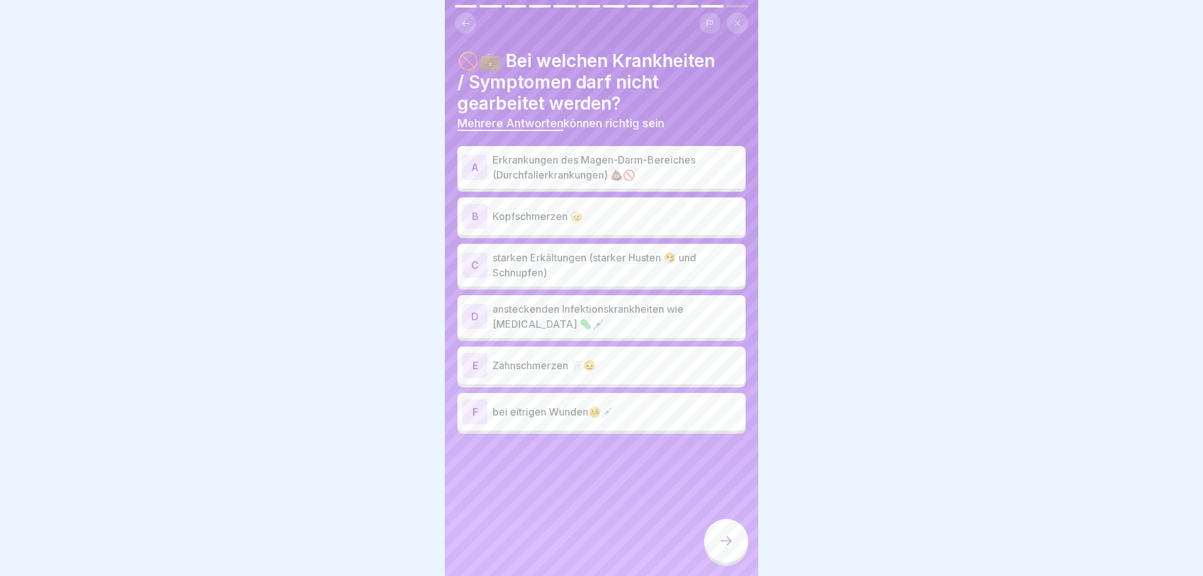
click at [564, 179] on p "Erkrankungen des Magen-Darm-Bereiches (Durchfallerkrankungen) 💩🚫" at bounding box center [616, 167] width 248 height 30
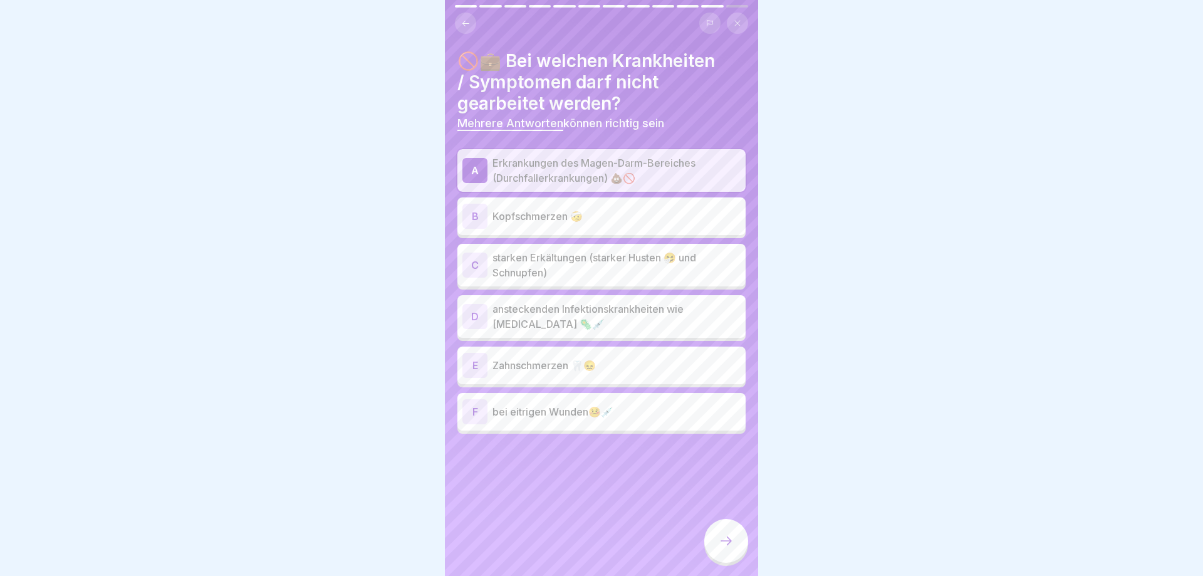
click at [571, 257] on p "starken Erkältungen (starker Husten 🤧 und Schnupfen)" at bounding box center [616, 265] width 248 height 30
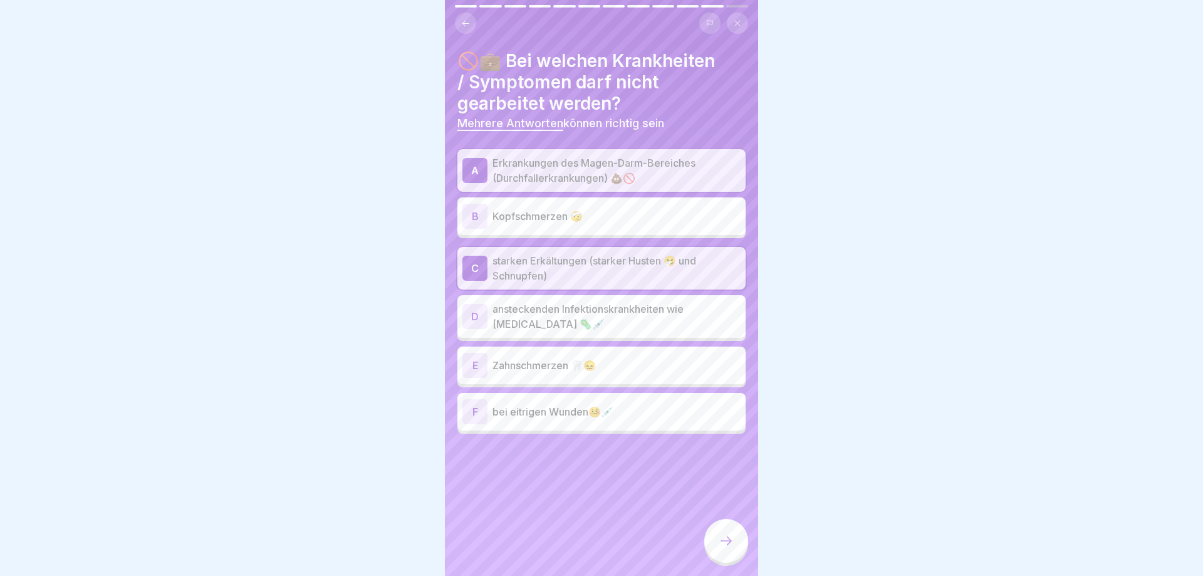
click at [571, 310] on p "ansteckenden Infektionskrankheiten wie [MEDICAL_DATA] 🦠💉" at bounding box center [616, 316] width 248 height 30
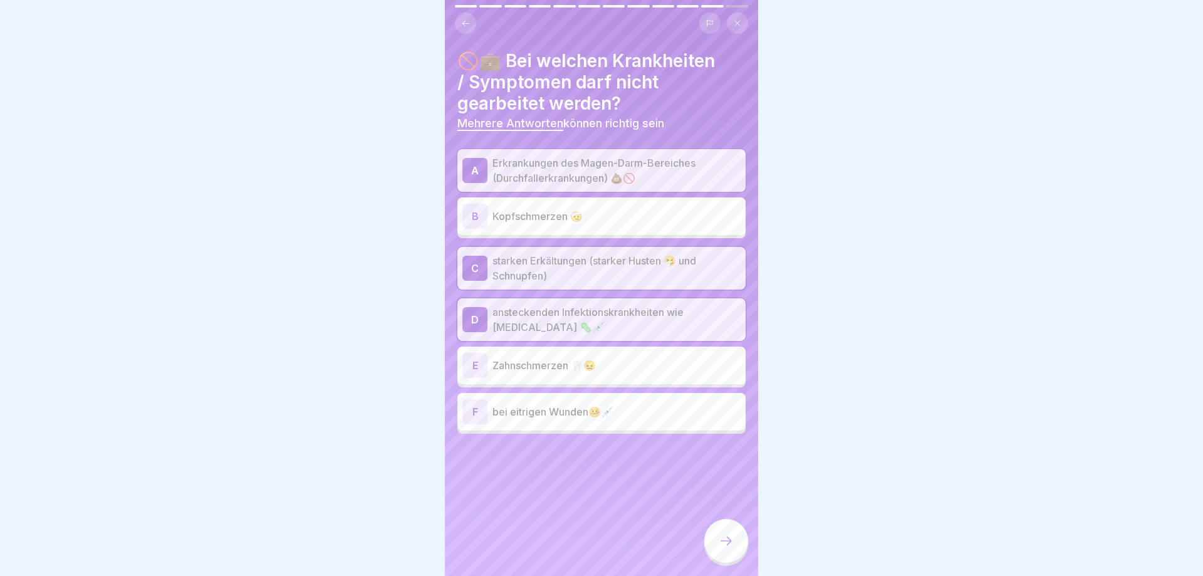
click at [528, 408] on p "bei eitrigen Wunden🤒💉" at bounding box center [616, 411] width 248 height 15
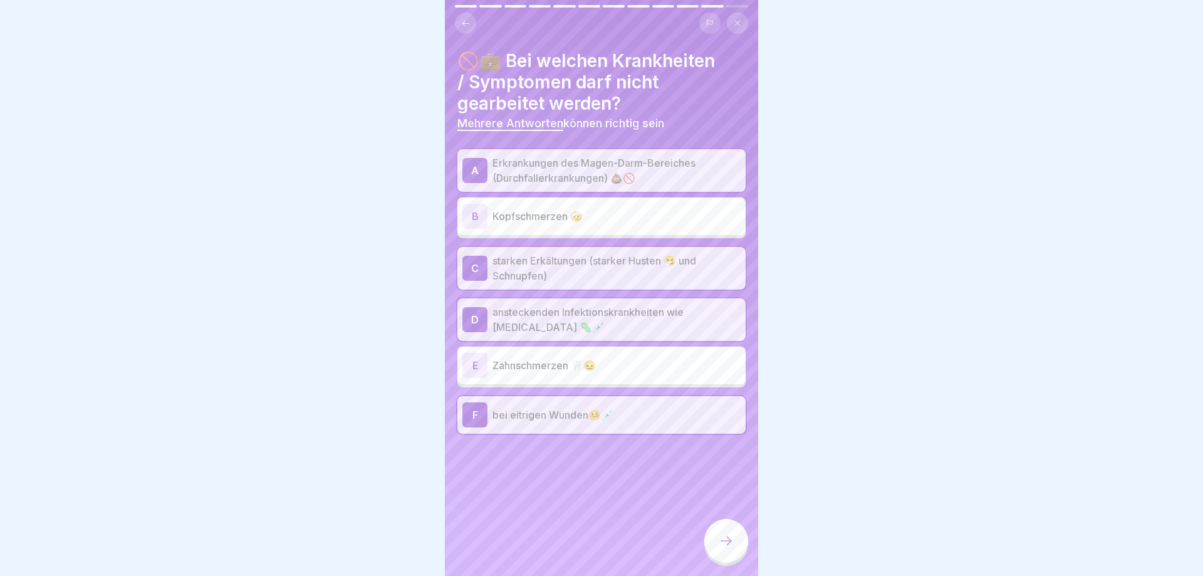
click at [727, 544] on icon at bounding box center [726, 540] width 15 height 15
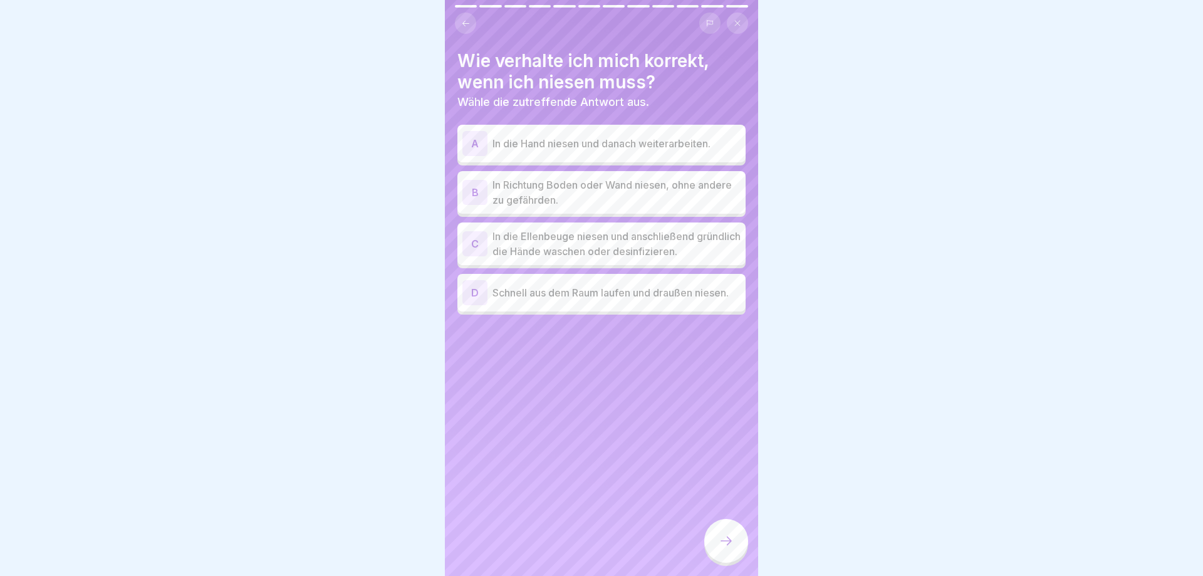
click at [544, 237] on p "In die Ellenbeuge niesen und anschließend gründlich die Hände waschen oder desi…" at bounding box center [616, 244] width 248 height 30
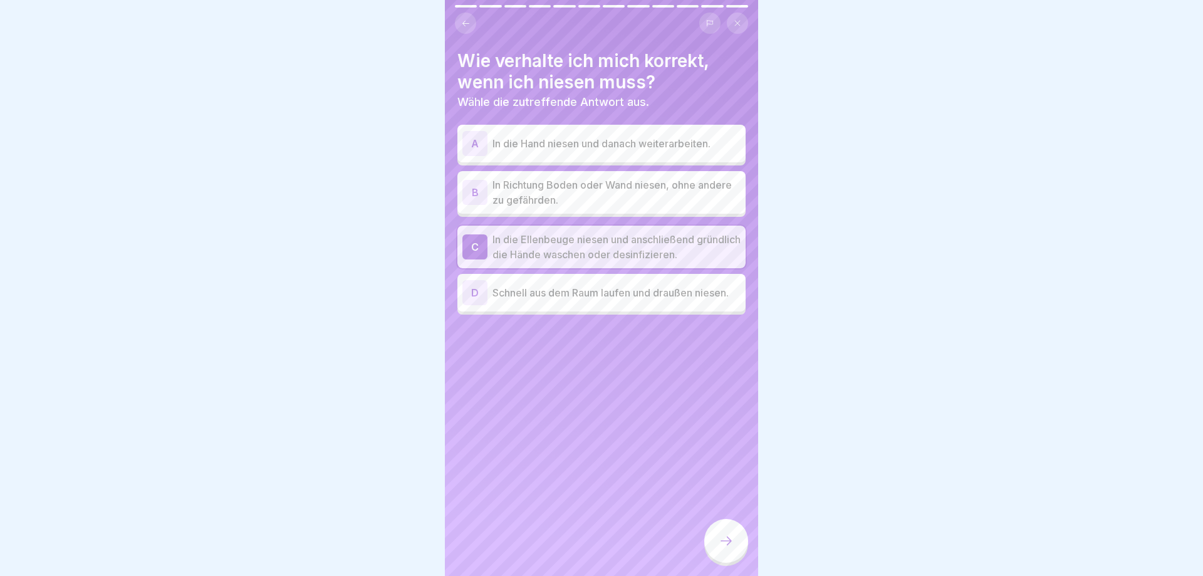
click at [724, 542] on icon at bounding box center [726, 540] width 15 height 15
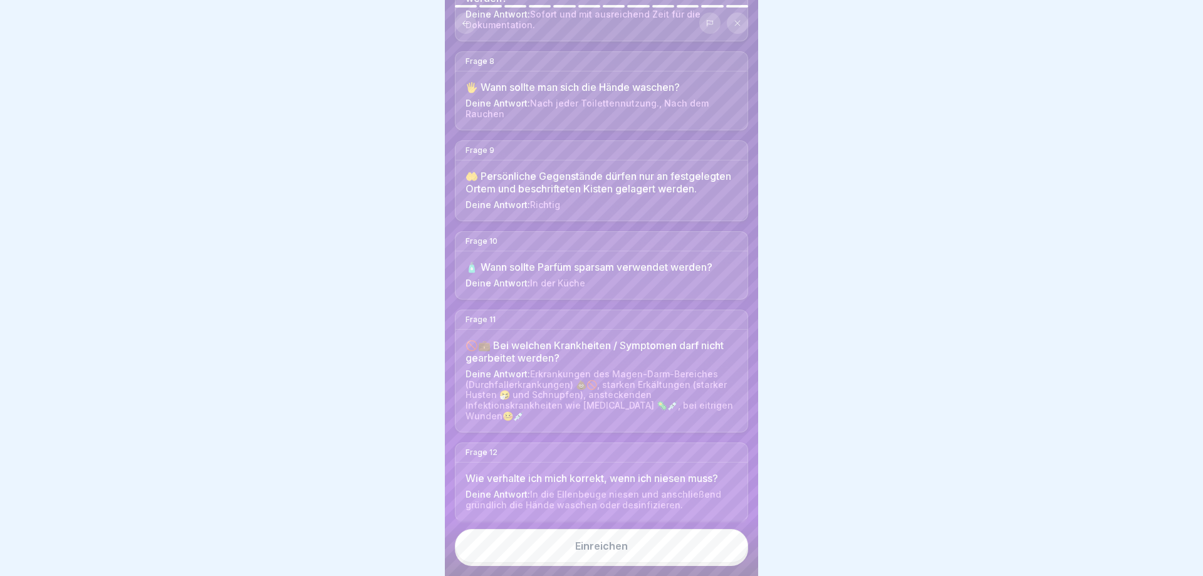
scroll to position [778, 0]
click at [608, 546] on div "Einreichen" at bounding box center [601, 545] width 53 height 11
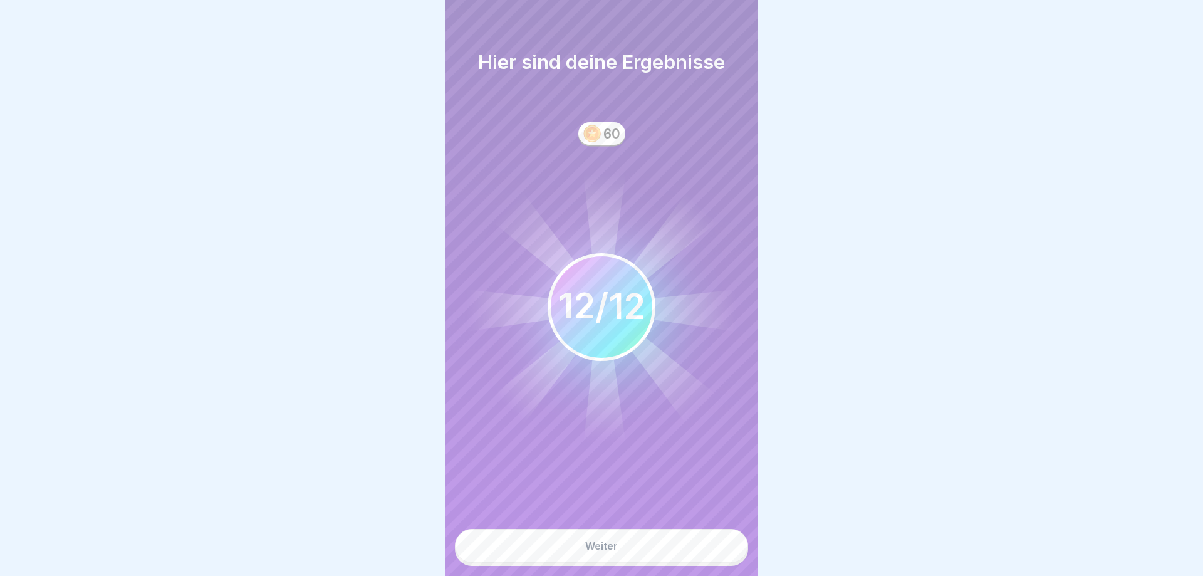
click at [608, 546] on div "Weiter" at bounding box center [601, 545] width 33 height 11
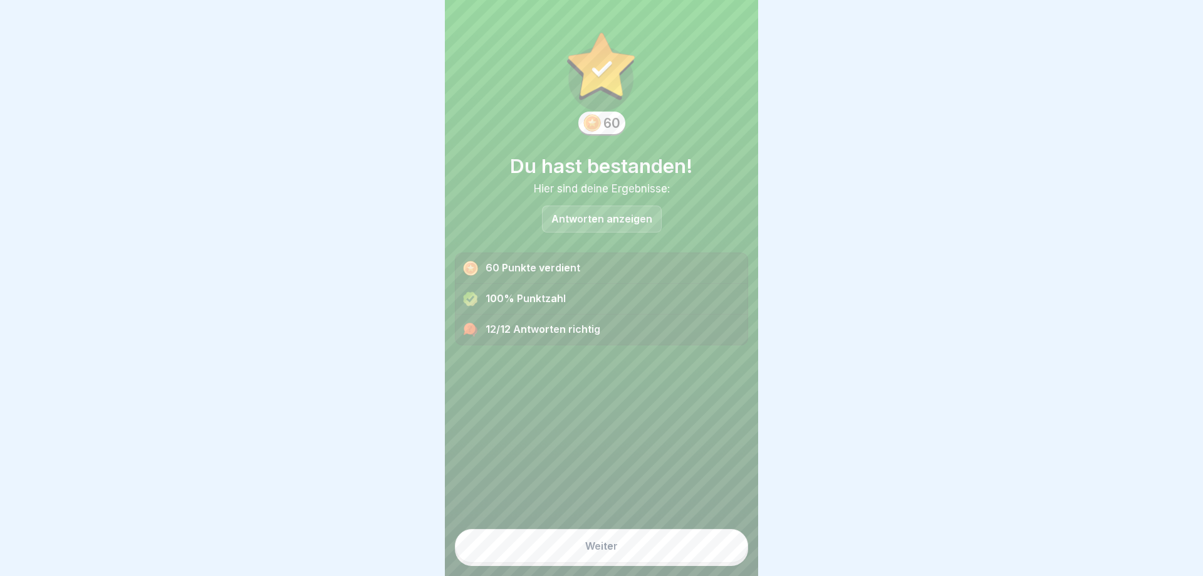
click at [608, 546] on div "Weiter" at bounding box center [601, 545] width 33 height 11
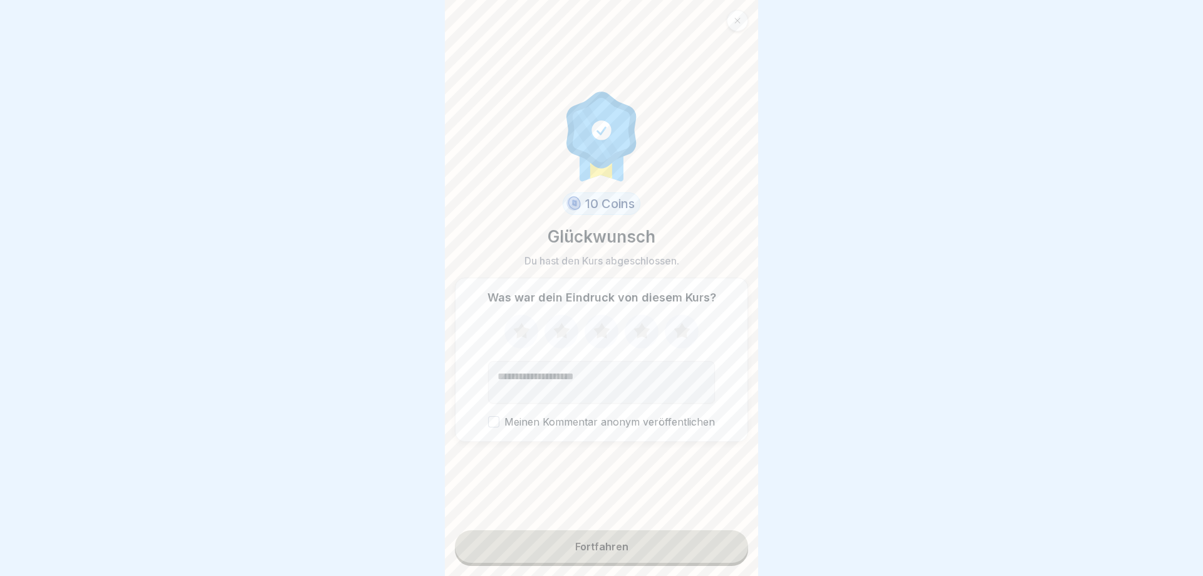
click at [682, 338] on icon at bounding box center [681, 331] width 33 height 33
click at [498, 422] on button "Meinen Kommentar anonym veröffentlichen" at bounding box center [493, 421] width 11 height 11
click at [653, 549] on button "Fortfahren" at bounding box center [601, 546] width 293 height 33
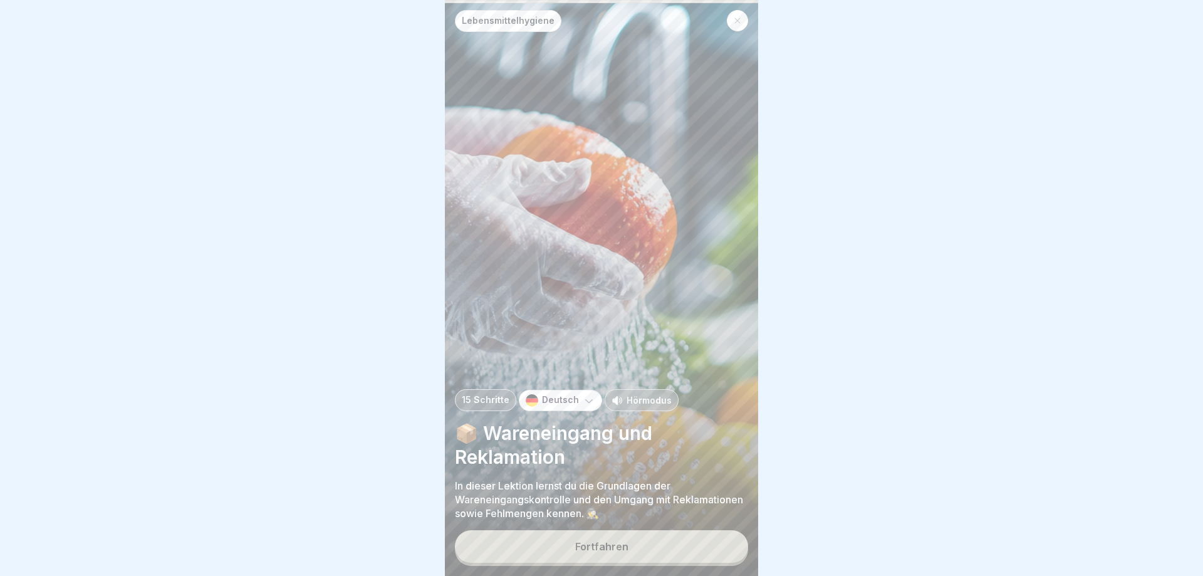
click at [738, 19] on icon at bounding box center [738, 21] width 8 height 8
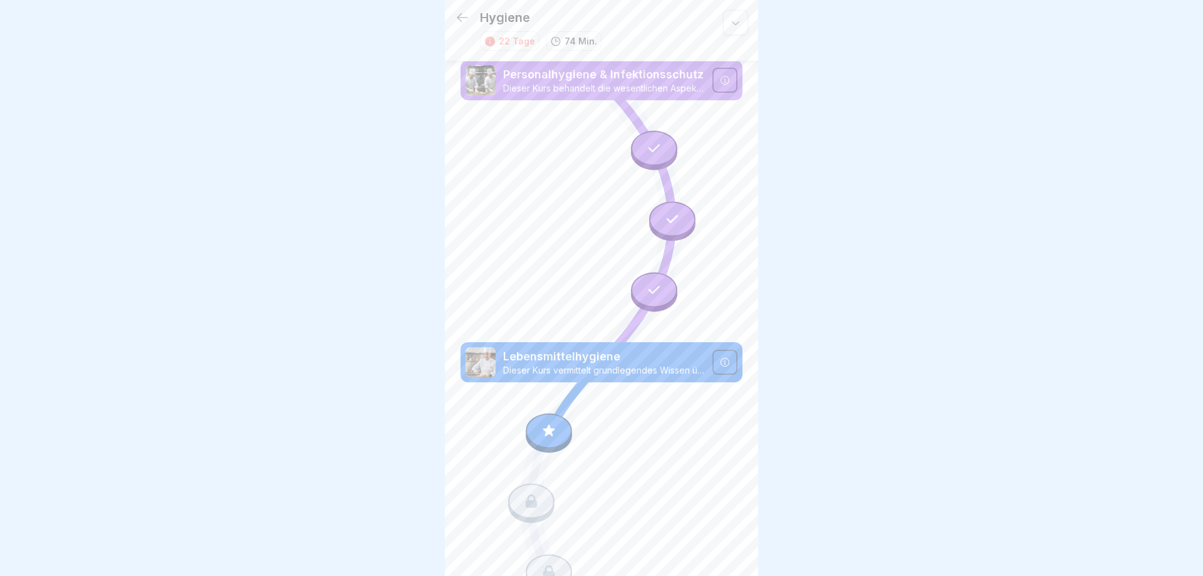
click at [458, 17] on icon at bounding box center [462, 17] width 11 height 9
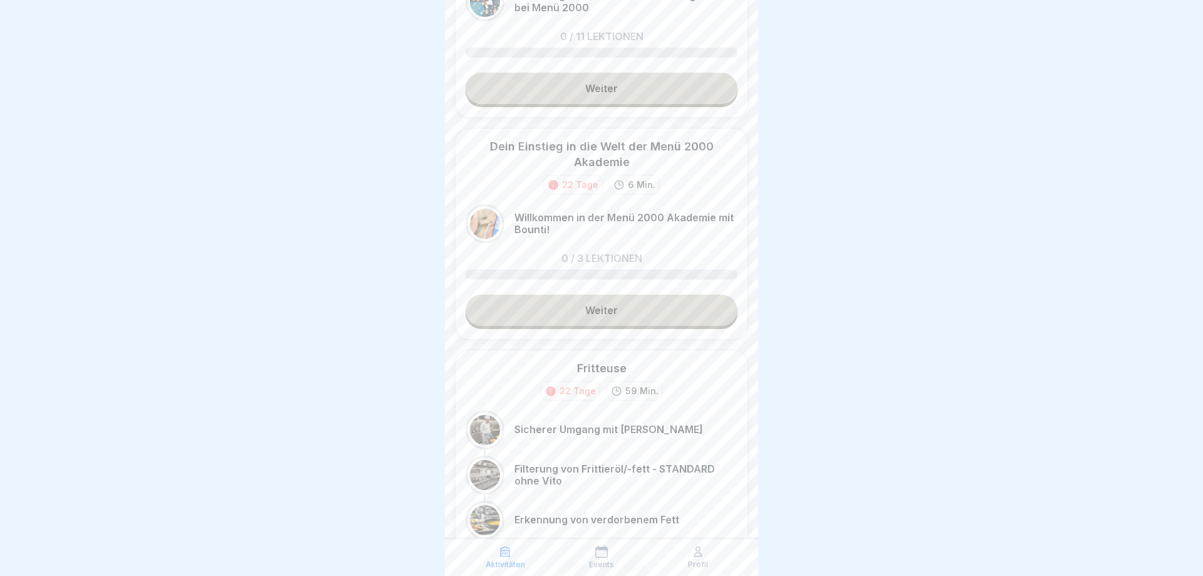
scroll to position [451, 0]
